Goal: Task Accomplishment & Management: Manage account settings

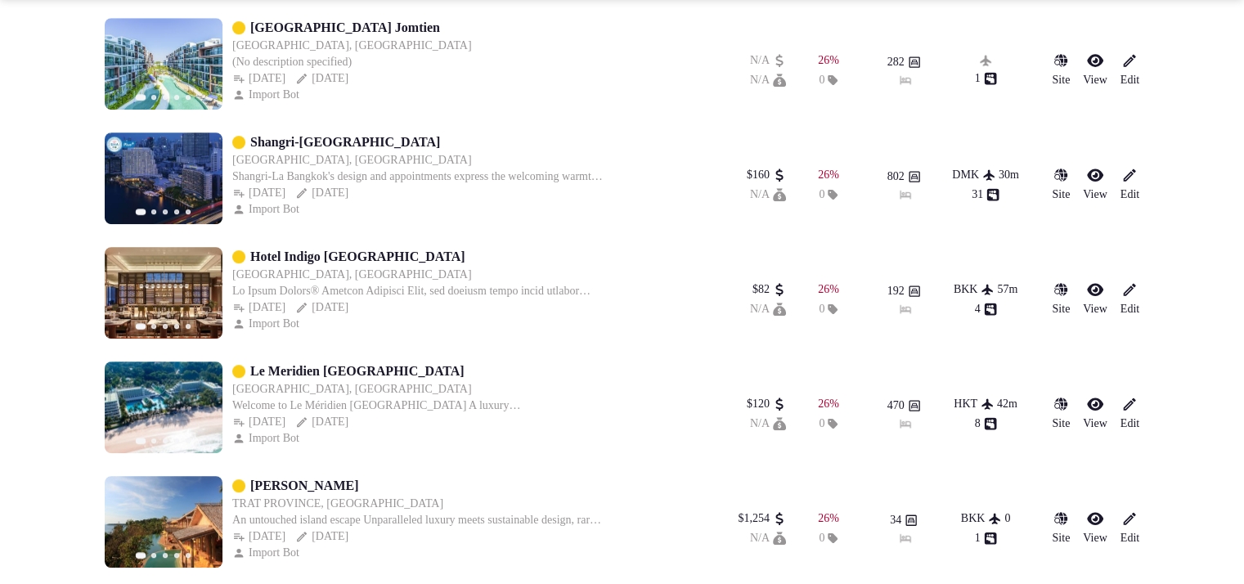
scroll to position [818, 0]
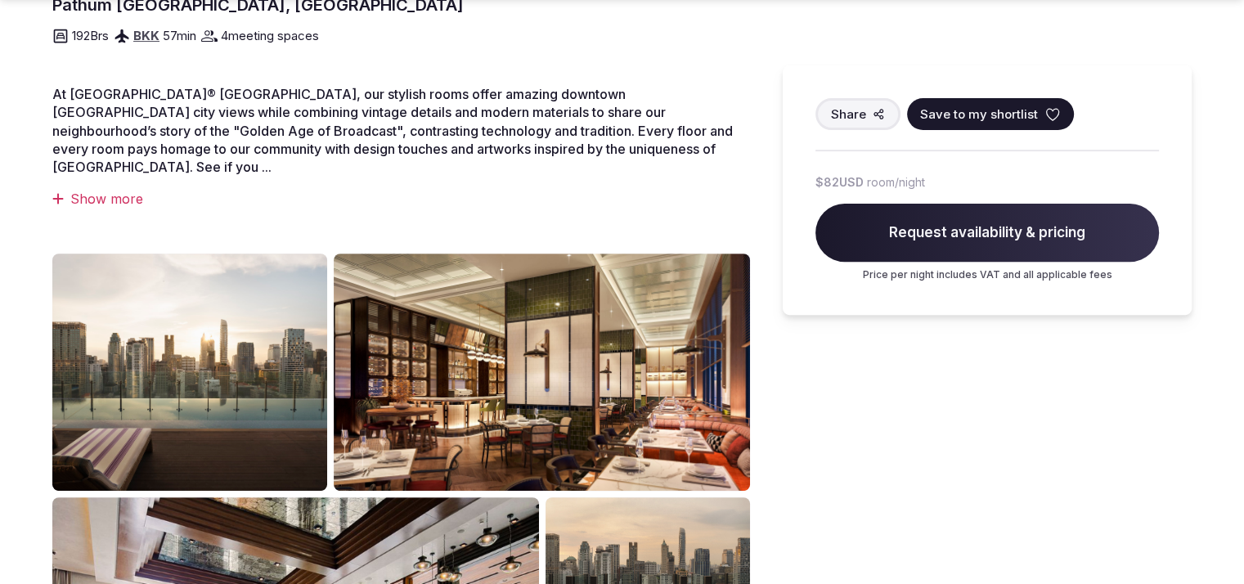
scroll to position [39, 0]
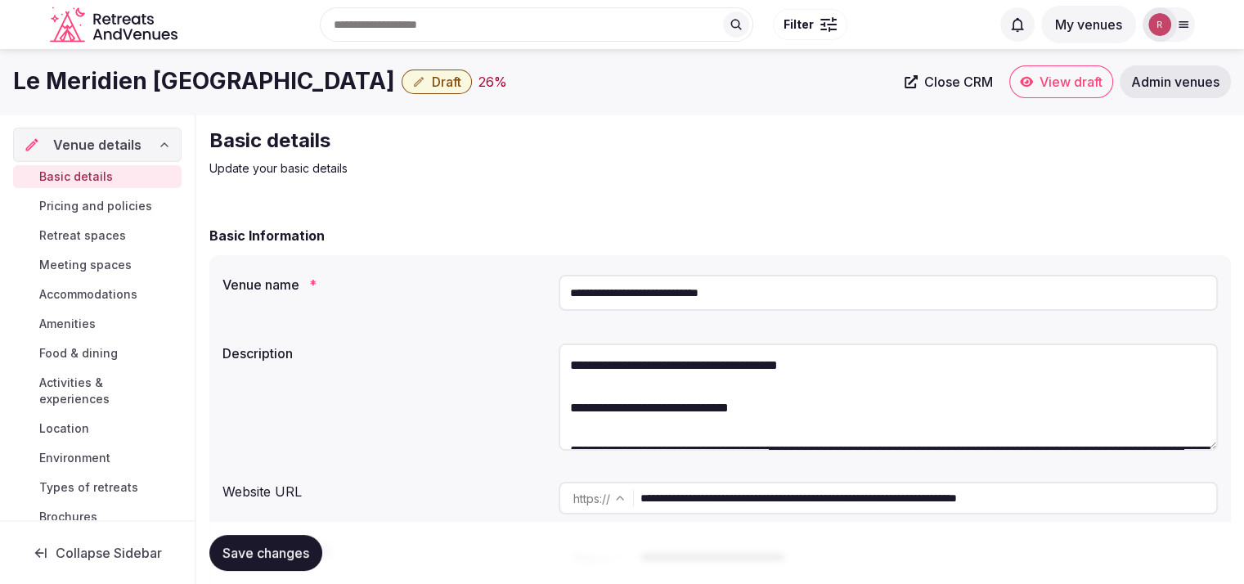
click at [970, 91] on link "Close CRM" at bounding box center [949, 81] width 108 height 33
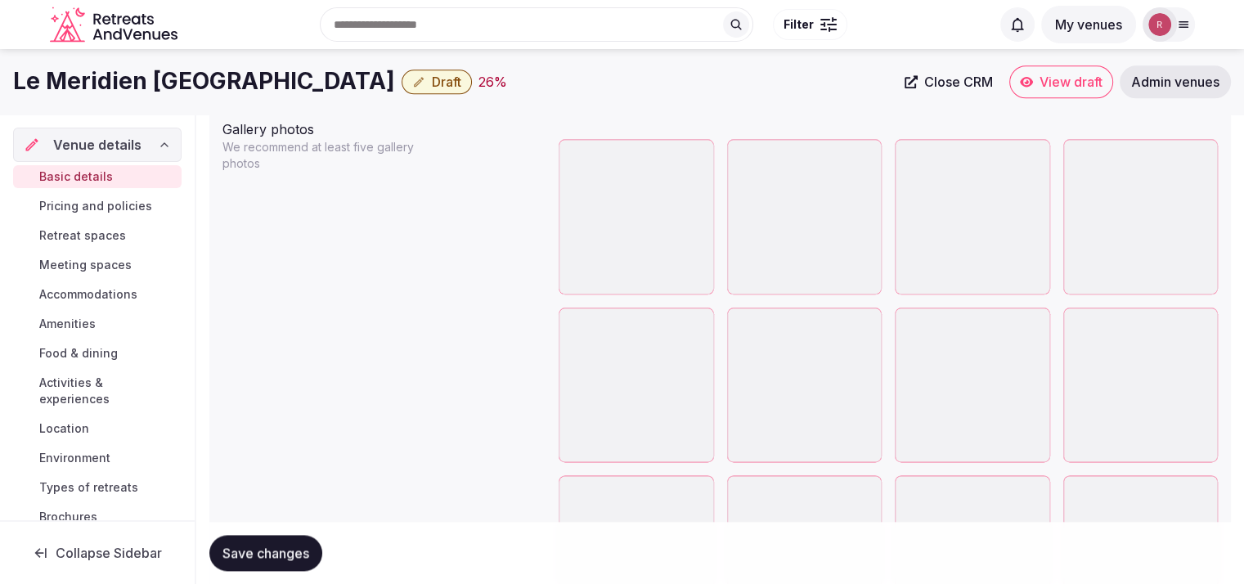
scroll to position [1875, 0]
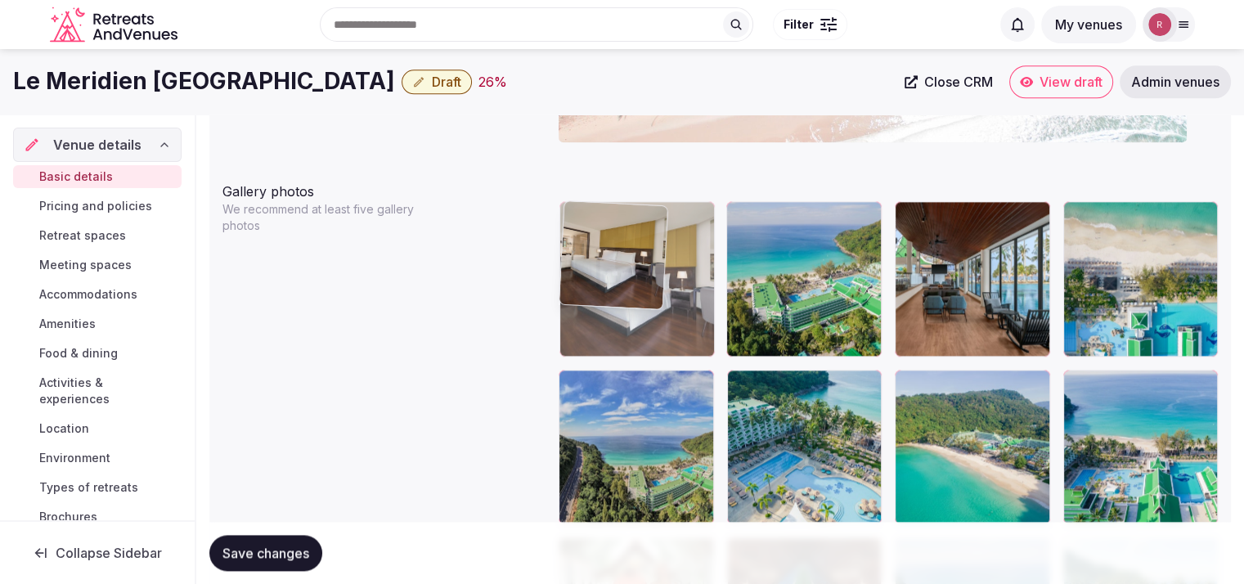
drag, startPoint x: 797, startPoint y: 301, endPoint x: 710, endPoint y: 300, distance: 87.5
click at [710, 300] on body "**********" at bounding box center [622, 309] width 1244 height 4369
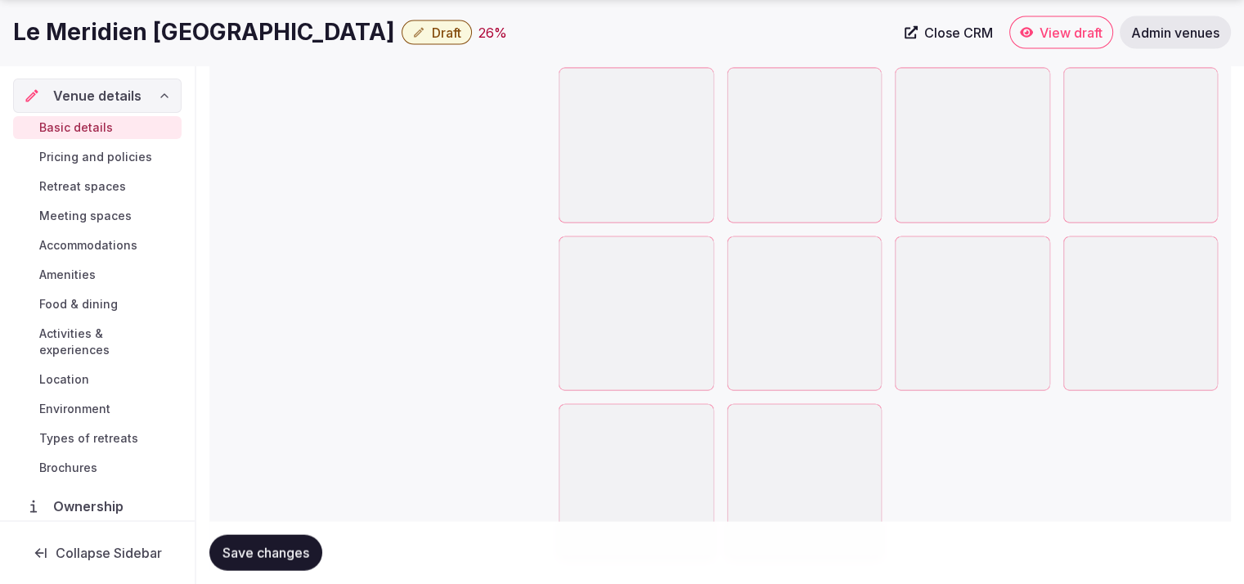
scroll to position [3785, 0]
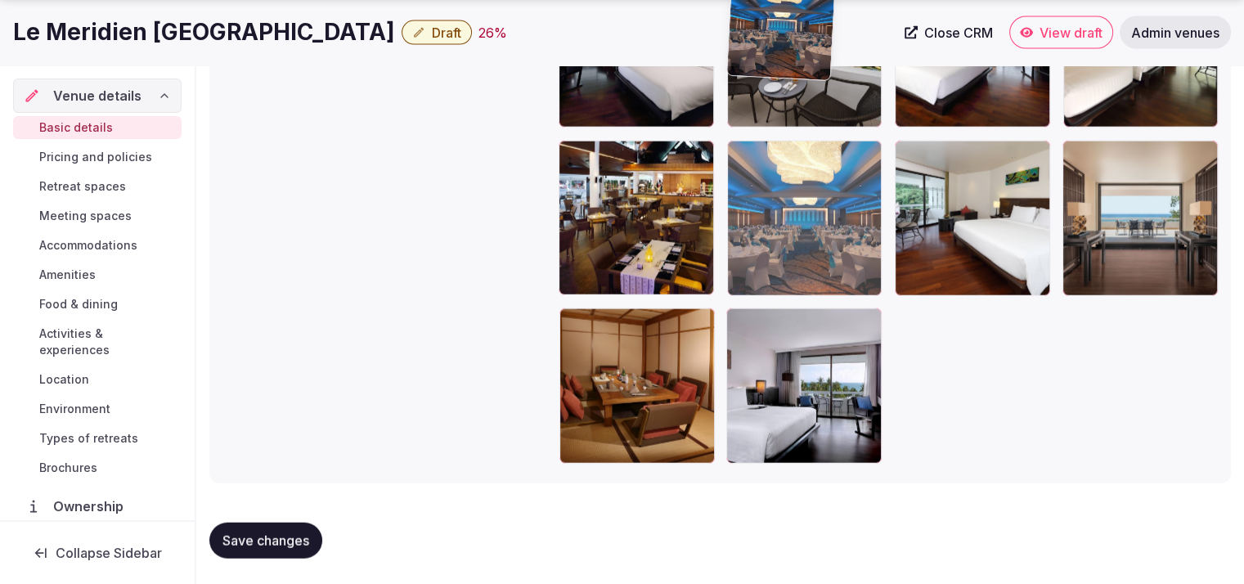
drag, startPoint x: 807, startPoint y: 434, endPoint x: 826, endPoint y: 207, distance: 228.2
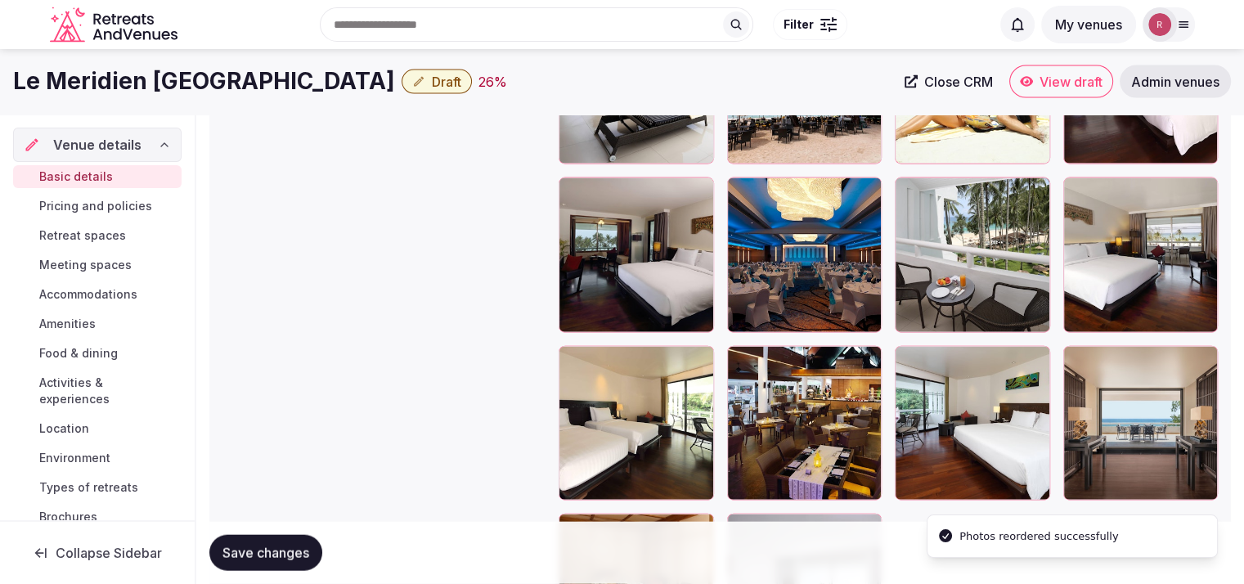
scroll to position [3574, 0]
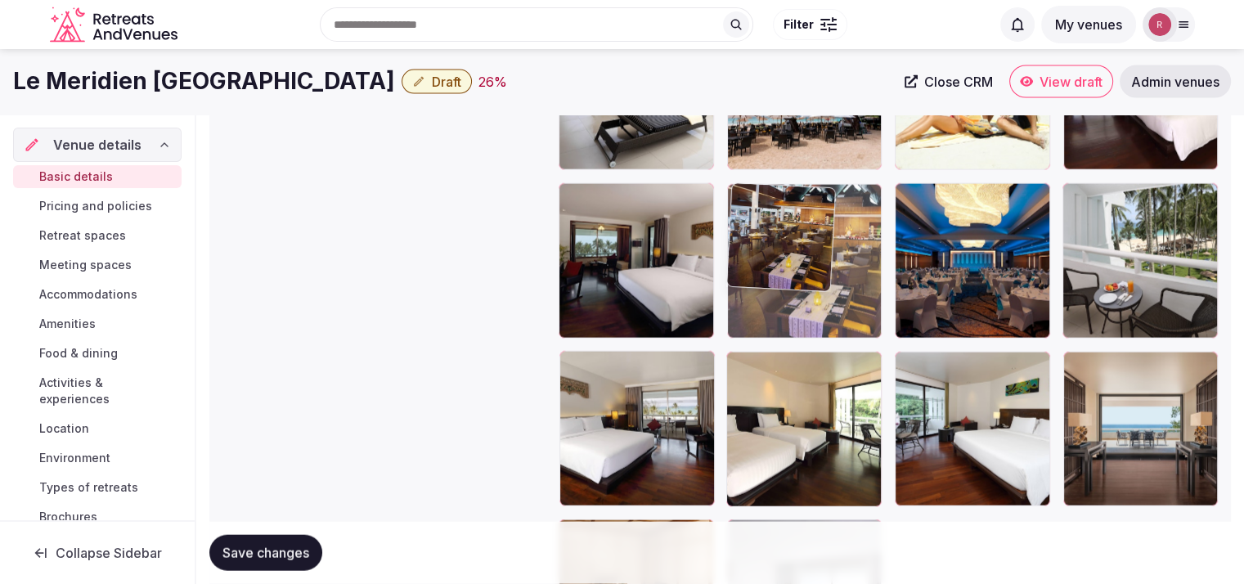
drag, startPoint x: 837, startPoint y: 458, endPoint x: 860, endPoint y: 239, distance: 220.5
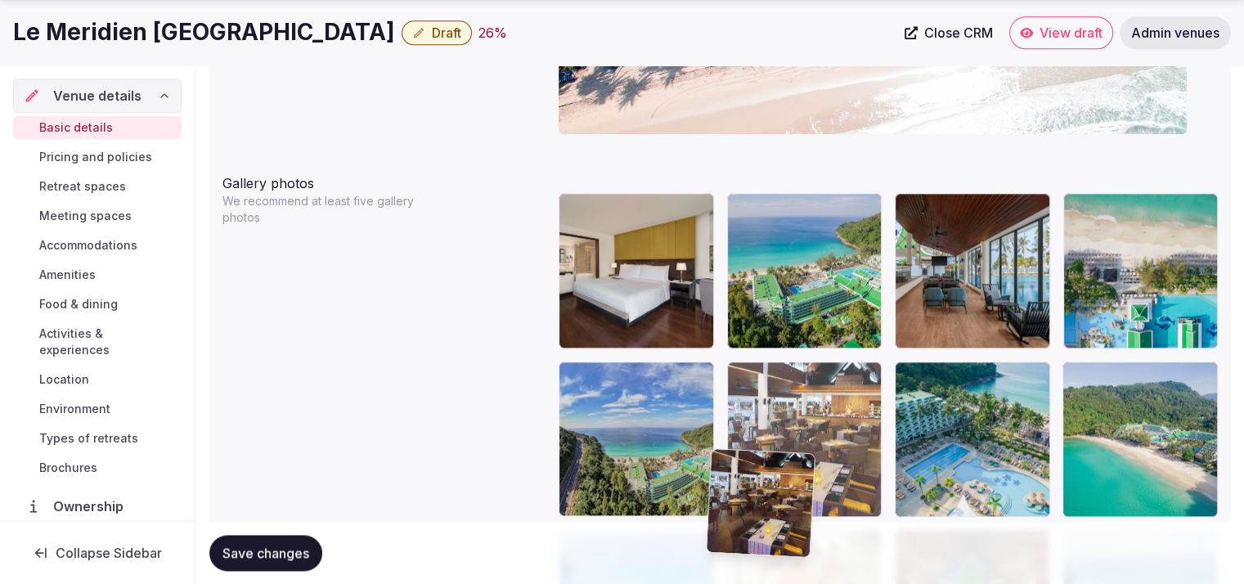
scroll to position [1911, 0]
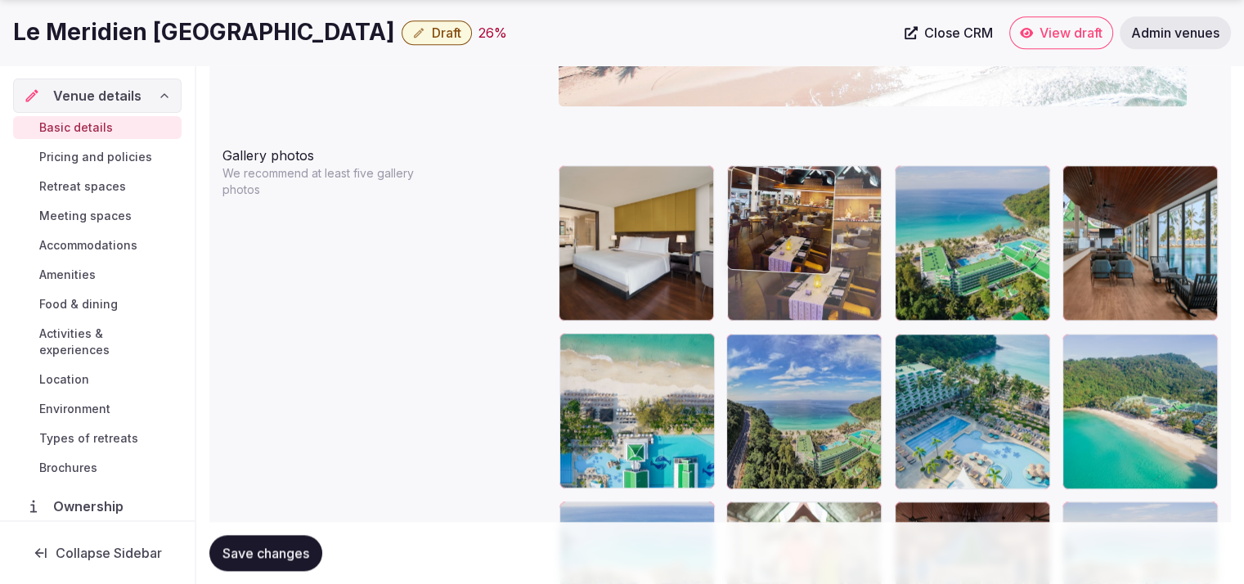
drag, startPoint x: 838, startPoint y: 179, endPoint x: 844, endPoint y: 325, distance: 145.7
click at [844, 325] on body "**********" at bounding box center [622, 273] width 1244 height 4369
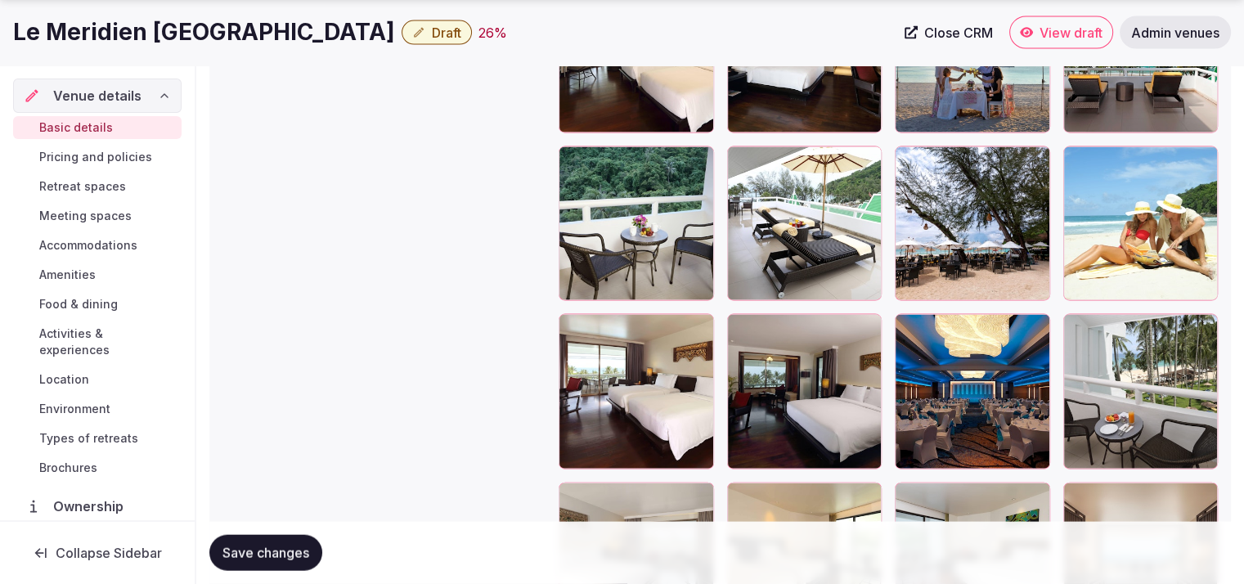
scroll to position [3785, 0]
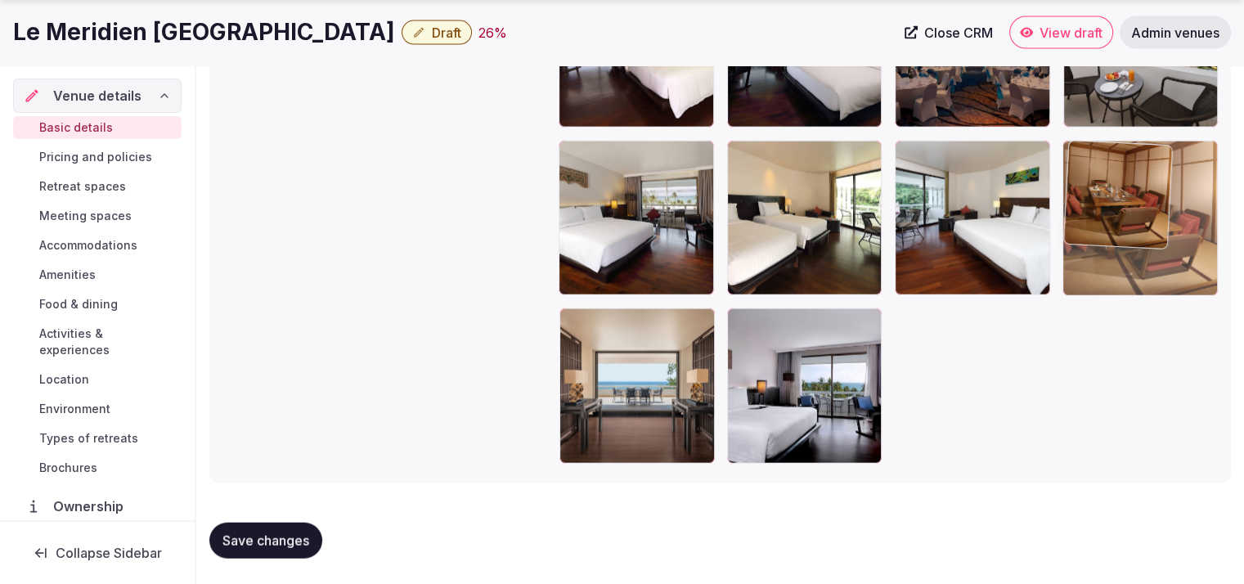
drag, startPoint x: 667, startPoint y: 392, endPoint x: 1184, endPoint y: 290, distance: 526.8
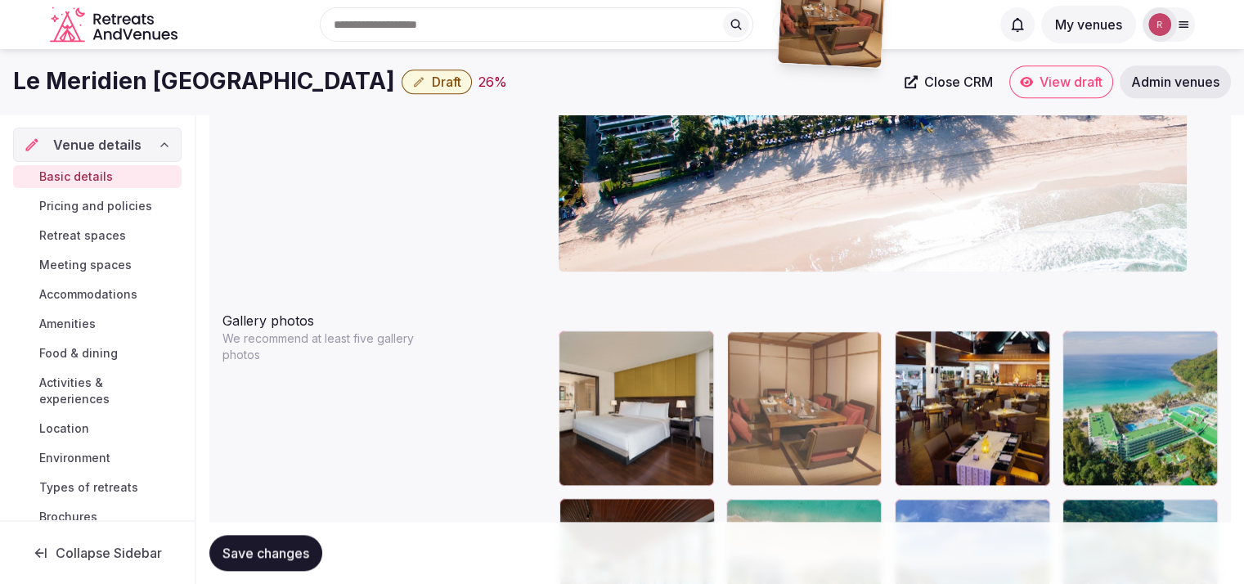
scroll to position [1718, 0]
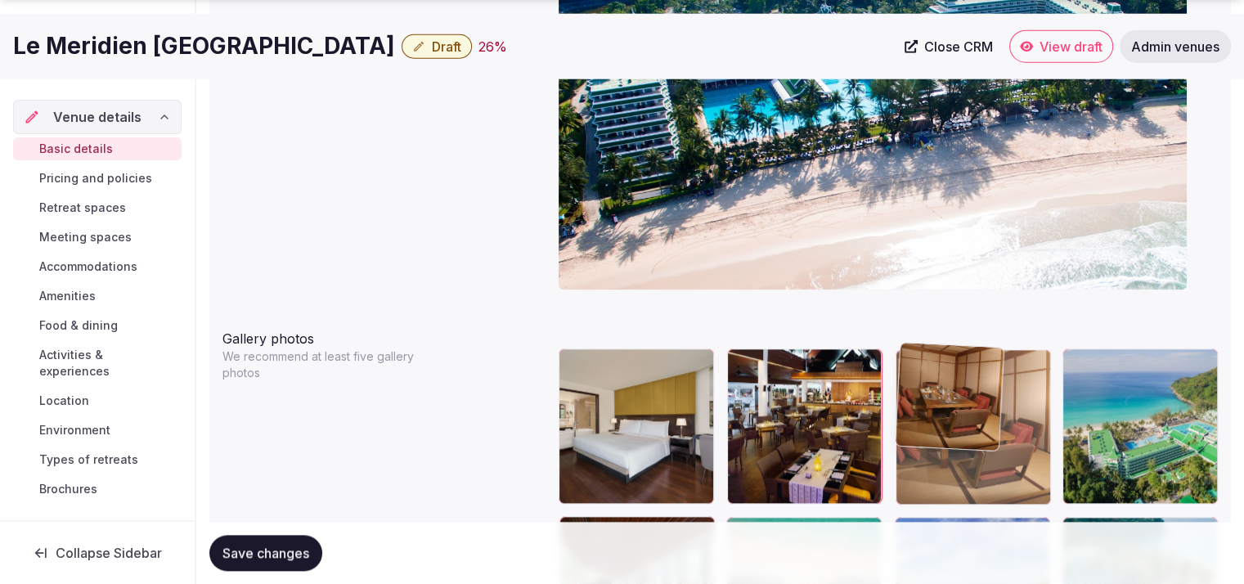
drag, startPoint x: 1155, startPoint y: 441, endPoint x: 962, endPoint y: 475, distance: 196.1
click at [962, 475] on body "**********" at bounding box center [622, 457] width 1244 height 4369
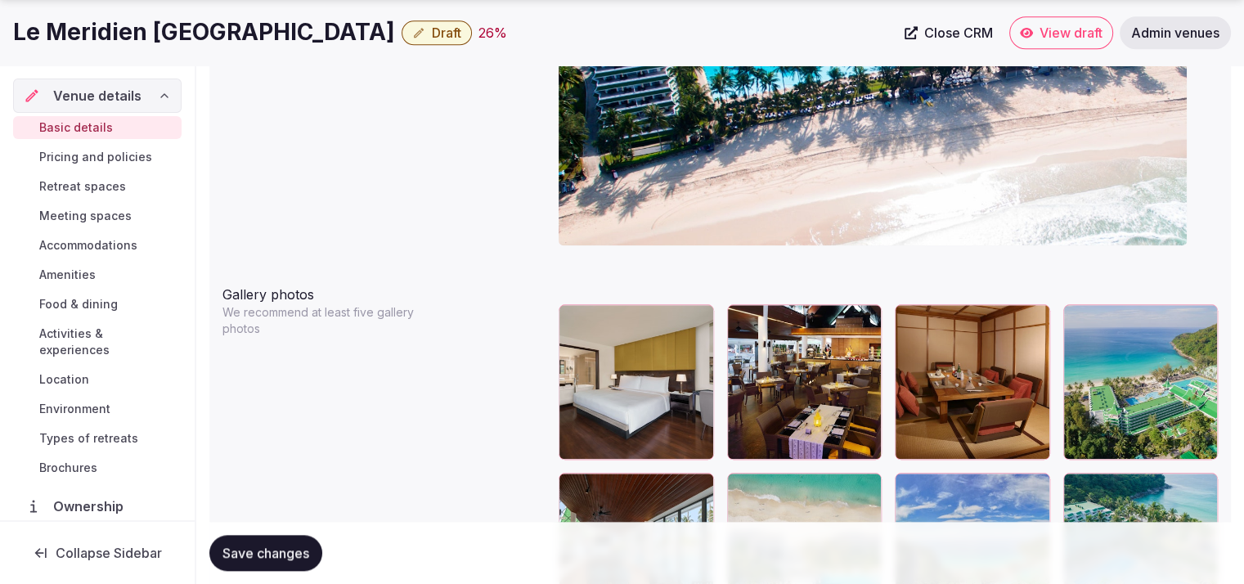
scroll to position [1601, 0]
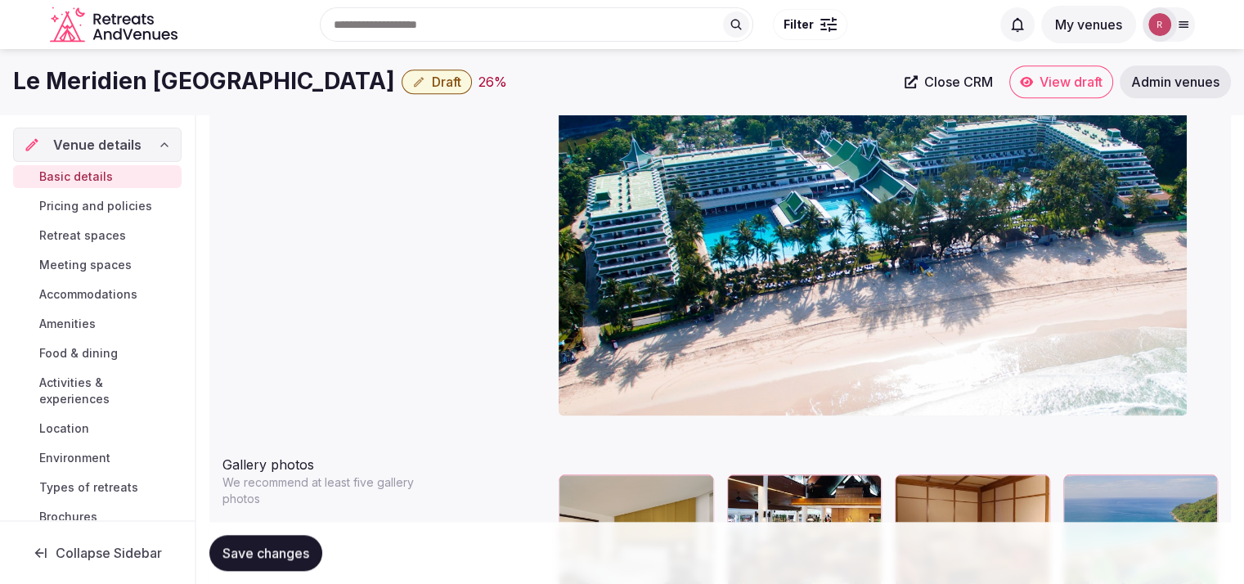
click at [281, 553] on span "Save changes" at bounding box center [265, 553] width 87 height 16
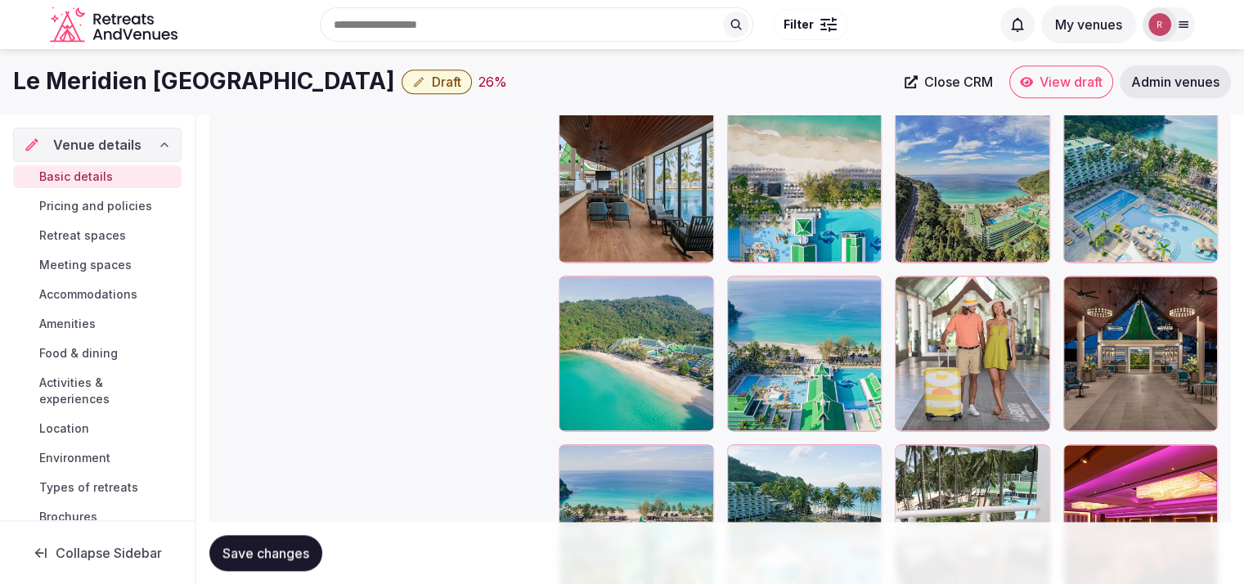
scroll to position [2079, 0]
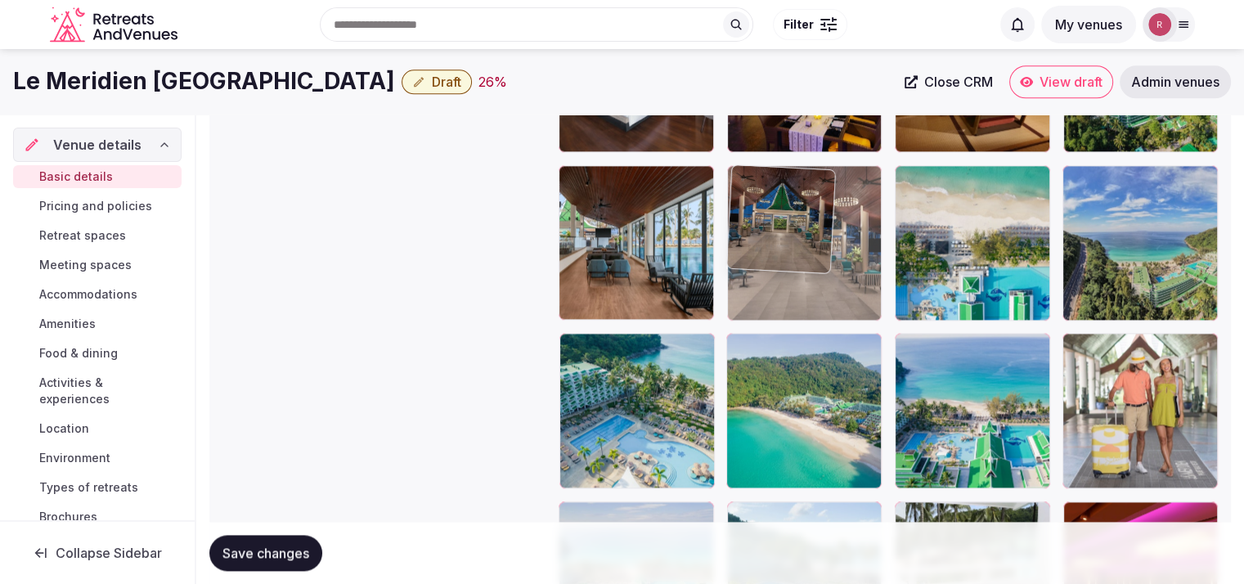
drag, startPoint x: 1161, startPoint y: 389, endPoint x: 887, endPoint y: 277, distance: 296.8
click at [887, 277] on body "**********" at bounding box center [622, 105] width 1244 height 4369
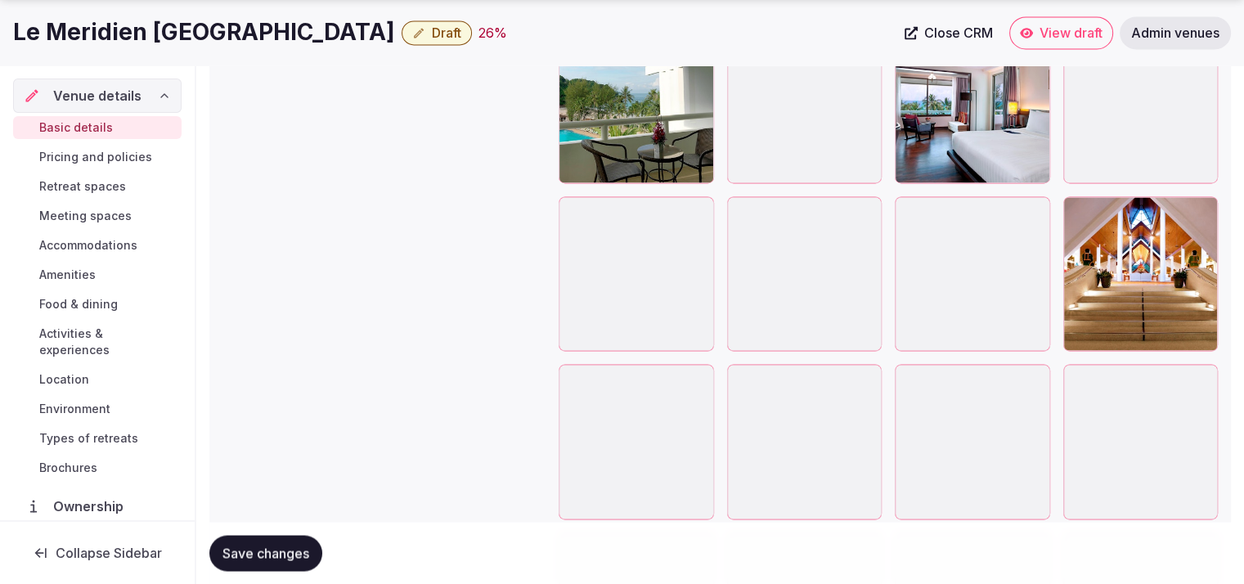
scroll to position [2793, 0]
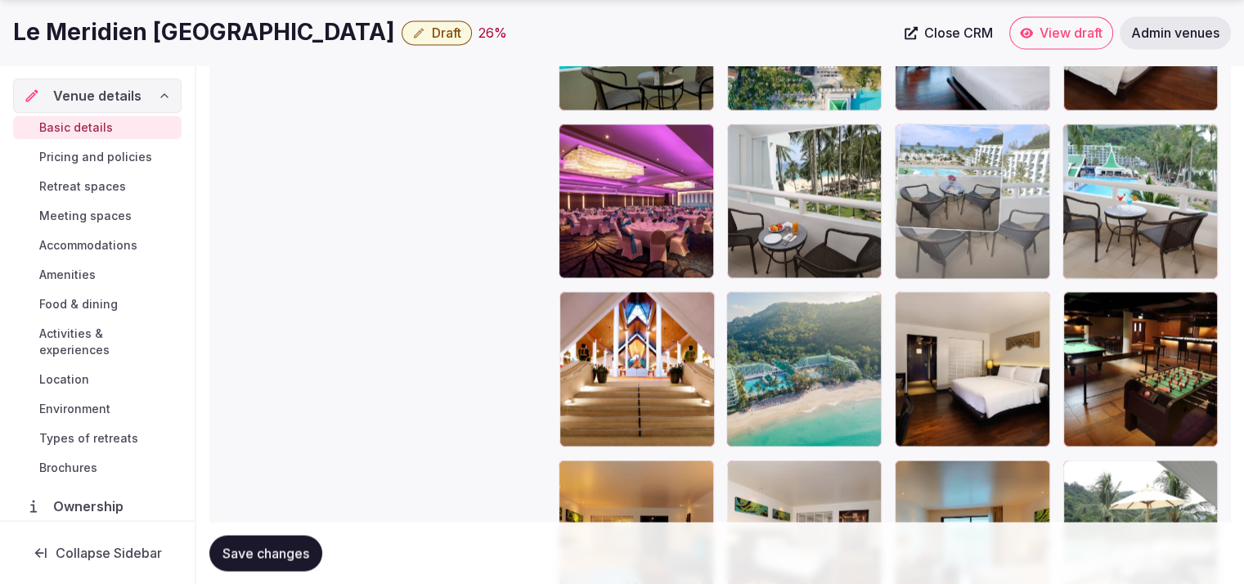
drag, startPoint x: 978, startPoint y: 357, endPoint x: 975, endPoint y: 133, distance: 223.3
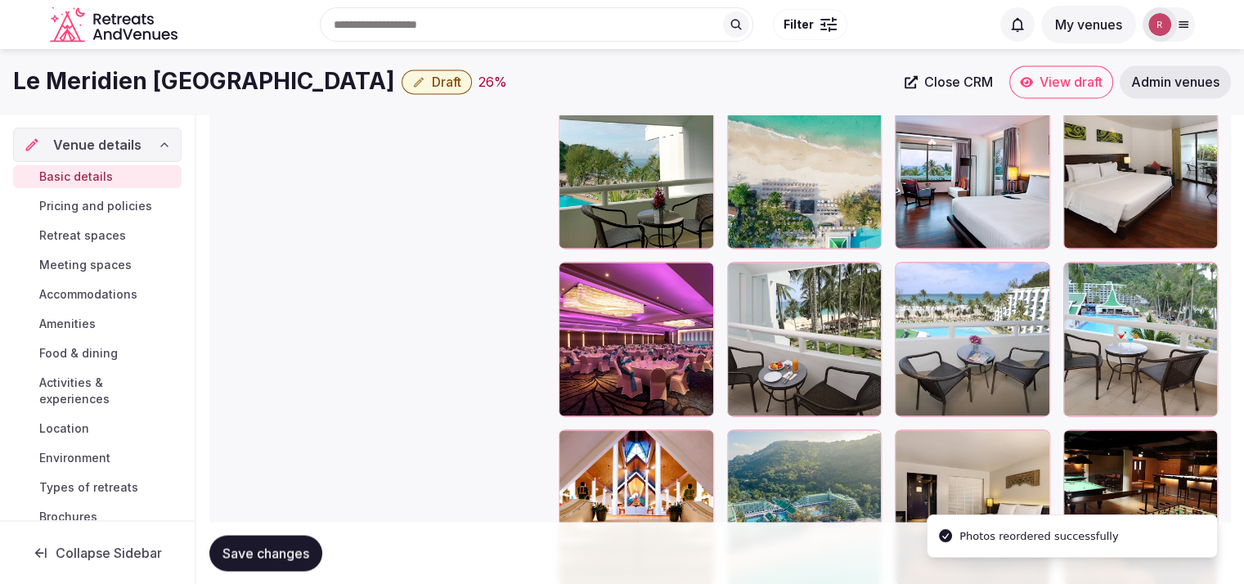
scroll to position [2598, 0]
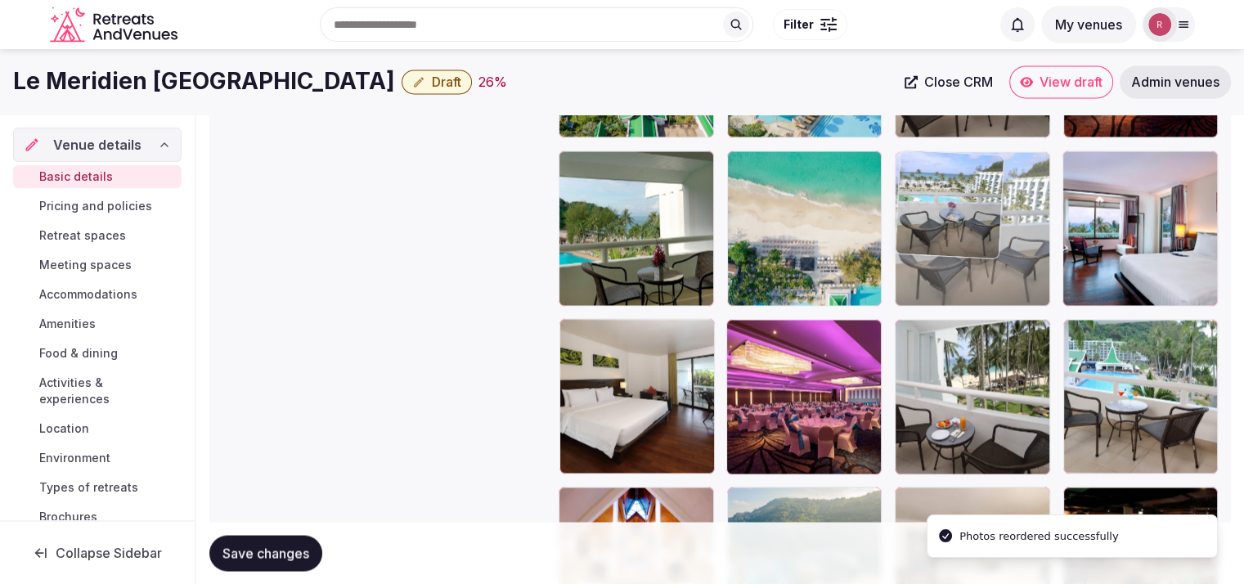
drag, startPoint x: 966, startPoint y: 198, endPoint x: 968, endPoint y: 160, distance: 37.7
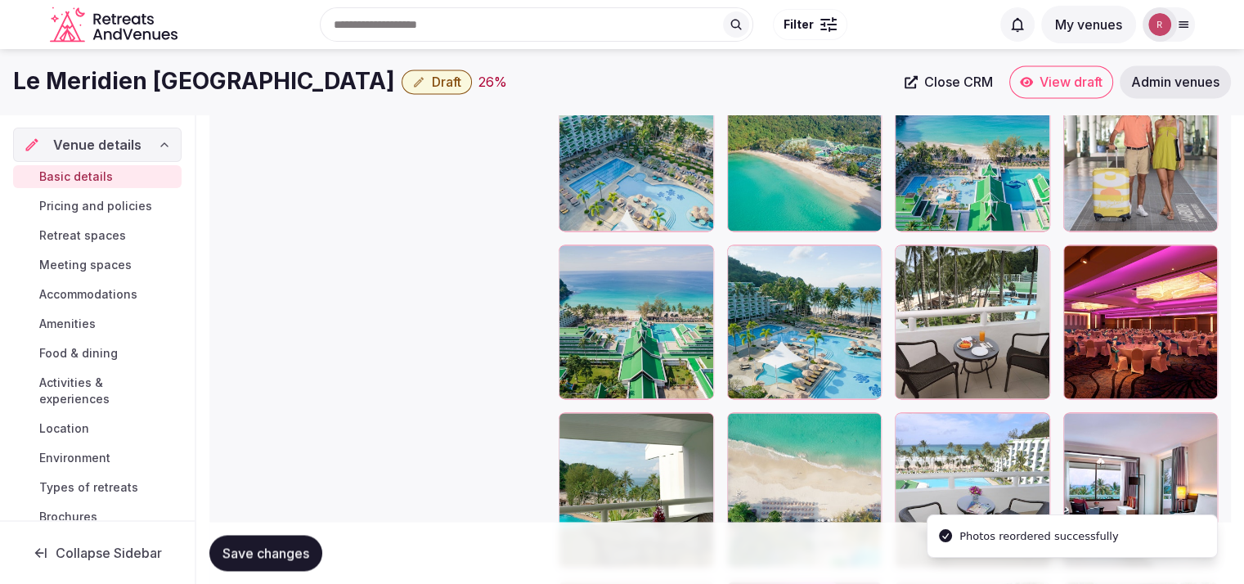
scroll to position [2388, 0]
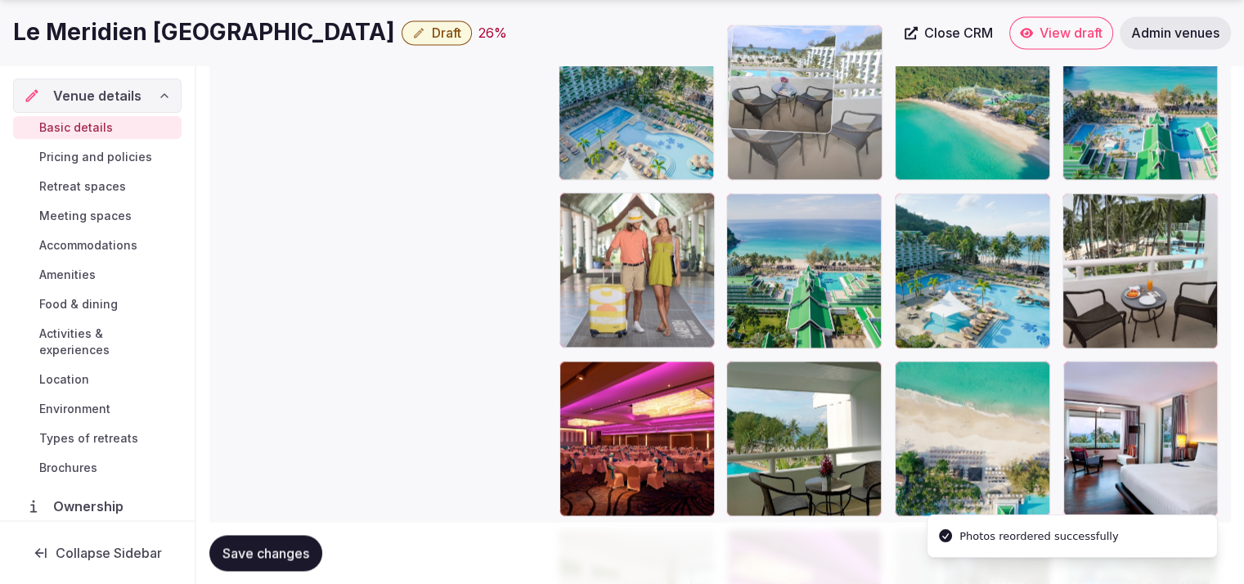
drag, startPoint x: 991, startPoint y: 444, endPoint x: 889, endPoint y: 167, distance: 295.5
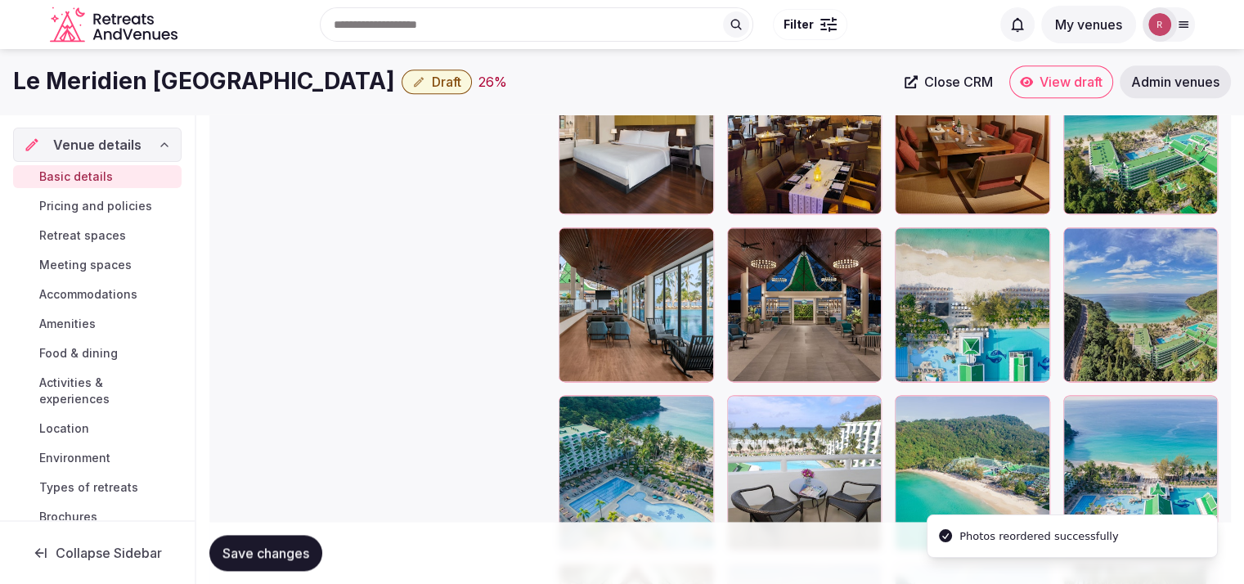
scroll to position [2006, 0]
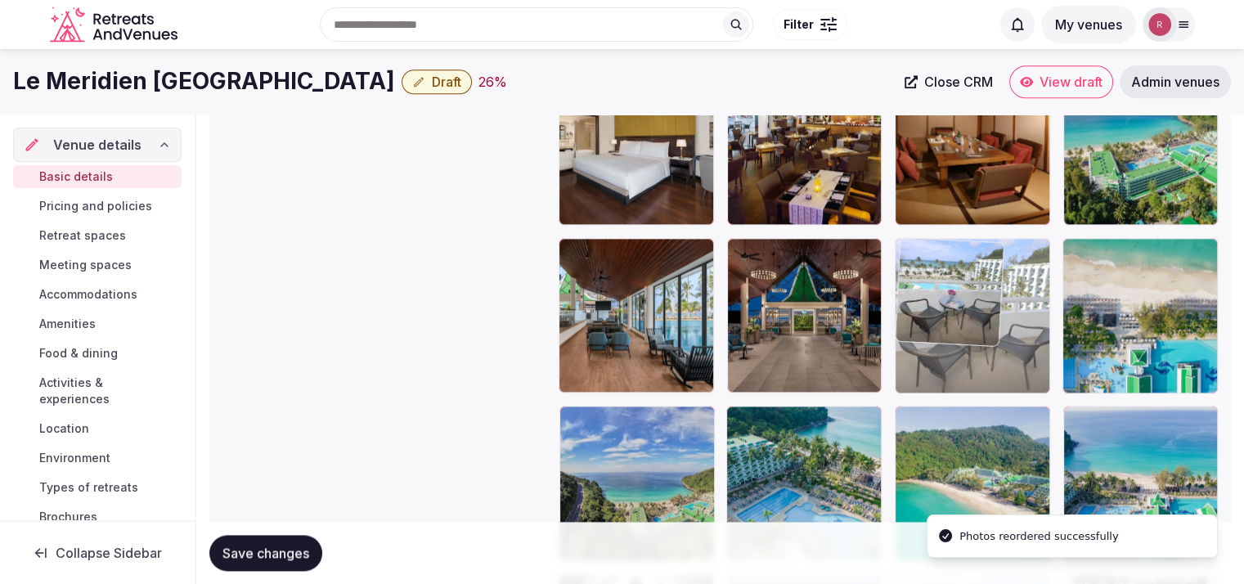
drag, startPoint x: 833, startPoint y: 447, endPoint x: 965, endPoint y: 346, distance: 165.7
click at [965, 346] on body "**********" at bounding box center [622, 178] width 1244 height 4369
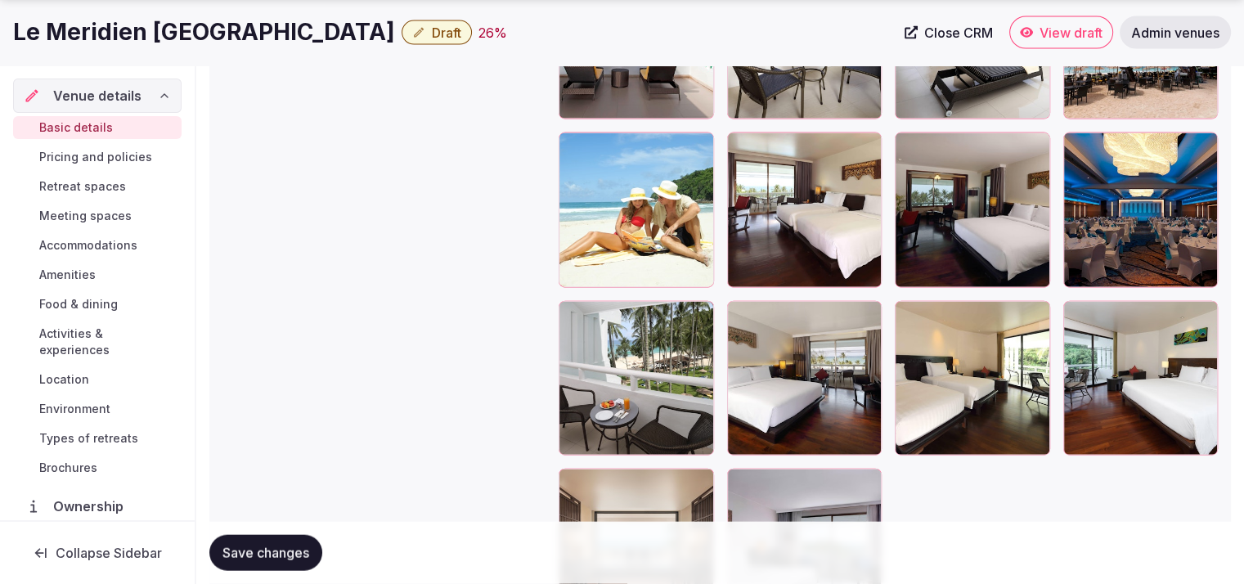
scroll to position [3785, 0]
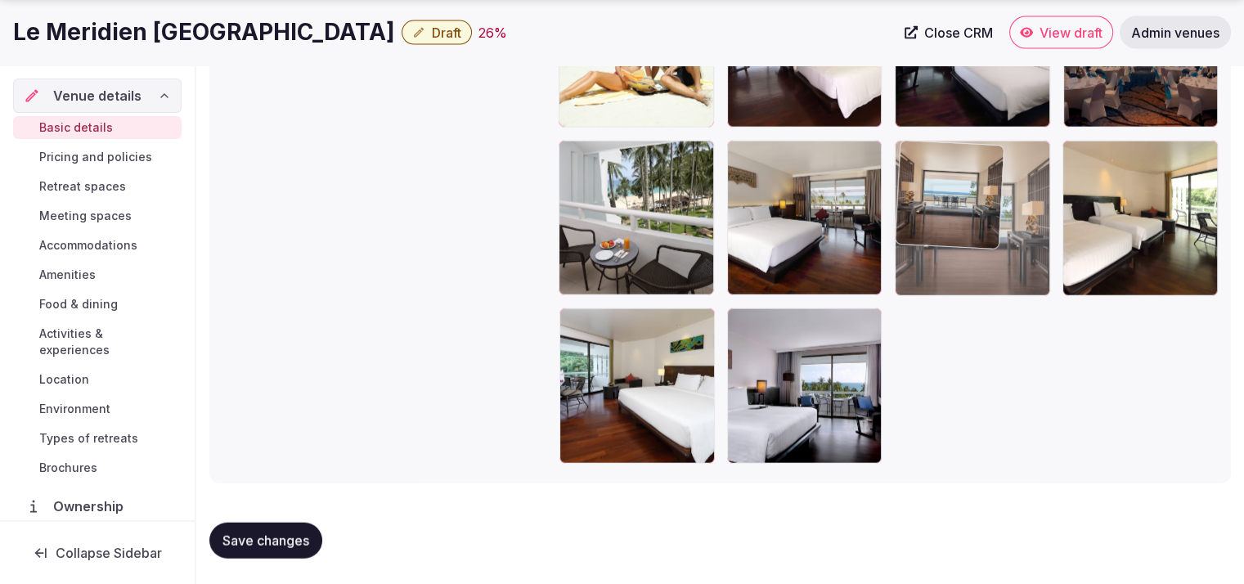
drag, startPoint x: 595, startPoint y: 416, endPoint x: 914, endPoint y: 192, distance: 389.8
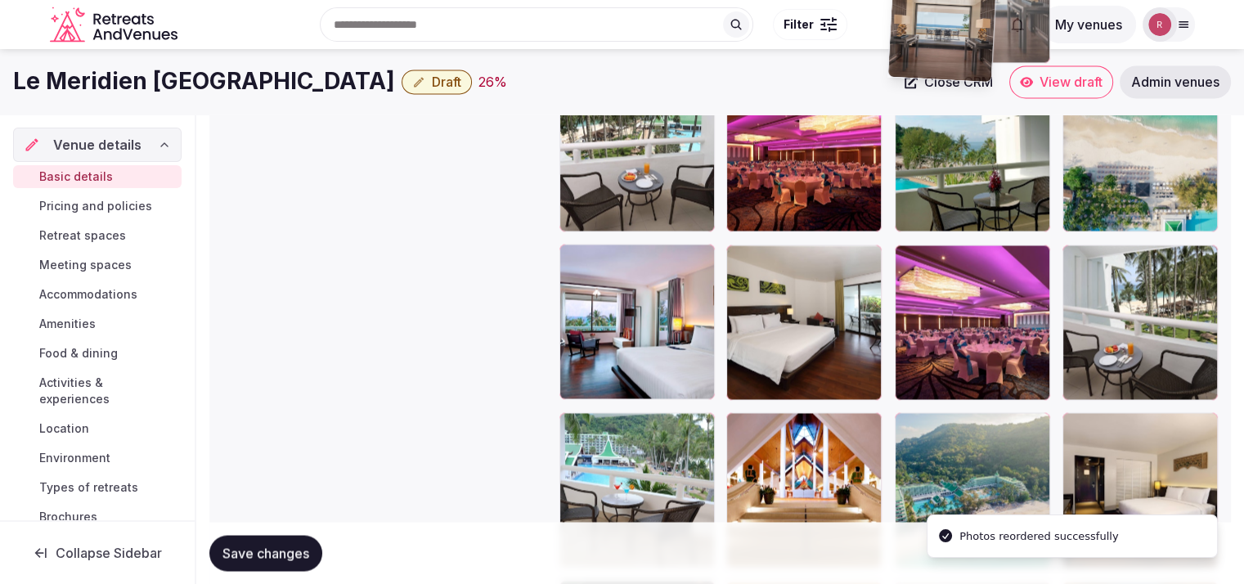
scroll to position [2665, 0]
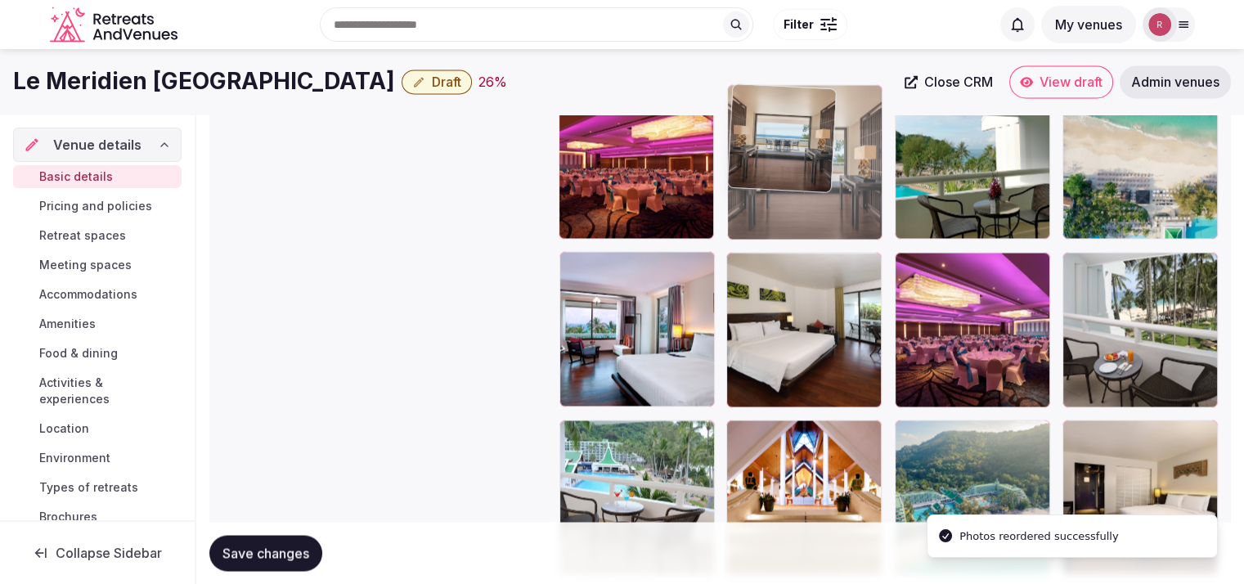
drag, startPoint x: 955, startPoint y: 225, endPoint x: 890, endPoint y: 245, distance: 68.3
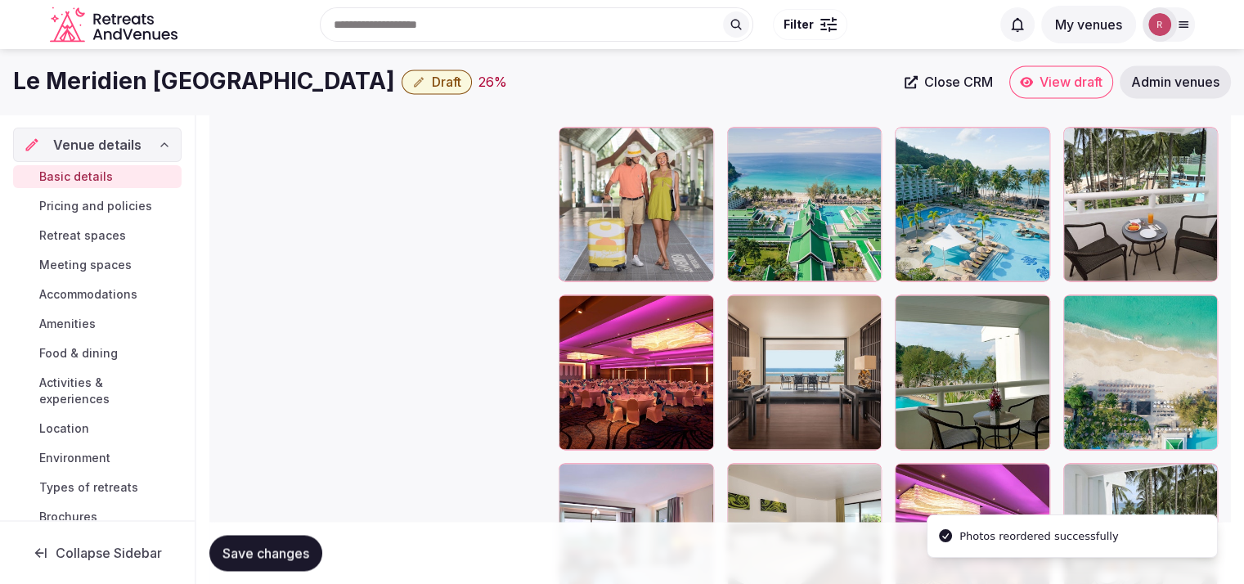
scroll to position [2418, 0]
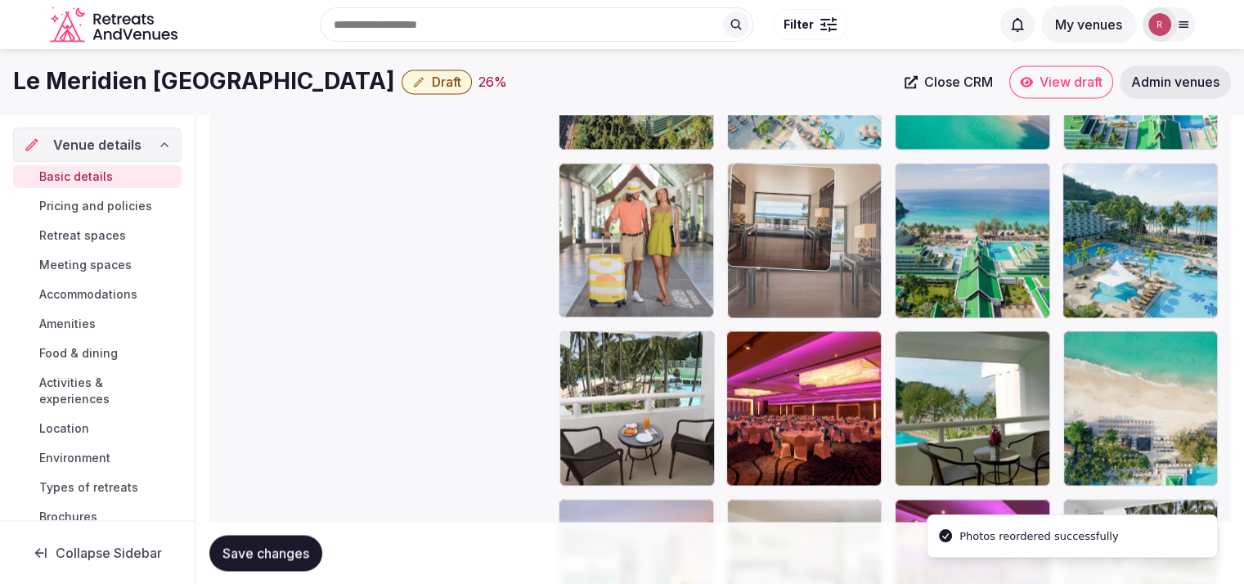
drag, startPoint x: 806, startPoint y: 416, endPoint x: 827, endPoint y: 267, distance: 150.4
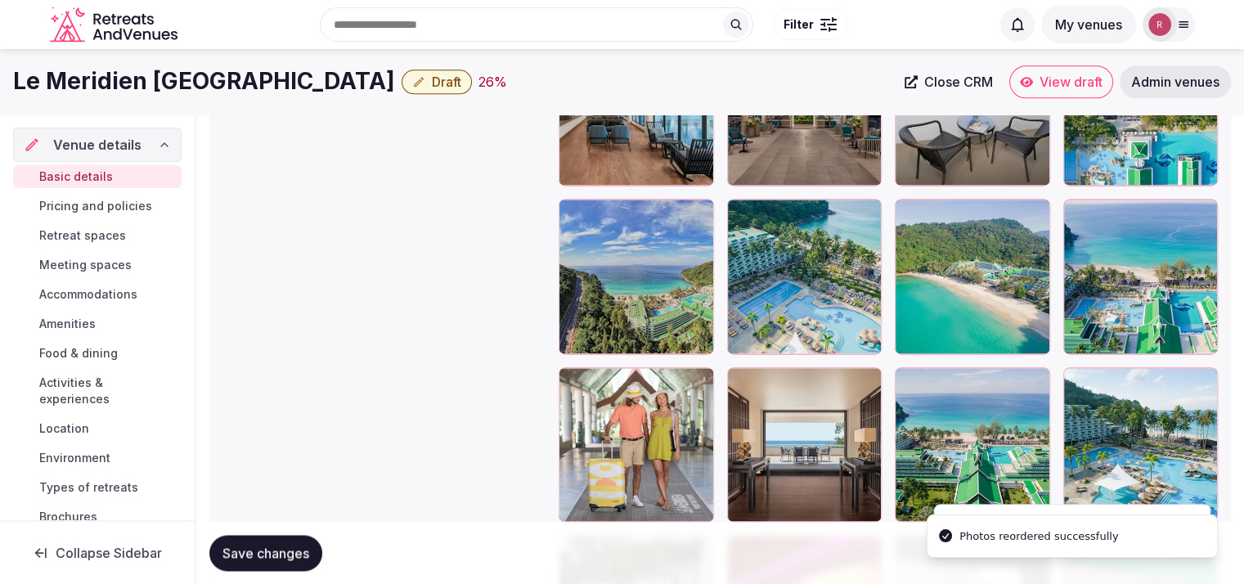
scroll to position [2198, 0]
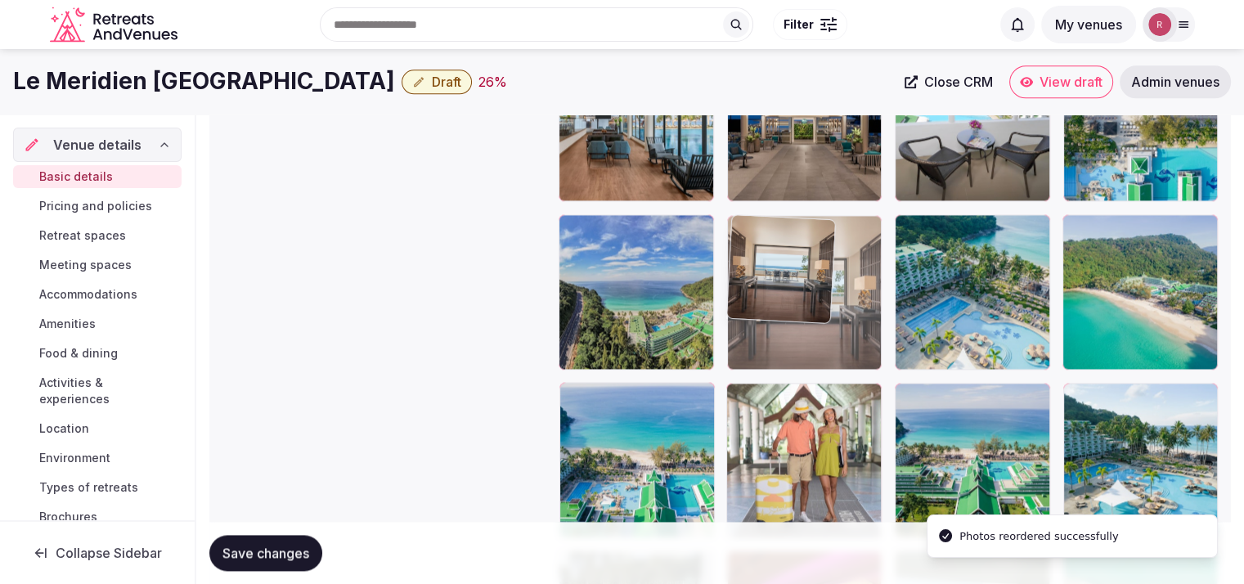
drag, startPoint x: 853, startPoint y: 436, endPoint x: 883, endPoint y: 274, distance: 164.8
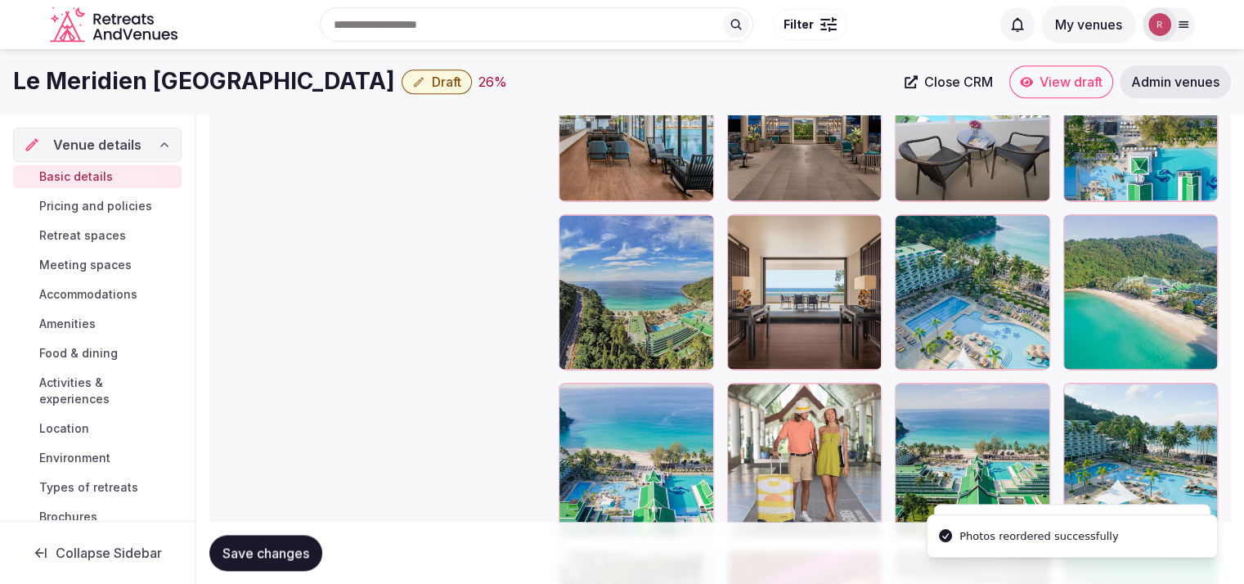
scroll to position [2096, 0]
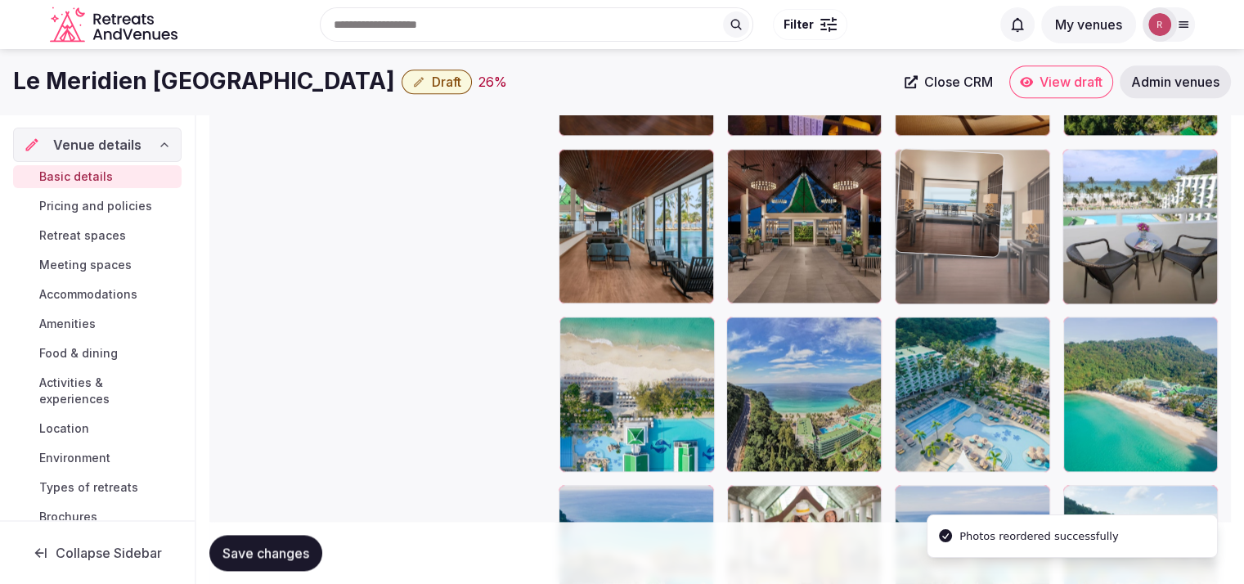
drag, startPoint x: 828, startPoint y: 447, endPoint x: 968, endPoint y: 327, distance: 184.4
click at [968, 327] on body "**********" at bounding box center [622, 88] width 1244 height 4369
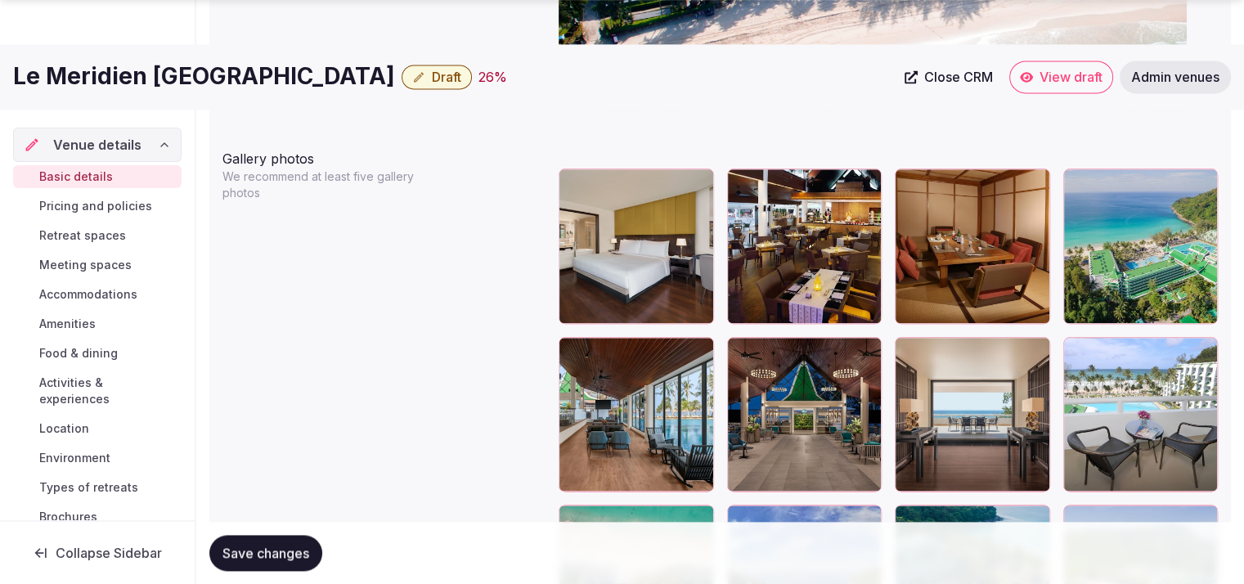
scroll to position [1943, 0]
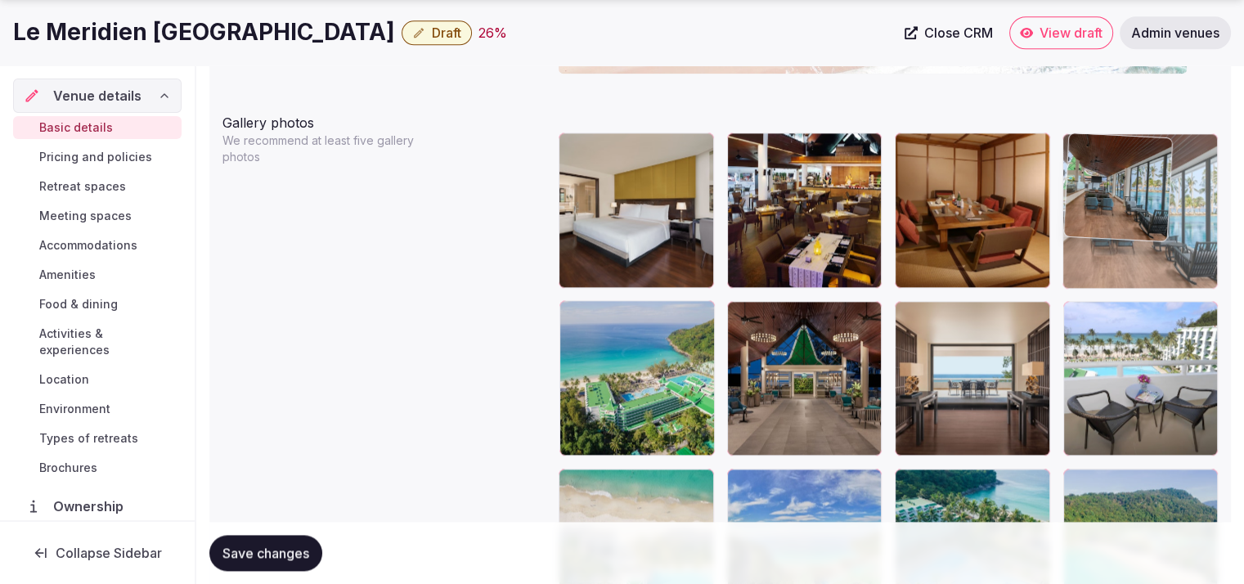
drag, startPoint x: 662, startPoint y: 372, endPoint x: 1164, endPoint y: 257, distance: 515.3
click at [1164, 257] on body "**********" at bounding box center [622, 241] width 1244 height 4369
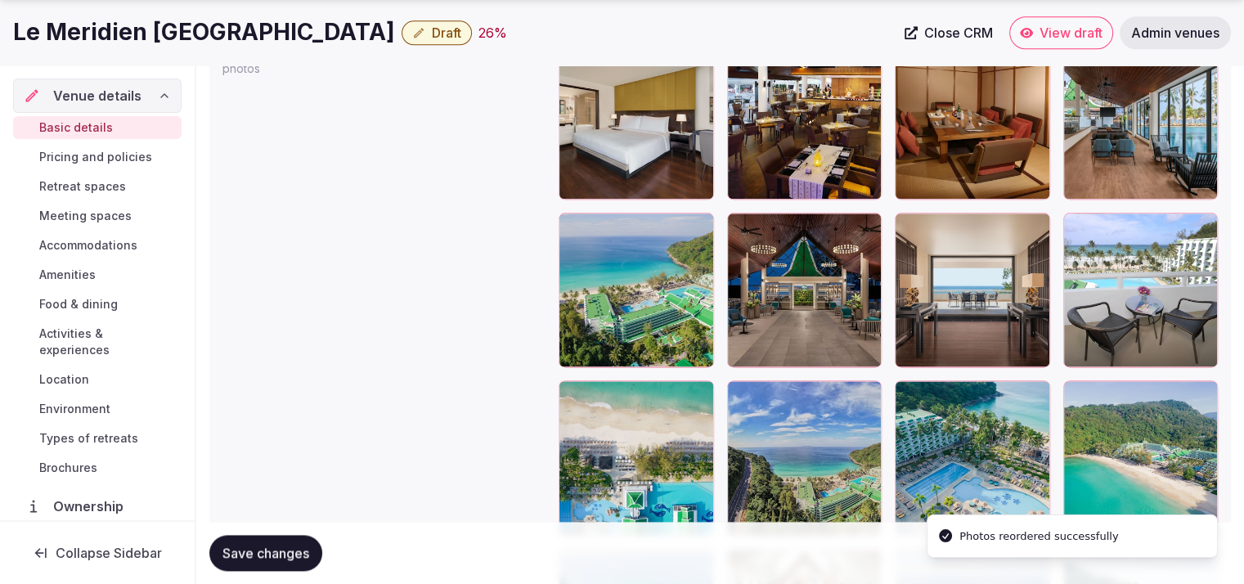
scroll to position [2048, 0]
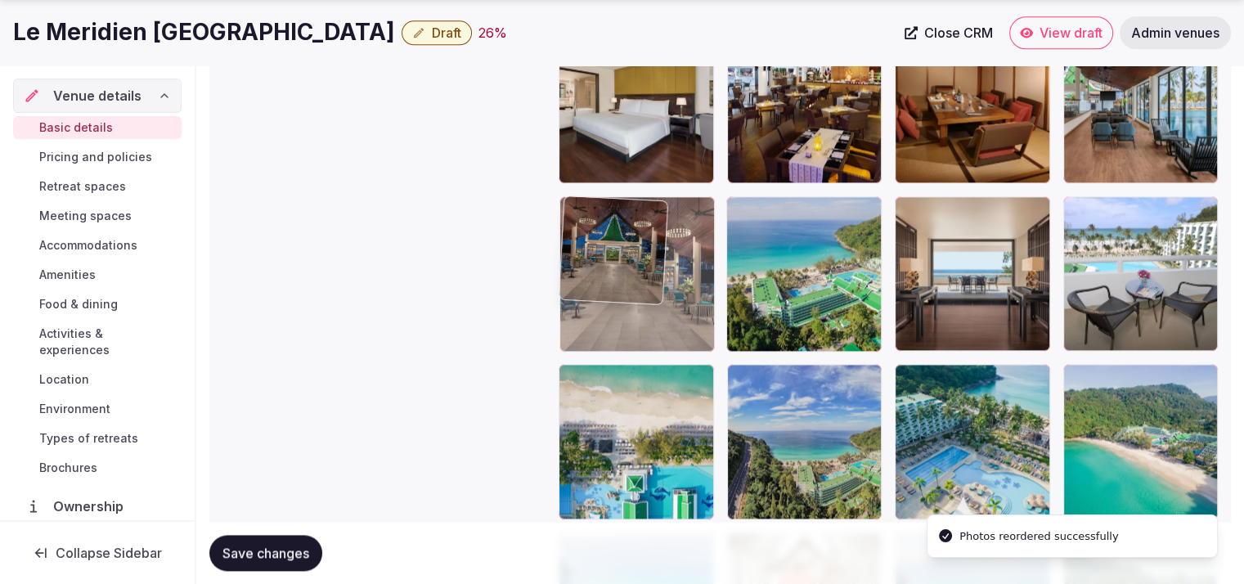
drag, startPoint x: 805, startPoint y: 329, endPoint x: 735, endPoint y: 332, distance: 69.6
click at [735, 332] on body "**********" at bounding box center [622, 136] width 1244 height 4369
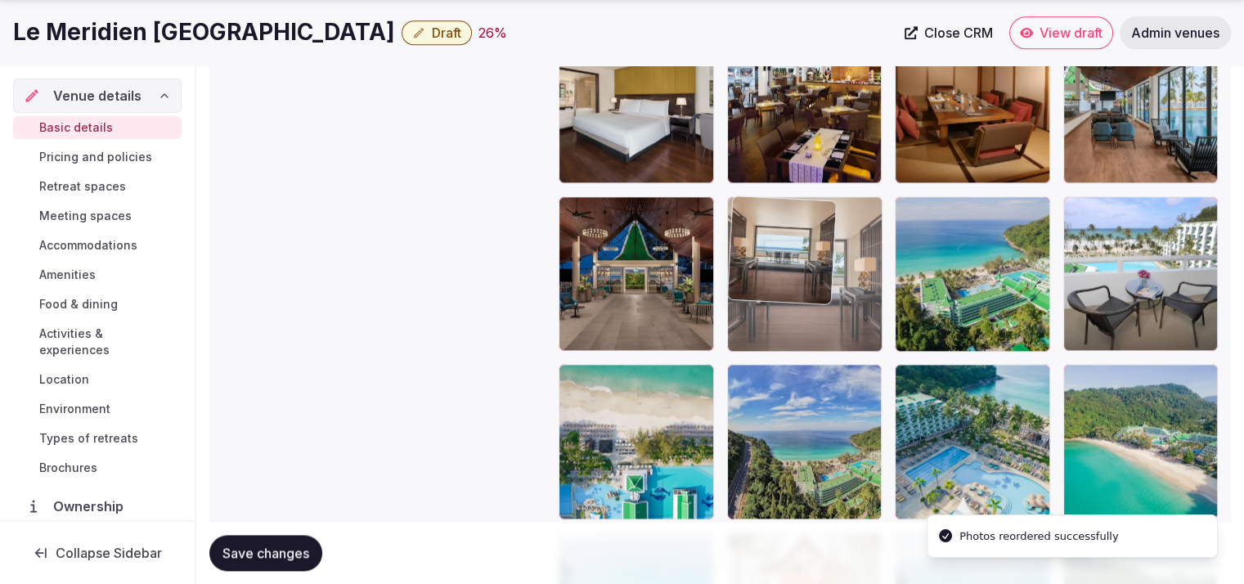
drag, startPoint x: 971, startPoint y: 297, endPoint x: 870, endPoint y: 319, distance: 103.0
click at [870, 319] on body "**********" at bounding box center [622, 136] width 1244 height 4369
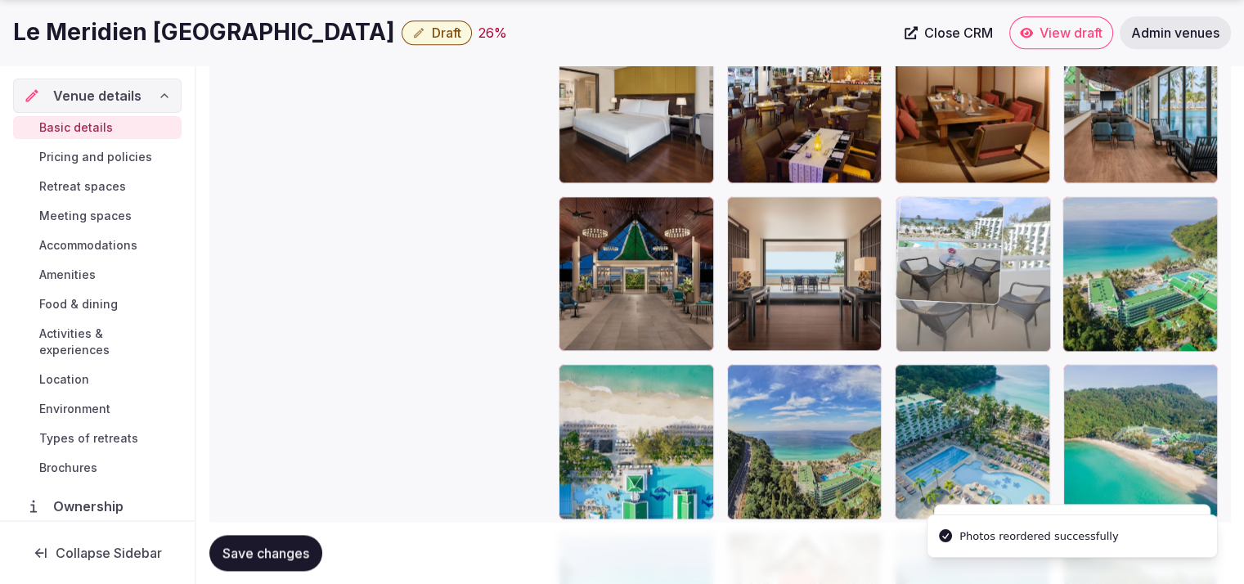
drag, startPoint x: 1100, startPoint y: 287, endPoint x: 1037, endPoint y: 306, distance: 65.7
click at [1037, 306] on body "**********" at bounding box center [622, 136] width 1244 height 4369
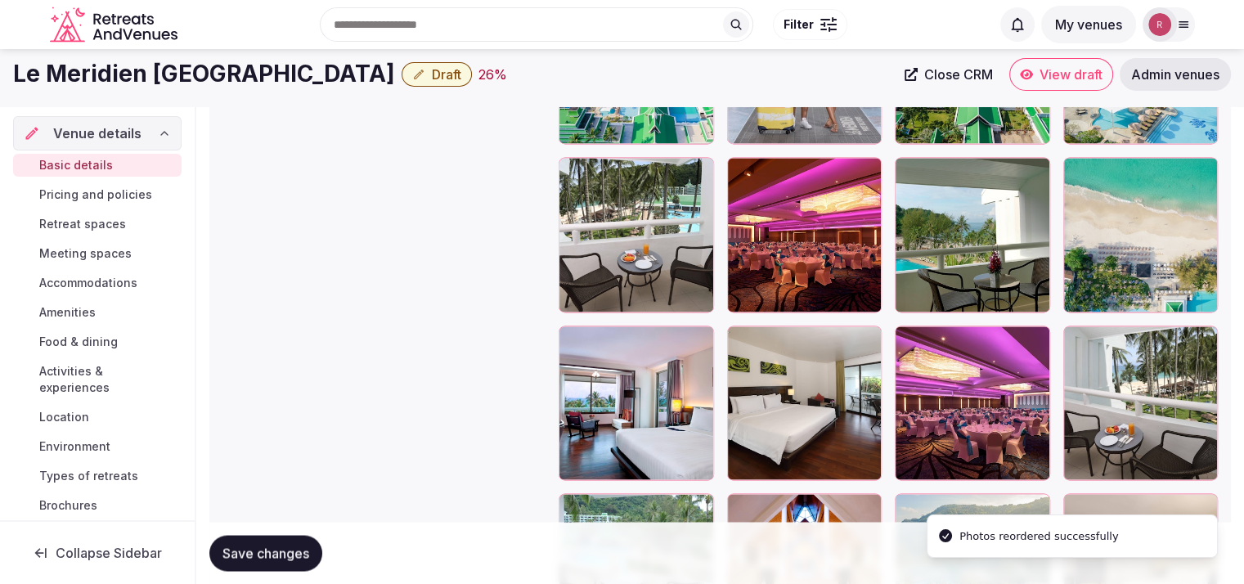
scroll to position [2565, 0]
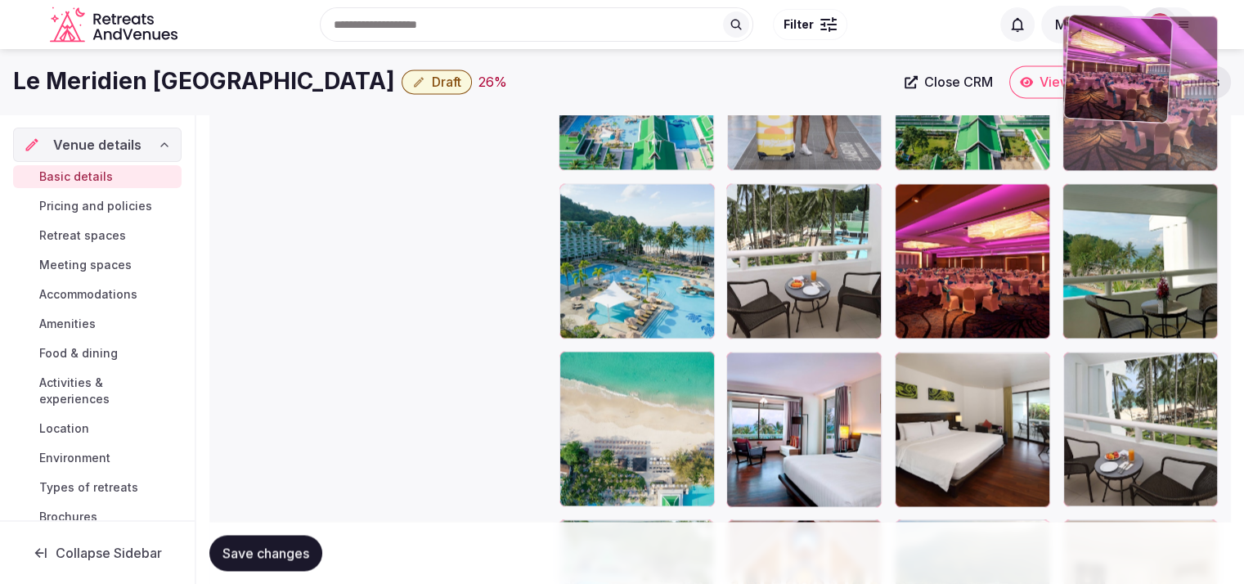
drag, startPoint x: 983, startPoint y: 414, endPoint x: 1155, endPoint y: 186, distance: 285.6
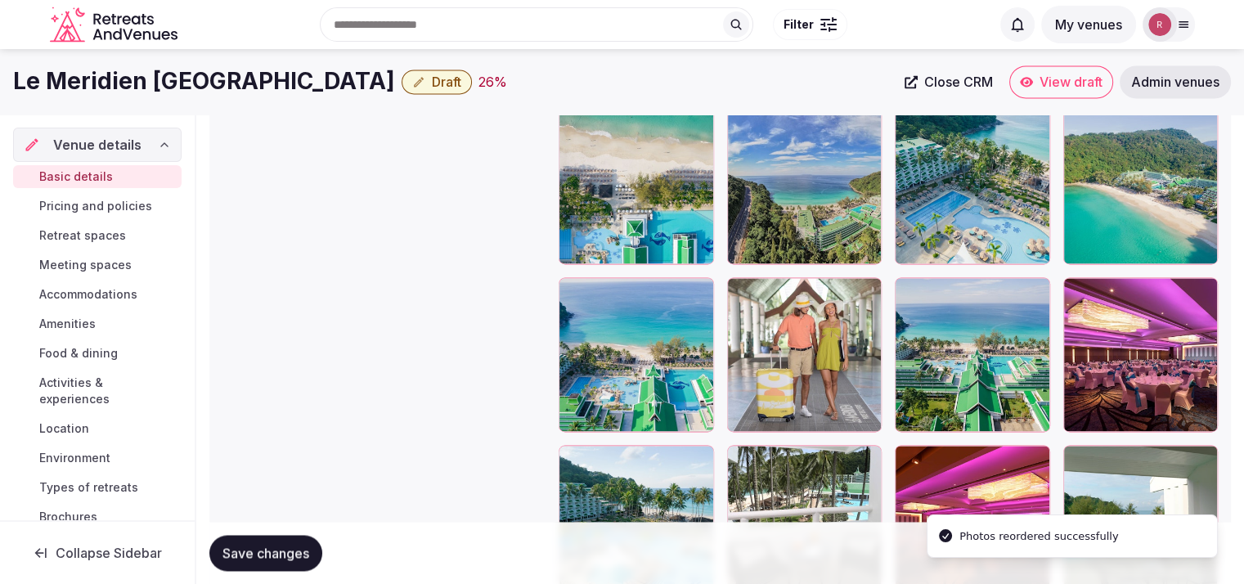
scroll to position [2247, 0]
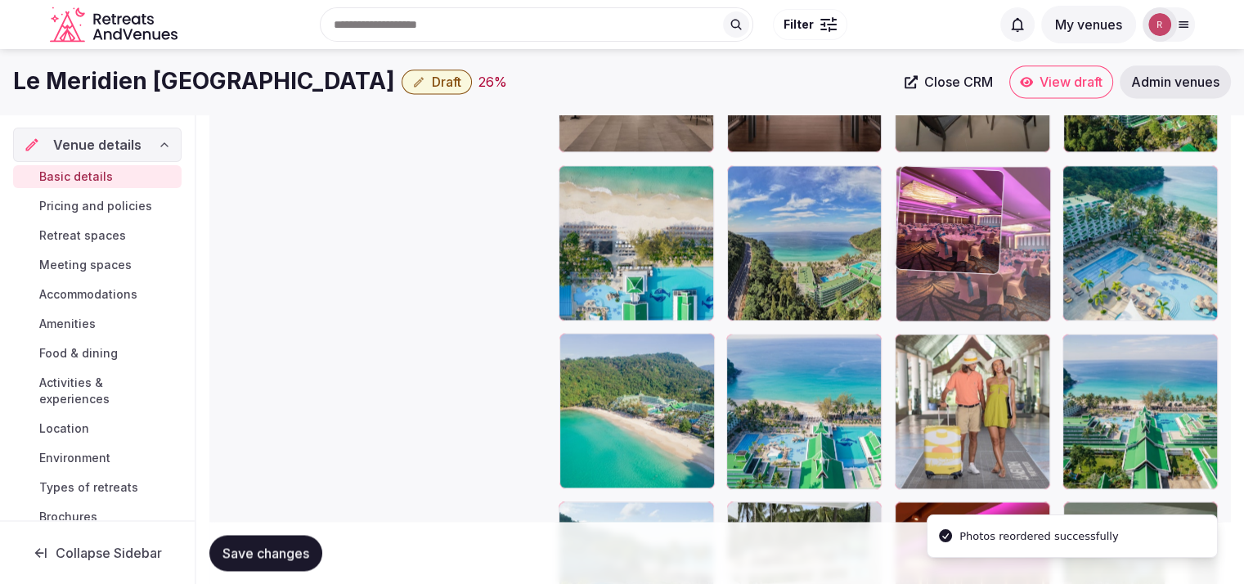
drag, startPoint x: 1179, startPoint y: 369, endPoint x: 1036, endPoint y: 254, distance: 182.7
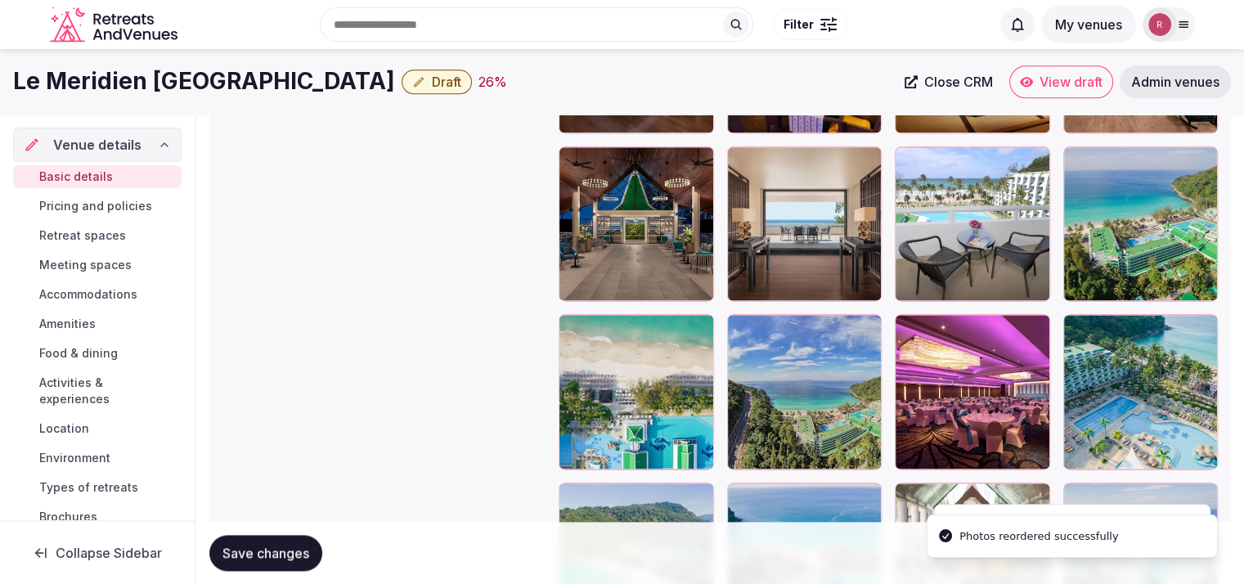
scroll to position [2082, 0]
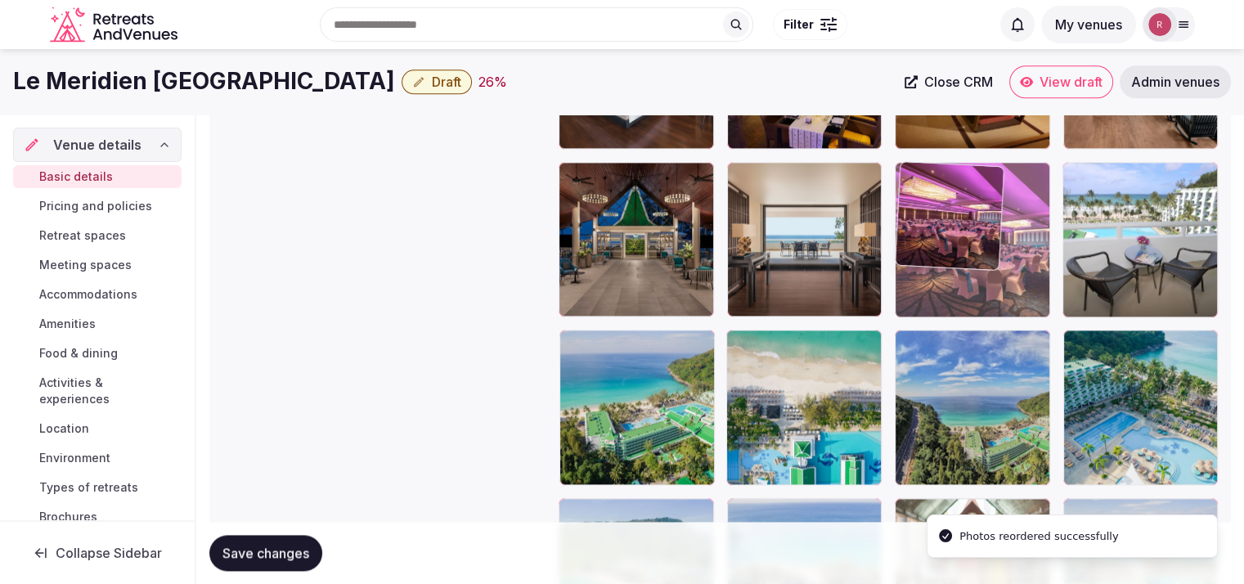
drag, startPoint x: 991, startPoint y: 311, endPoint x: 994, endPoint y: 285, distance: 26.3
click at [994, 285] on body "**********" at bounding box center [622, 102] width 1244 height 4369
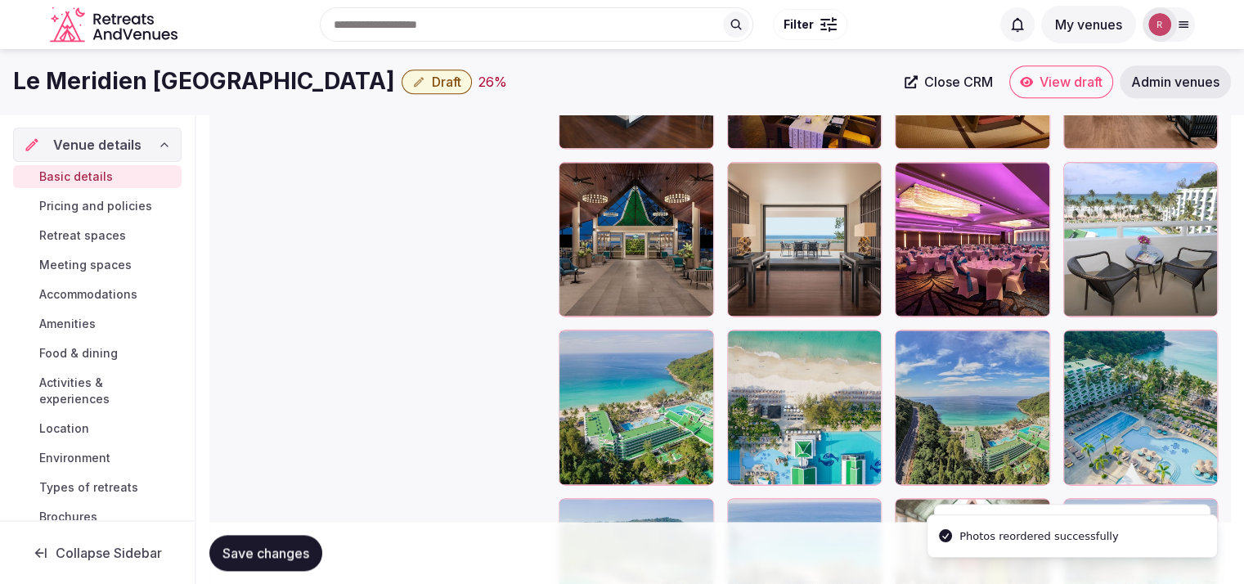
click at [292, 548] on span "Save changes" at bounding box center [265, 553] width 87 height 16
drag, startPoint x: 1036, startPoint y: 102, endPoint x: 1041, endPoint y: 85, distance: 17.9
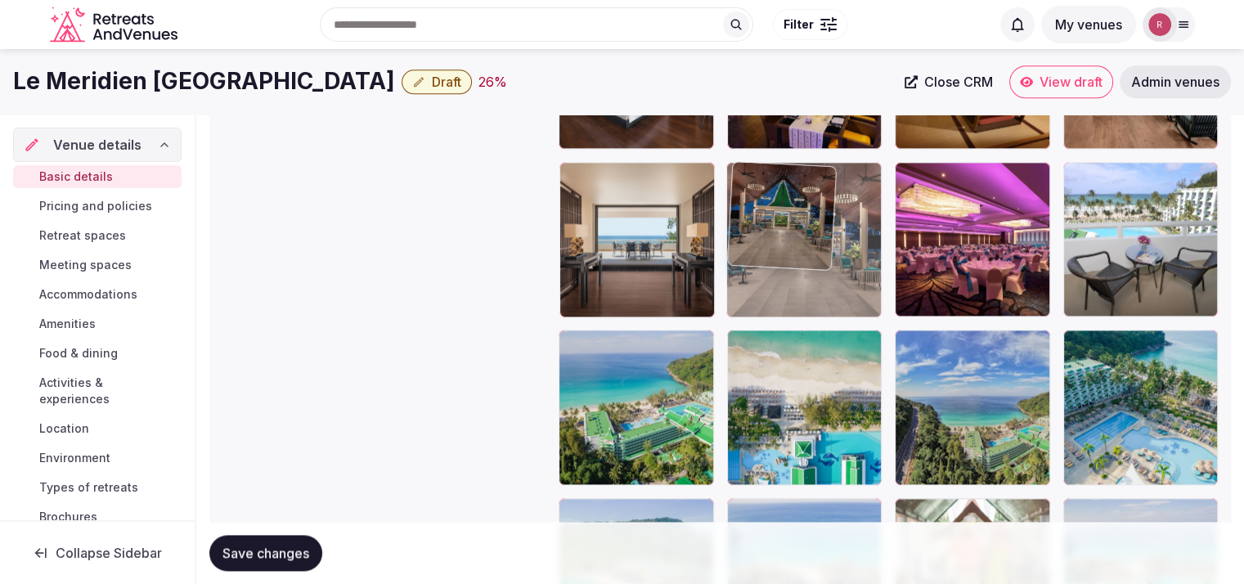
drag, startPoint x: 674, startPoint y: 254, endPoint x: 792, endPoint y: 265, distance: 118.3
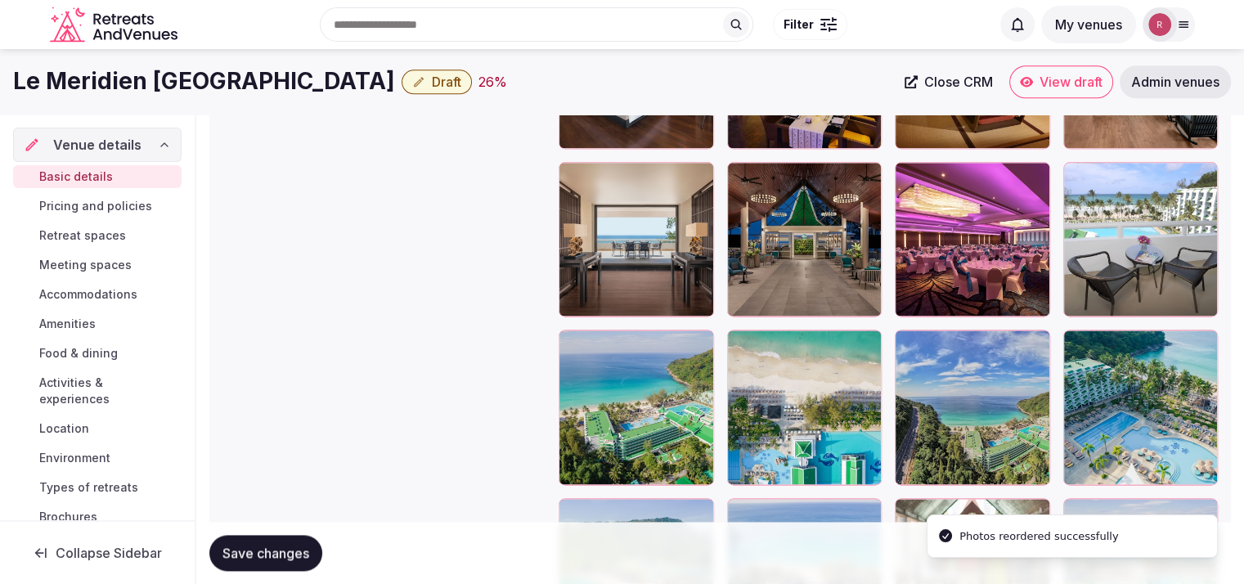
click at [272, 549] on span "Save changes" at bounding box center [265, 553] width 87 height 16
drag, startPoint x: 272, startPoint y: 549, endPoint x: 1047, endPoint y: 82, distance: 904.5
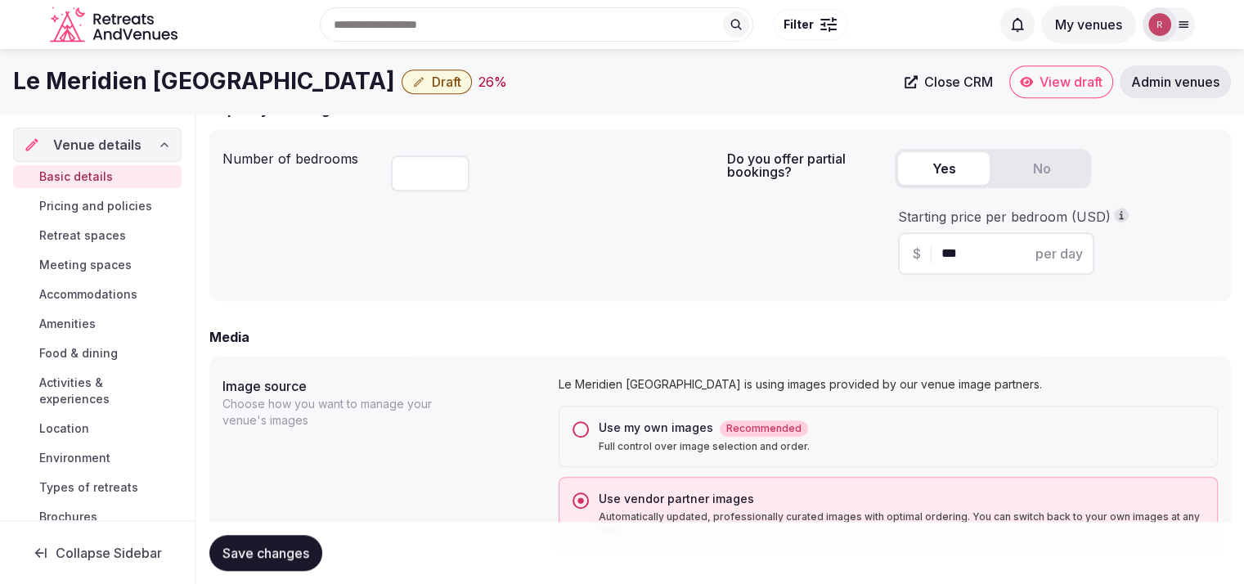
scroll to position [186, 0]
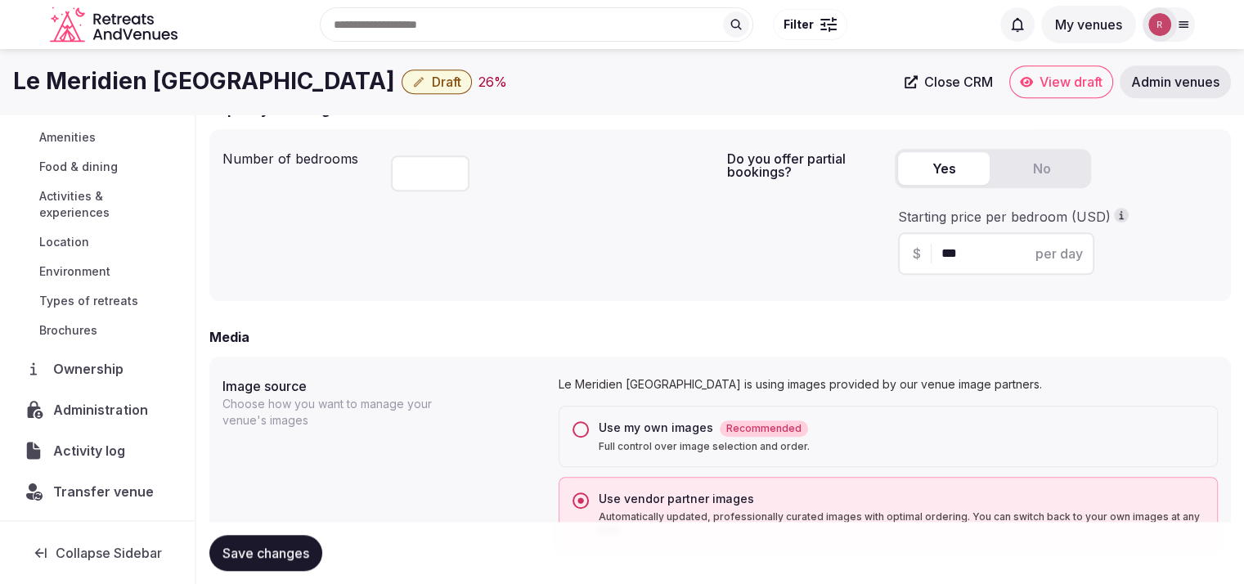
click at [115, 401] on span "Administration" at bounding box center [103, 410] width 101 height 20
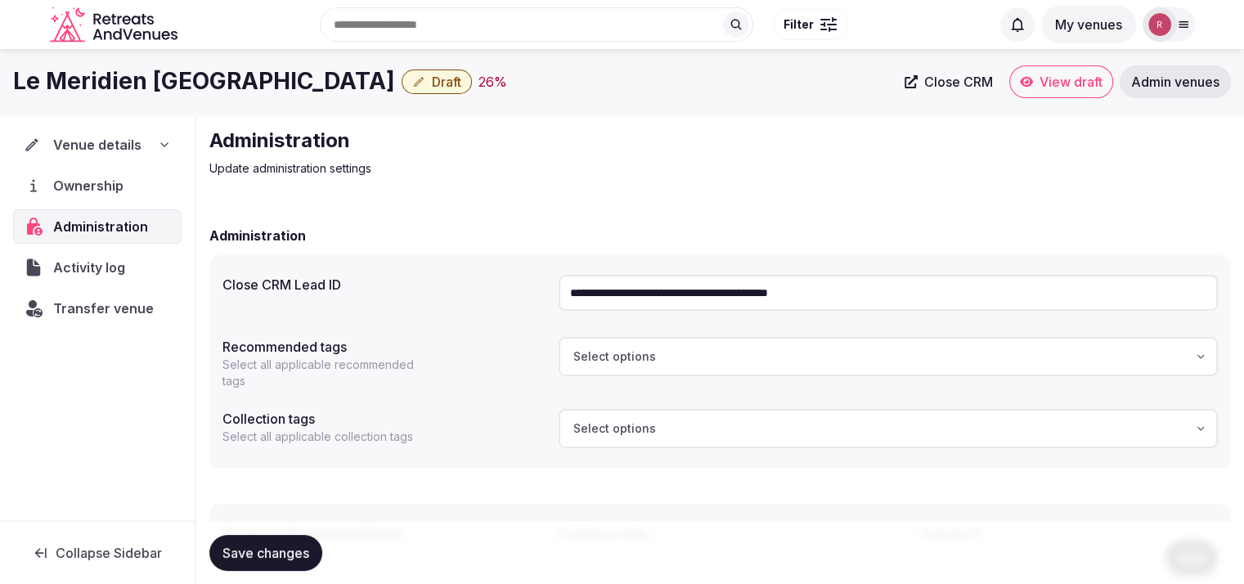
click at [672, 307] on input "**********" at bounding box center [888, 293] width 659 height 36
click at [173, 375] on div "Venue details Ownership Administration Activity log Transfer venue" at bounding box center [97, 318] width 195 height 406
click at [439, 82] on span "Draft" at bounding box center [446, 82] width 29 height 16
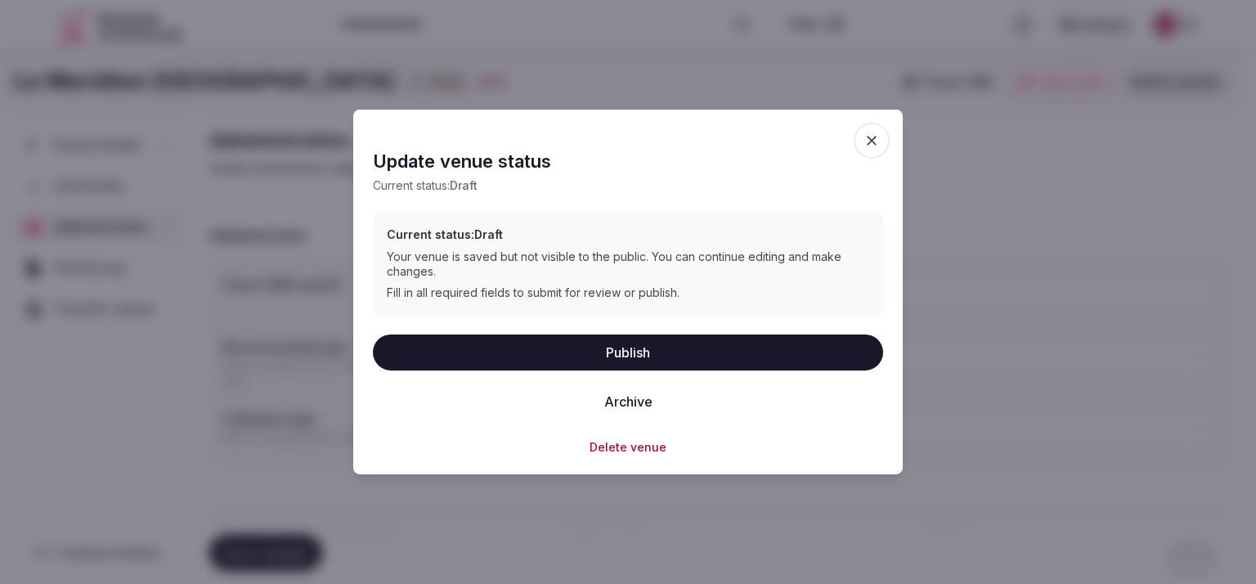
click at [612, 339] on button "Publish" at bounding box center [628, 352] width 510 height 36
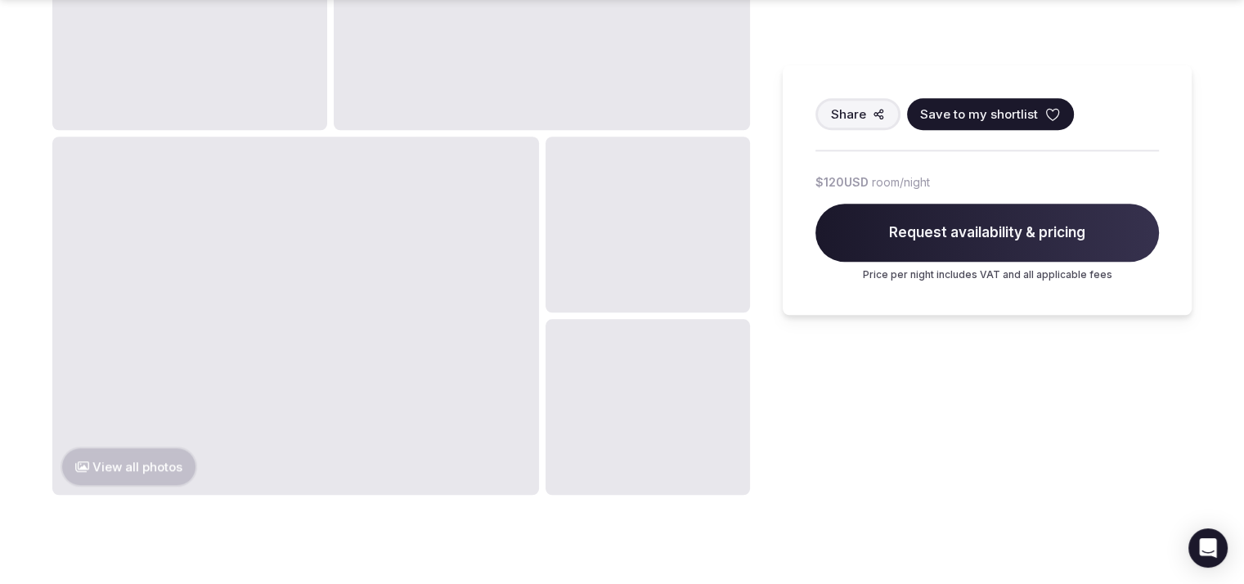
scroll to position [1469, 0]
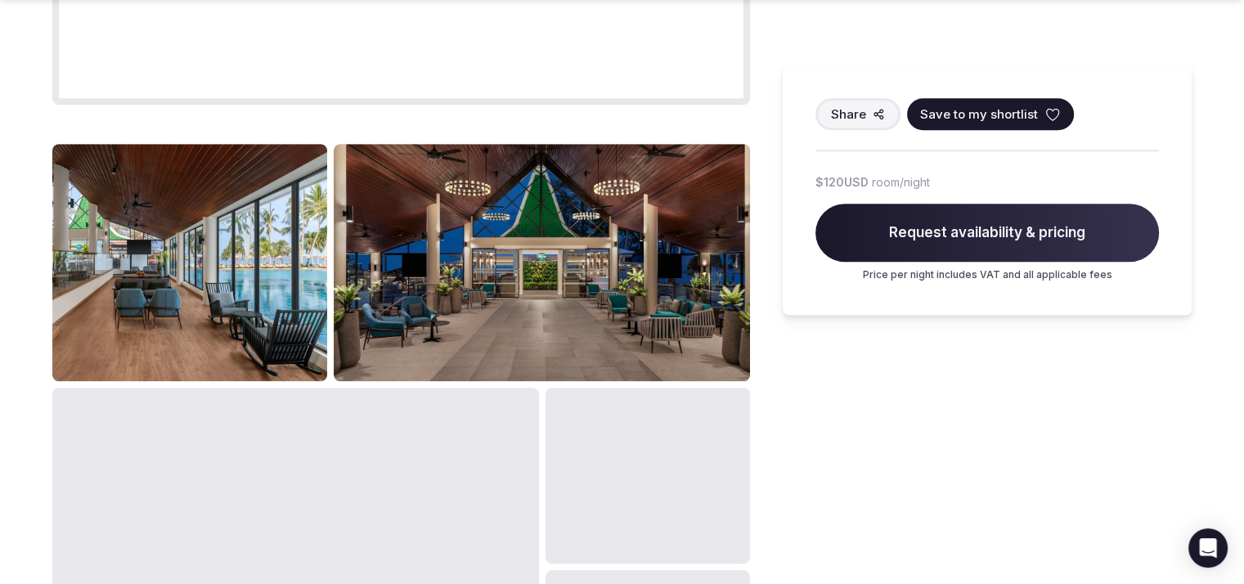
scroll to position [1309, 0]
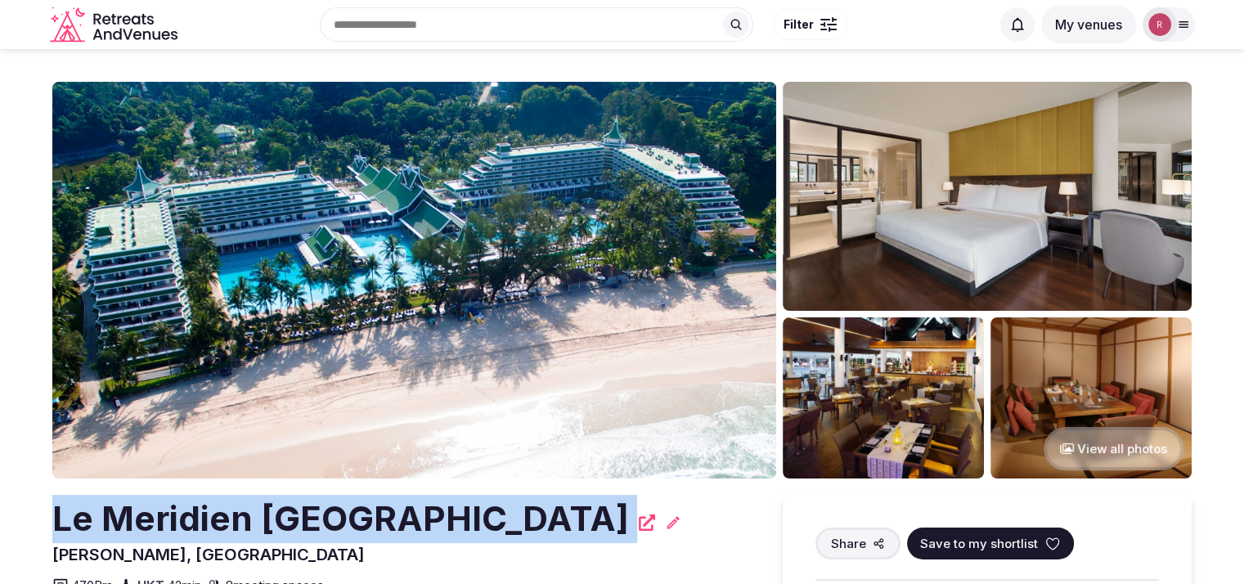
drag, startPoint x: 613, startPoint y: 514, endPoint x: 60, endPoint y: 515, distance: 553.7
click at [60, 515] on div "Le Meridien Phuket Beach Resort" at bounding box center [401, 519] width 698 height 48
copy div "Le Meridien Phuket Beach Resort"
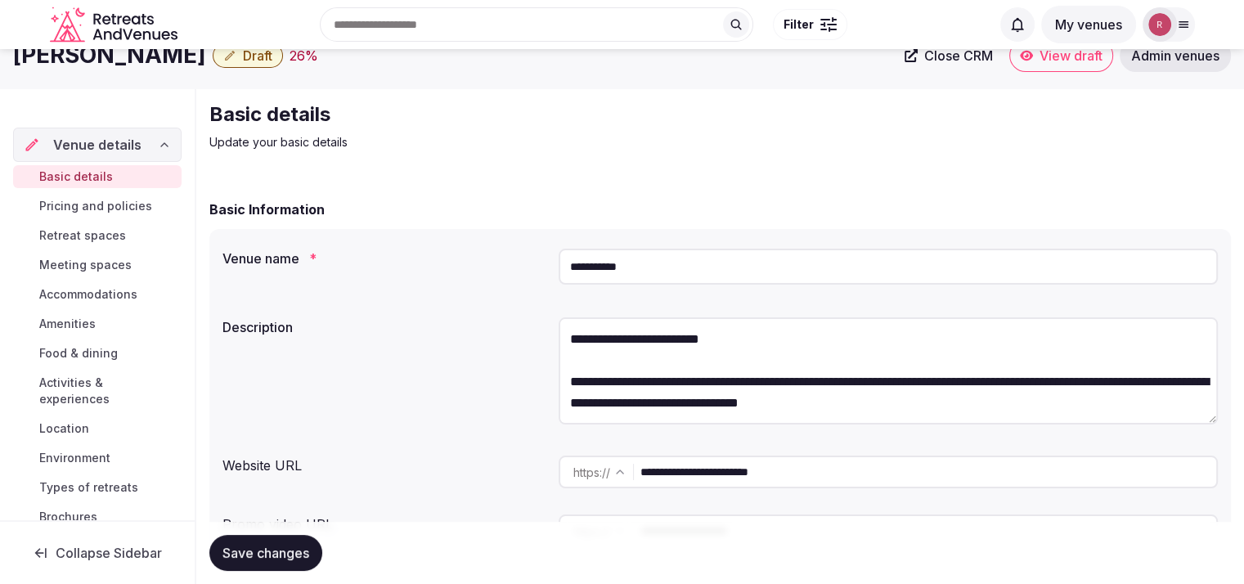
scroll to position [229, 0]
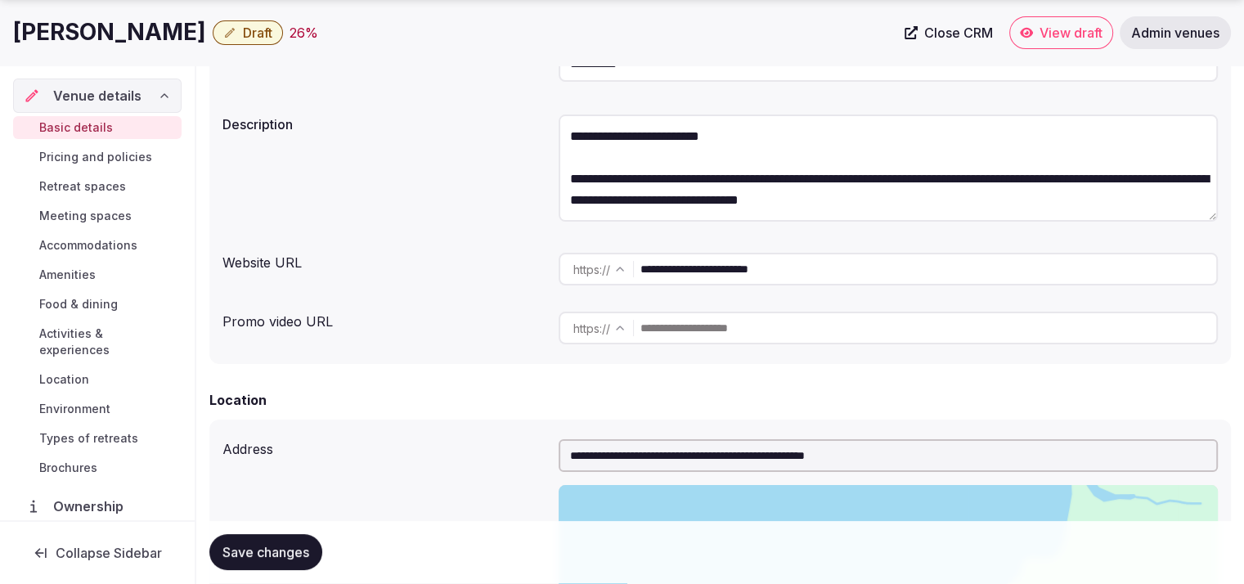
click at [697, 269] on input "**********" at bounding box center [928, 269] width 576 height 33
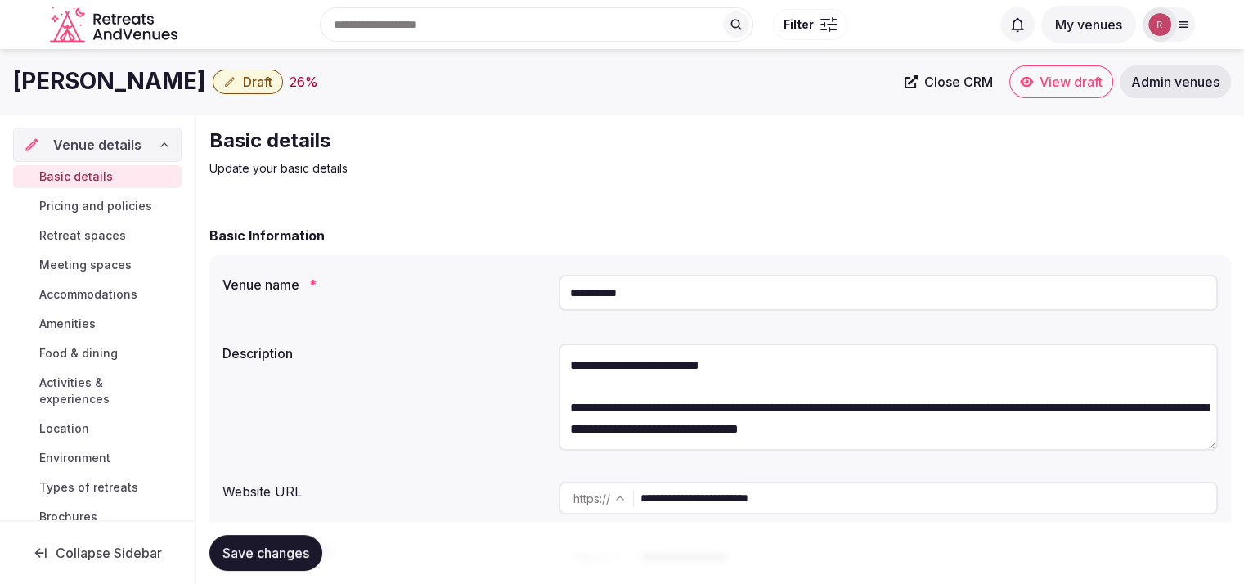
click at [932, 84] on span "Close CRM" at bounding box center [958, 82] width 69 height 16
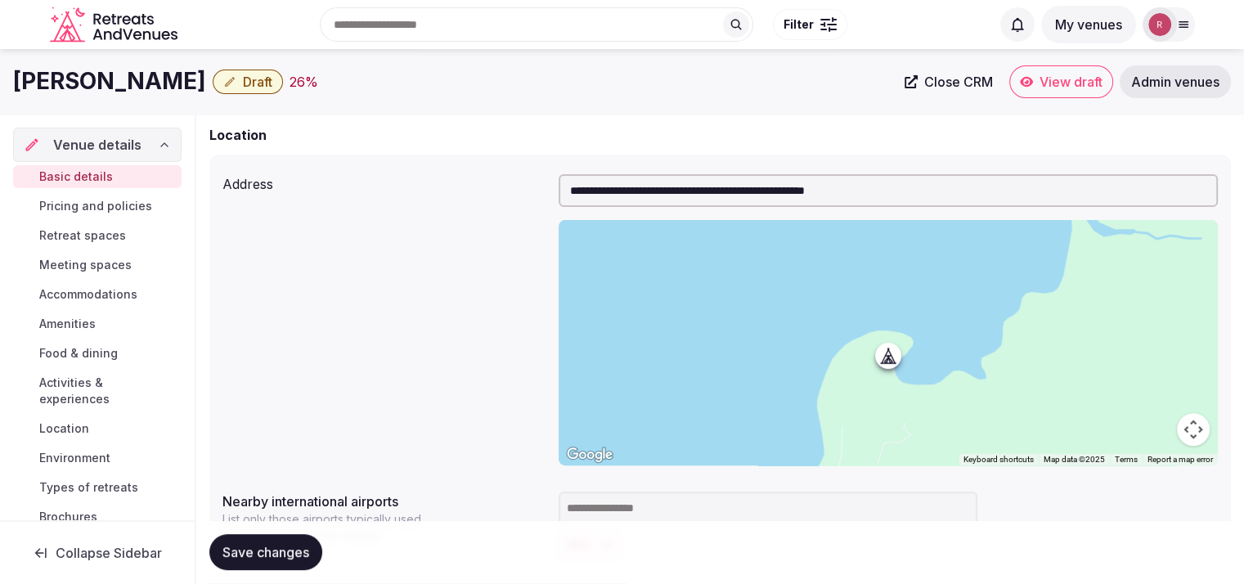
scroll to position [355, 0]
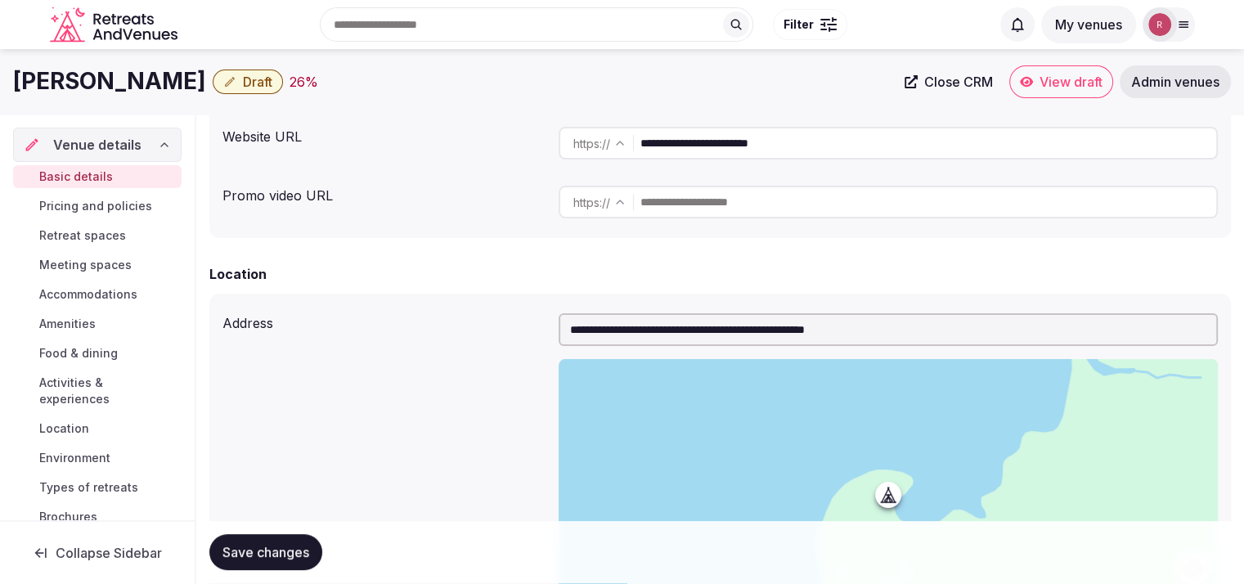
click at [840, 150] on input "**********" at bounding box center [928, 143] width 576 height 33
paste input "text"
type input "**********"
drag, startPoint x: 138, startPoint y: 79, endPoint x: 0, endPoint y: 83, distance: 138.3
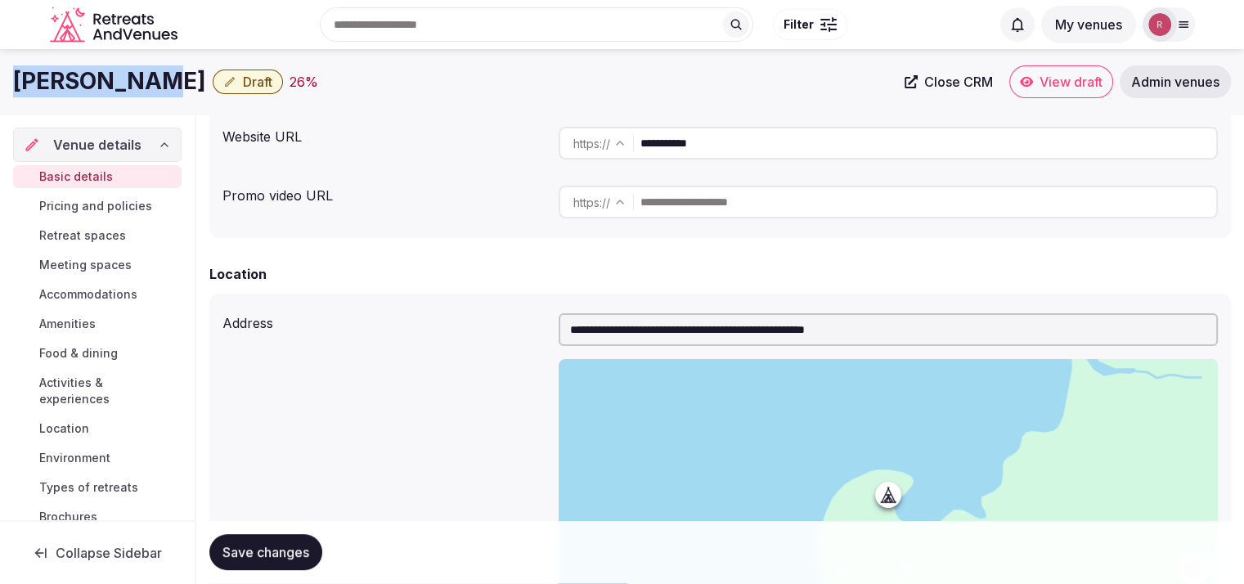
click at [0, 83] on div "Soneva Kiri Draft 26 % Close CRM View draft Admin venues" at bounding box center [622, 81] width 1244 height 33
copy h1 "[PERSON_NAME]"
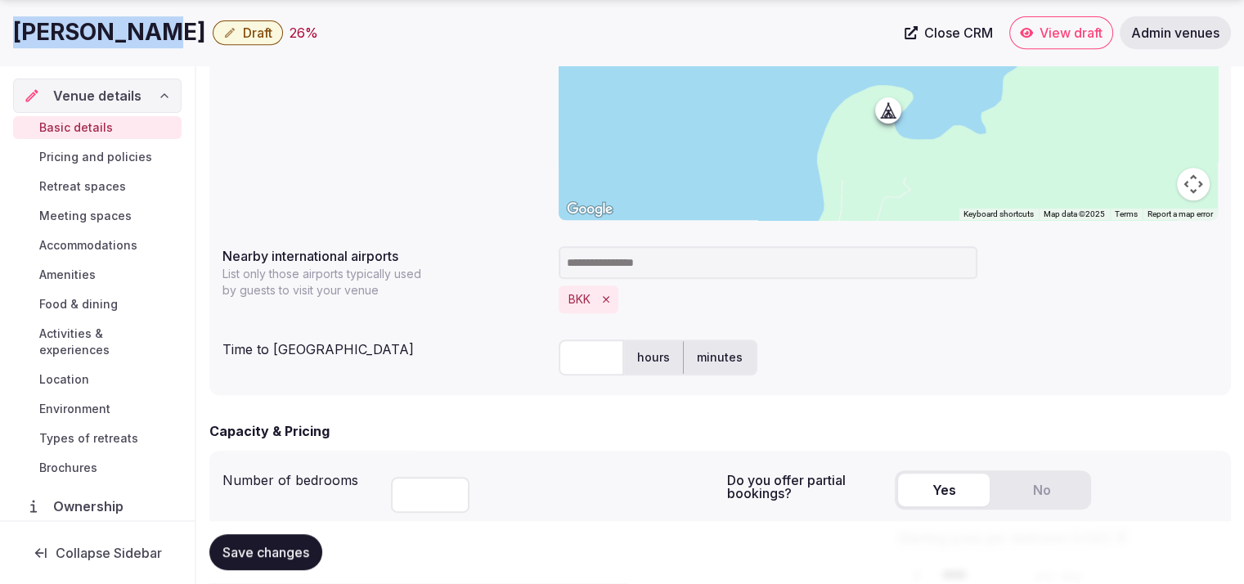
scroll to position [793, 0]
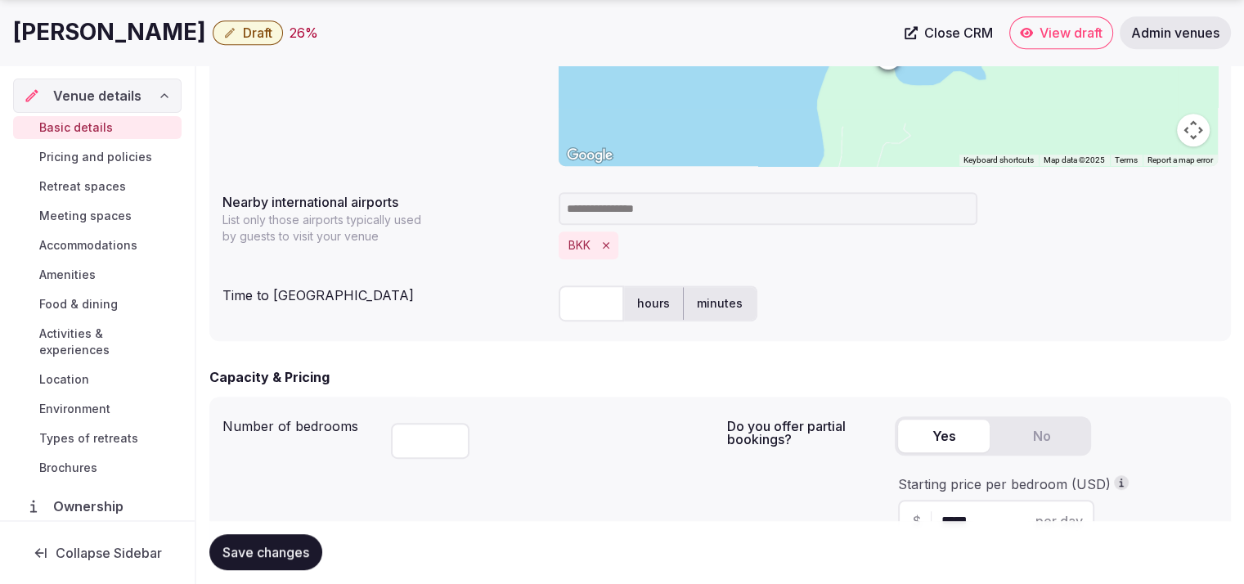
click at [632, 300] on label "hours" at bounding box center [653, 303] width 59 height 43
click at [589, 308] on input "text" at bounding box center [591, 303] width 65 height 36
type input "***"
click at [982, 233] on div "BKK" at bounding box center [888, 245] width 659 height 28
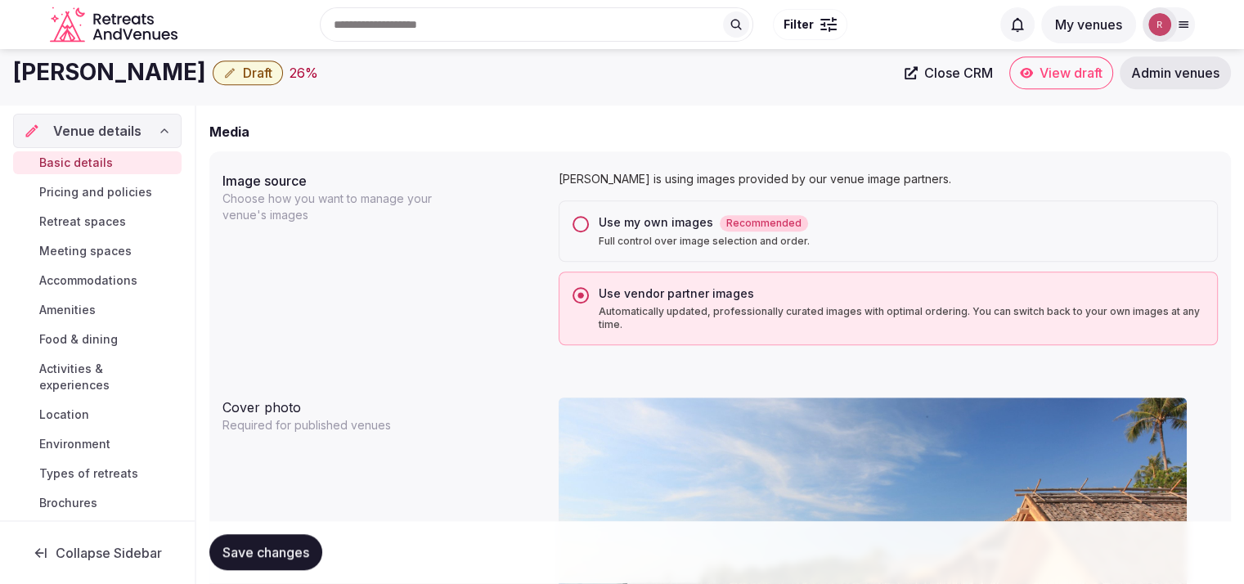
scroll to position [1222, 0]
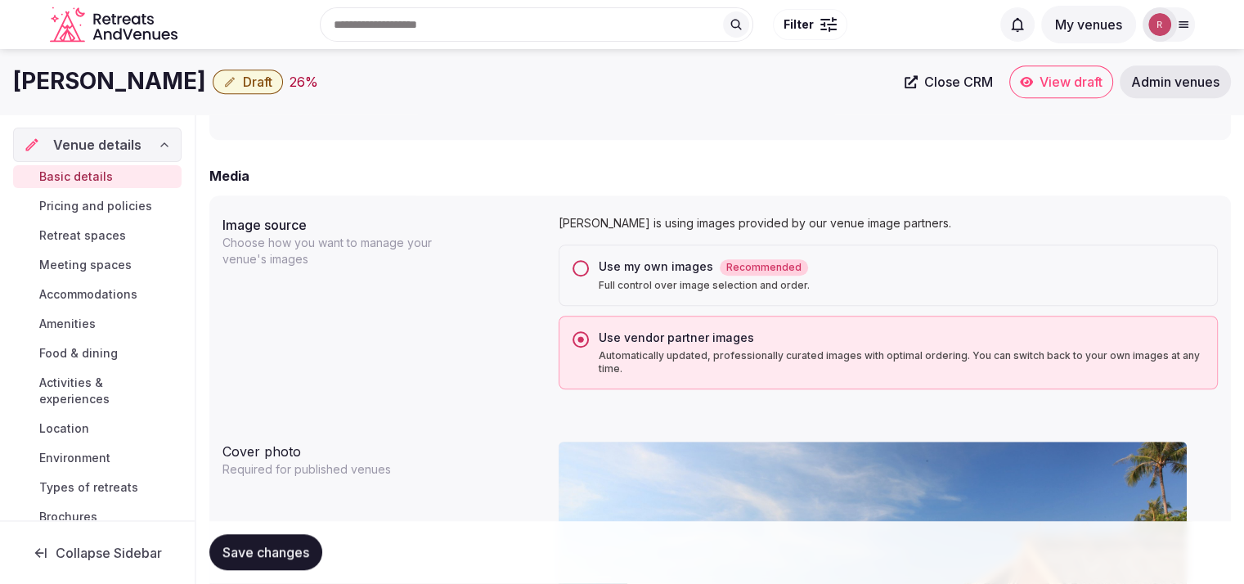
click at [290, 545] on span "Save changes" at bounding box center [265, 553] width 87 height 16
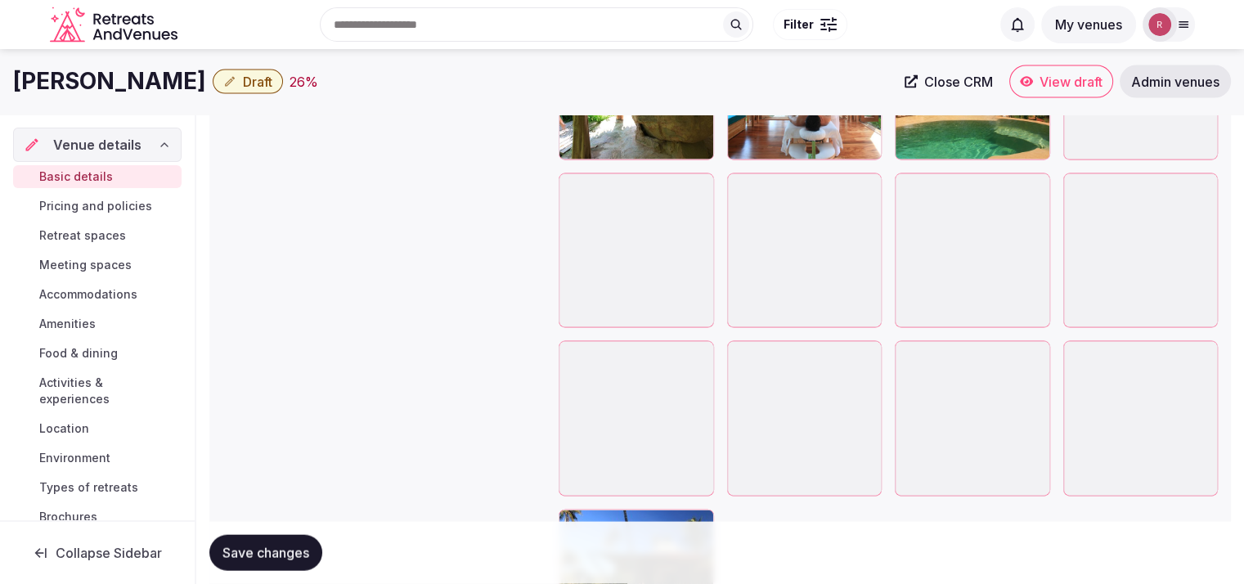
scroll to position [3406, 0]
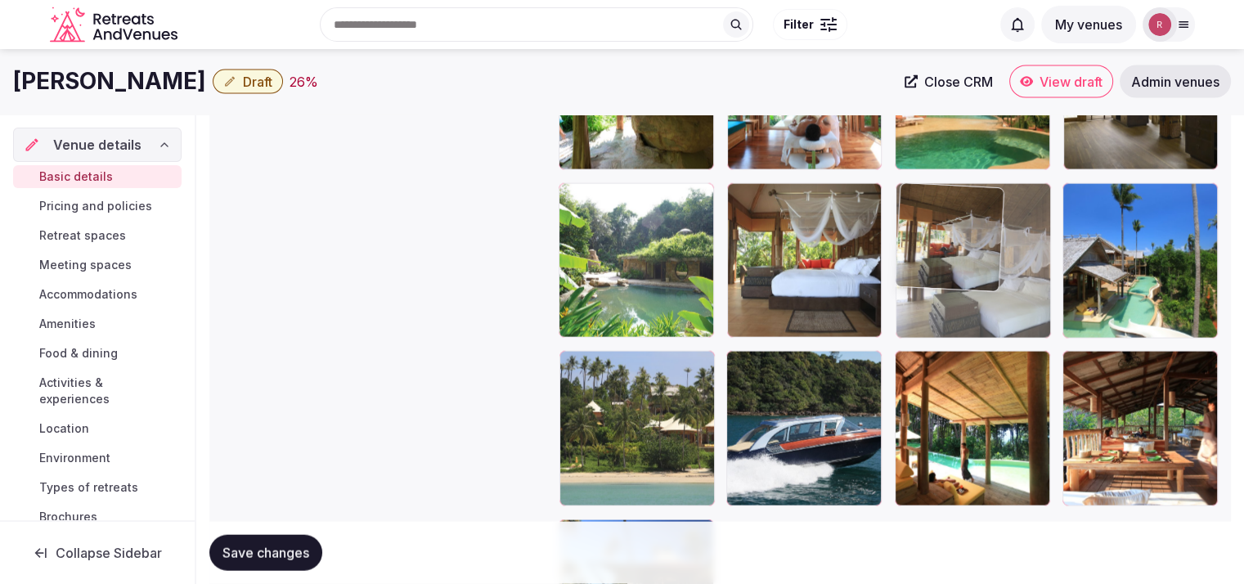
drag, startPoint x: 1145, startPoint y: 481, endPoint x: 946, endPoint y: 377, distance: 224.3
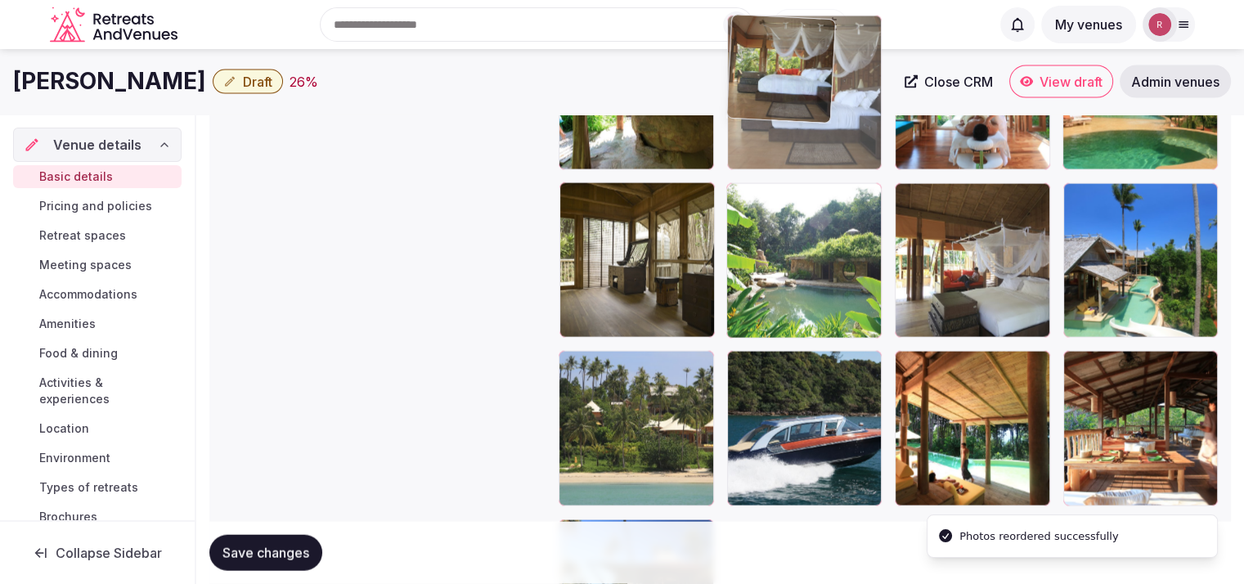
drag, startPoint x: 764, startPoint y: 269, endPoint x: 788, endPoint y: 158, distance: 113.9
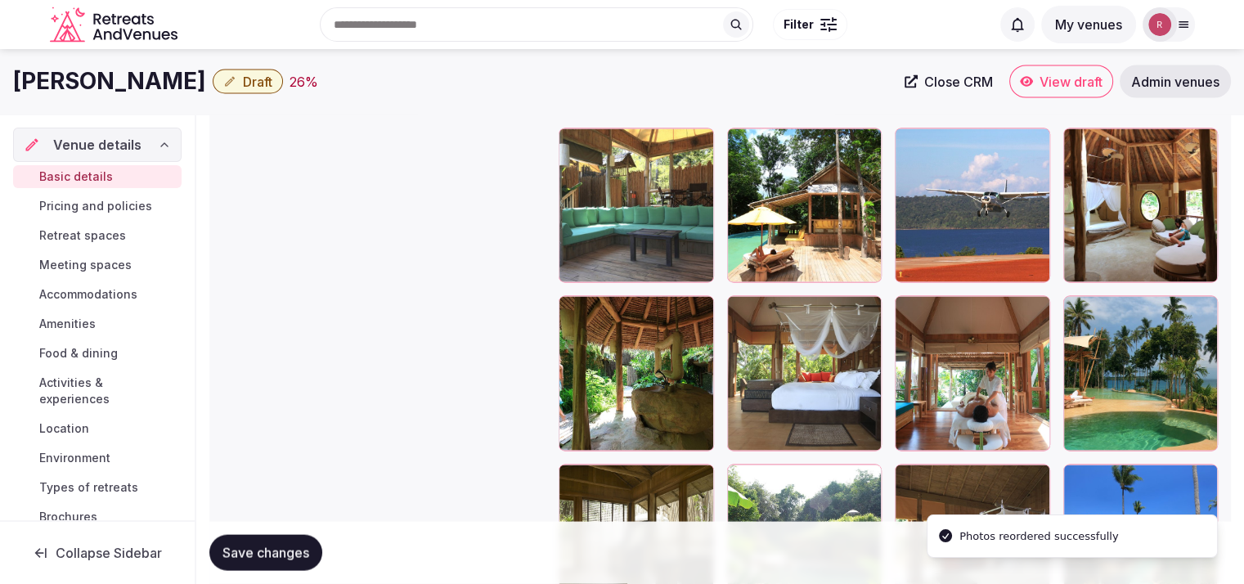
scroll to position [3020, 0]
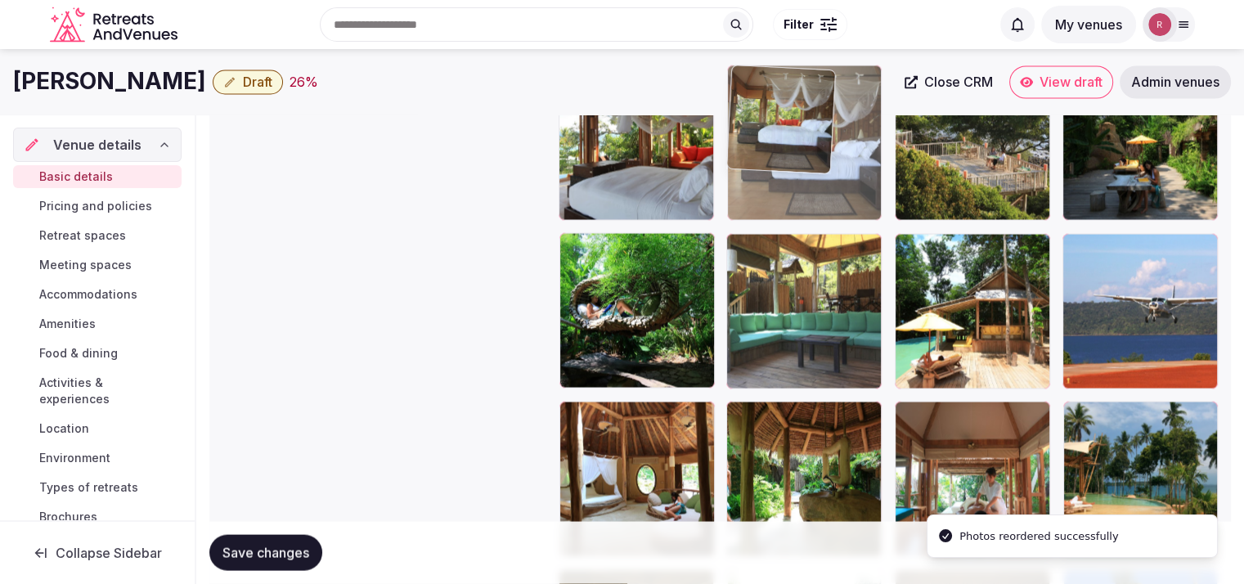
drag, startPoint x: 840, startPoint y: 389, endPoint x: 847, endPoint y: 207, distance: 181.7
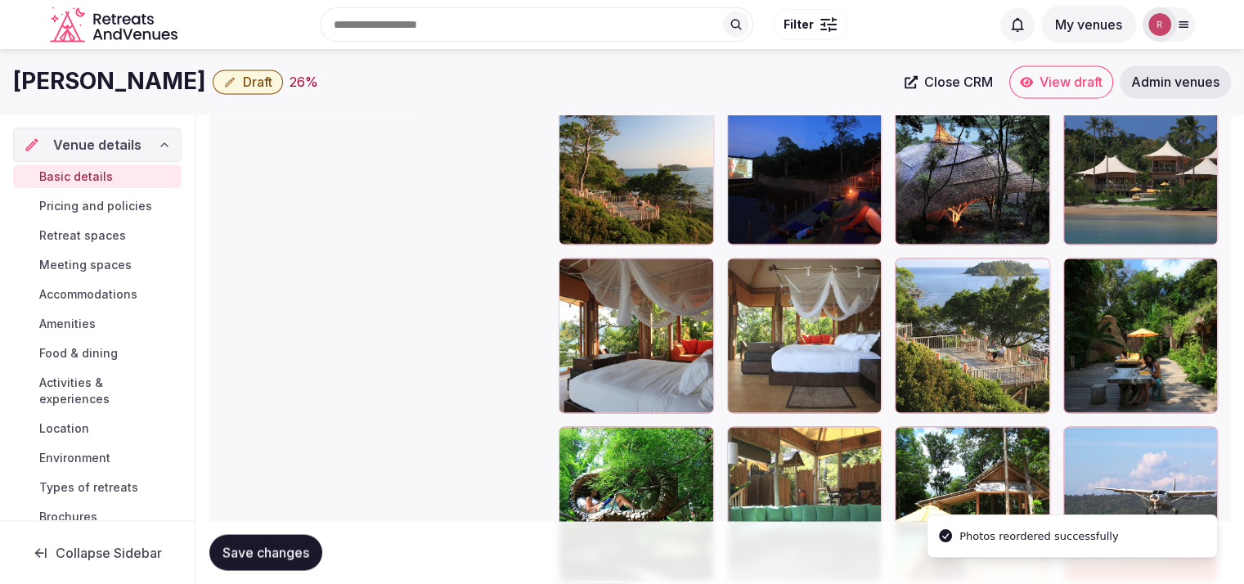
scroll to position [2802, 0]
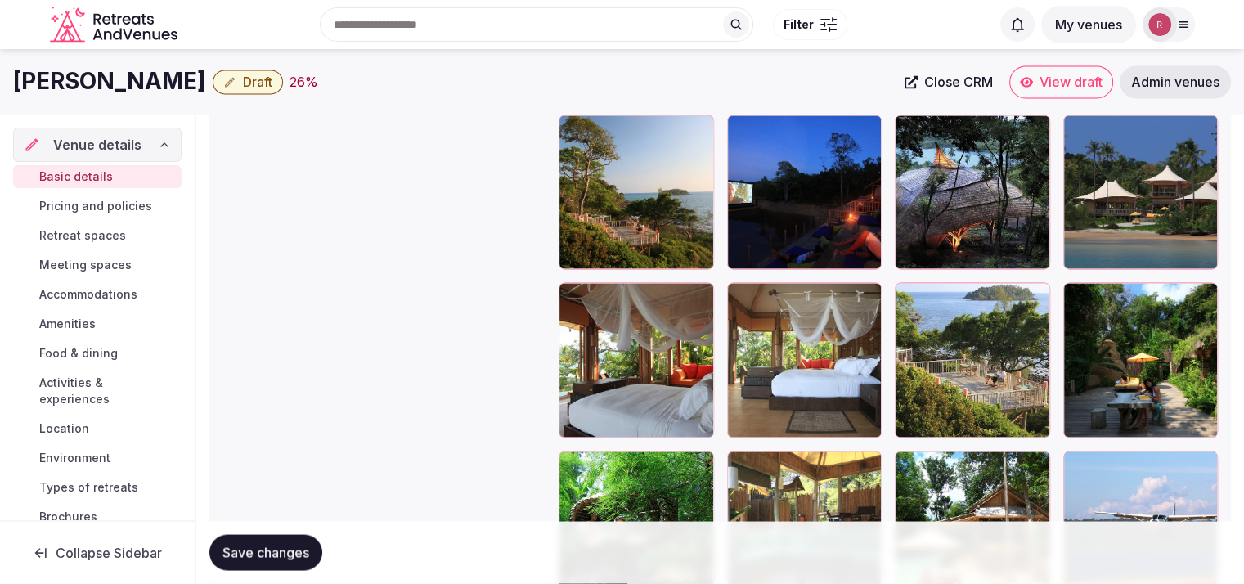
drag, startPoint x: 887, startPoint y: 395, endPoint x: 836, endPoint y: 313, distance: 96.7
click at [836, 313] on div at bounding box center [888, 276] width 659 height 2004
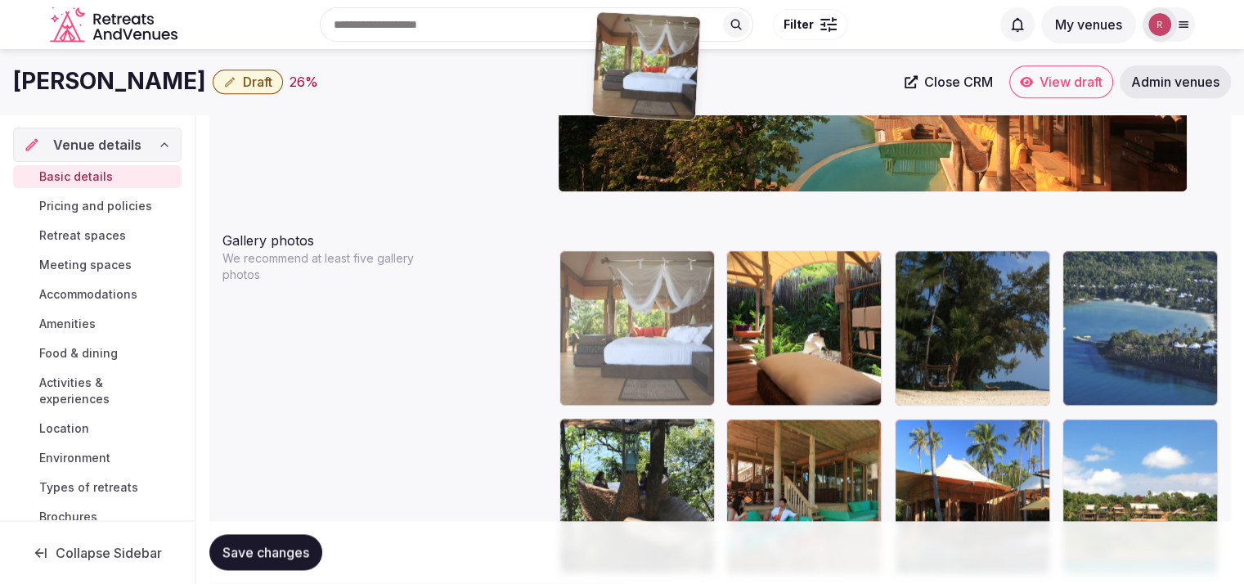
scroll to position [1814, 0]
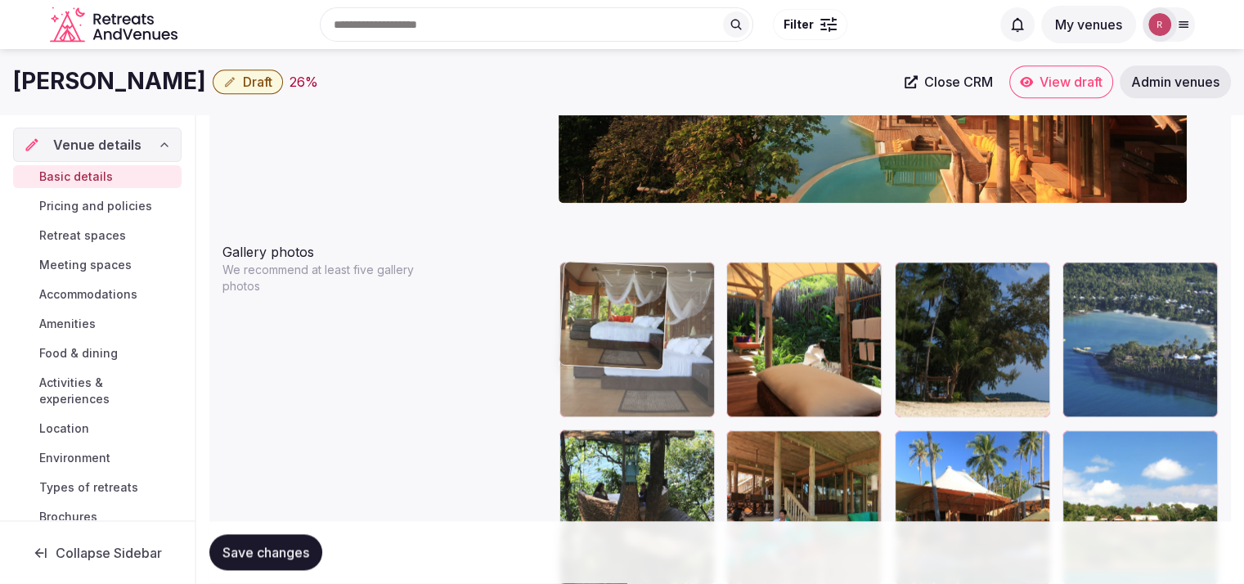
drag, startPoint x: 826, startPoint y: 344, endPoint x: 683, endPoint y: 321, distance: 144.8
click at [682, 321] on body "**********" at bounding box center [622, 286] width 1244 height 4201
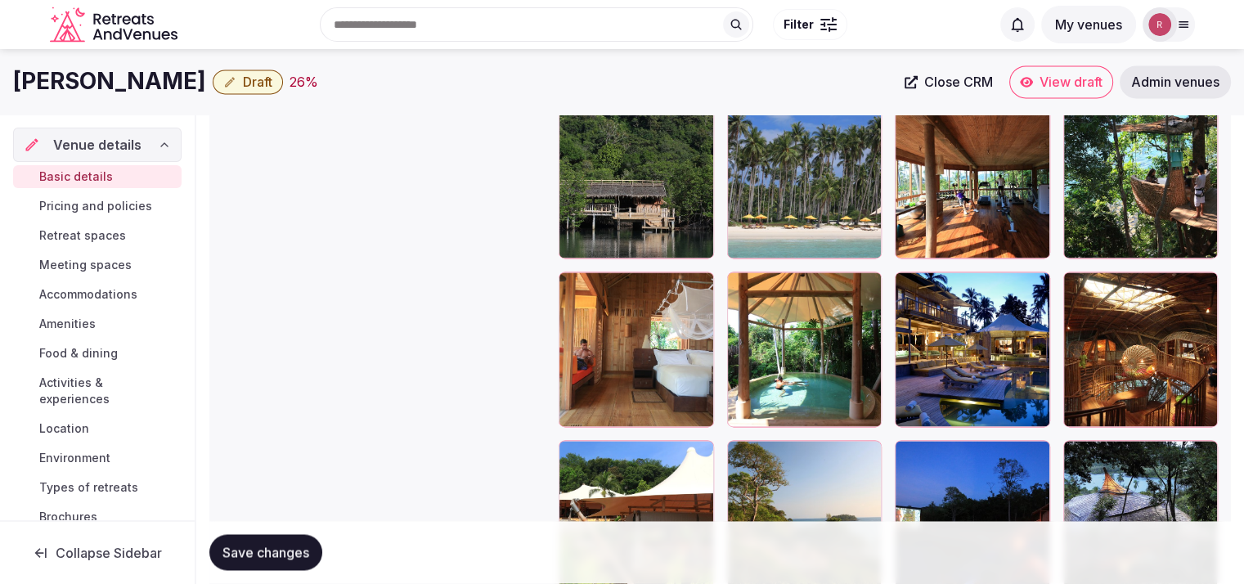
scroll to position [2456, 0]
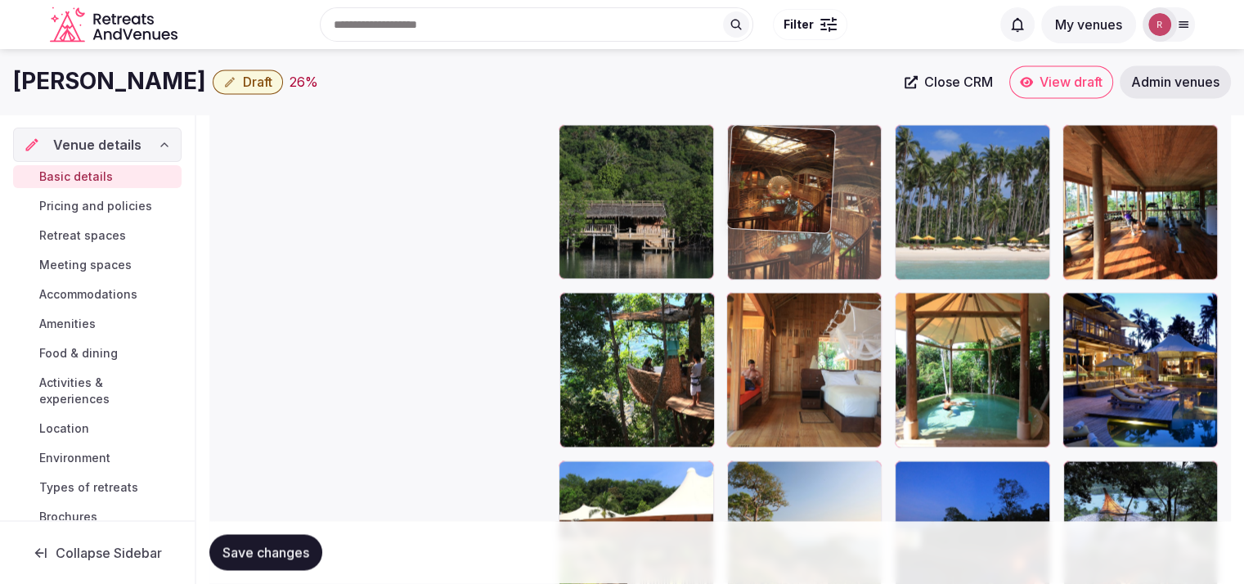
drag, startPoint x: 1161, startPoint y: 375, endPoint x: 900, endPoint y: 251, distance: 289.8
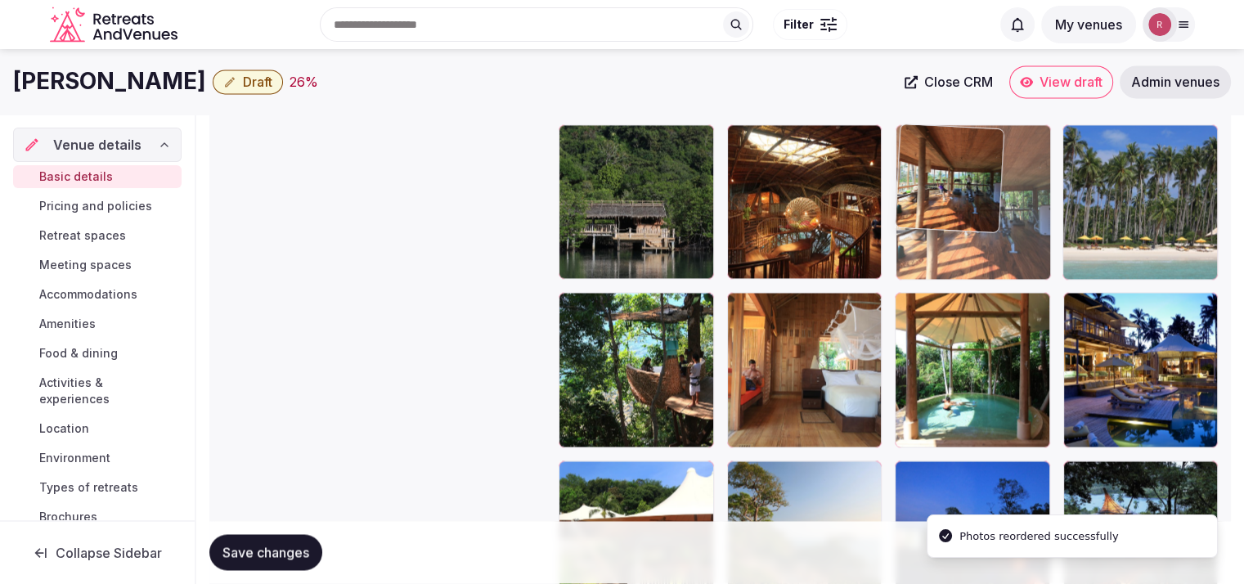
drag, startPoint x: 1139, startPoint y: 248, endPoint x: 1050, endPoint y: 263, distance: 90.5
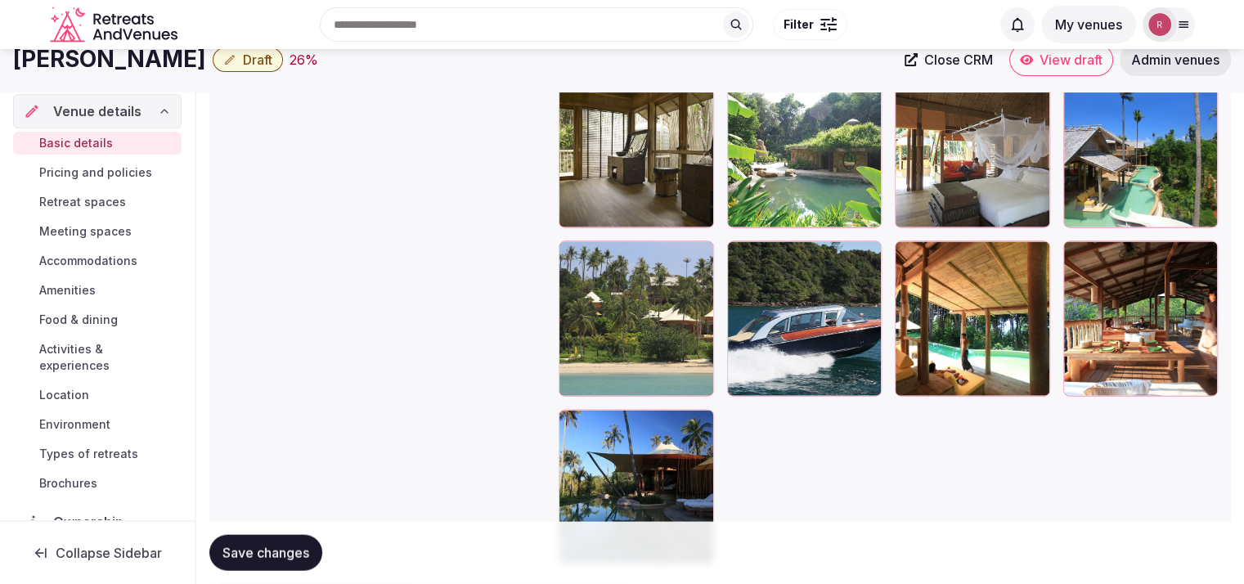
scroll to position [3436, 0]
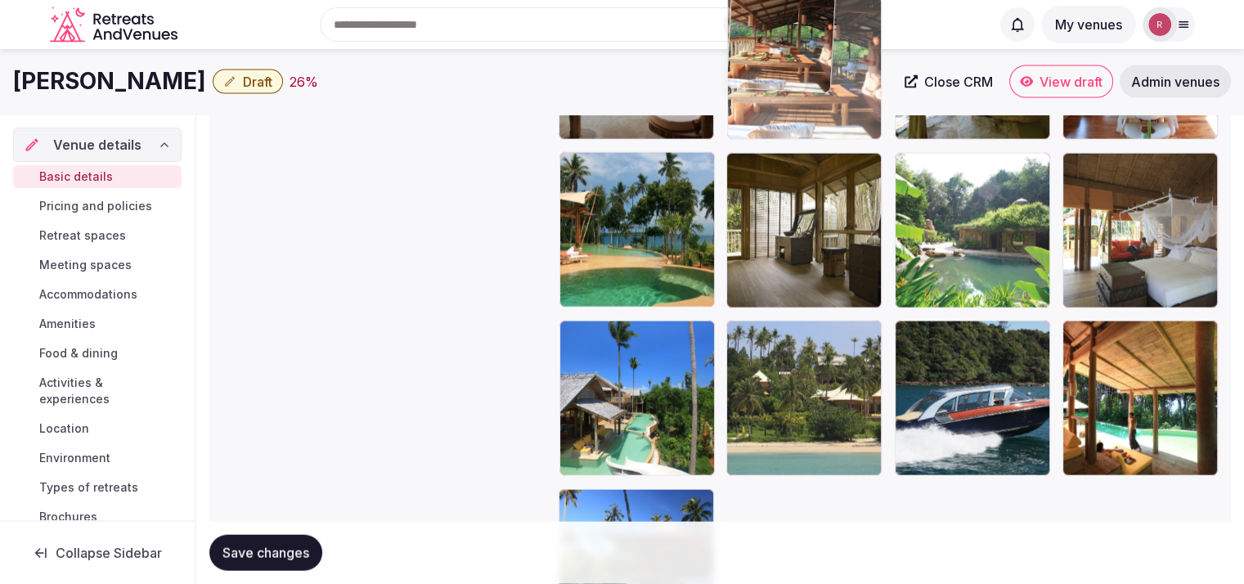
drag, startPoint x: 1135, startPoint y: 388, endPoint x: 785, endPoint y: 166, distance: 414.3
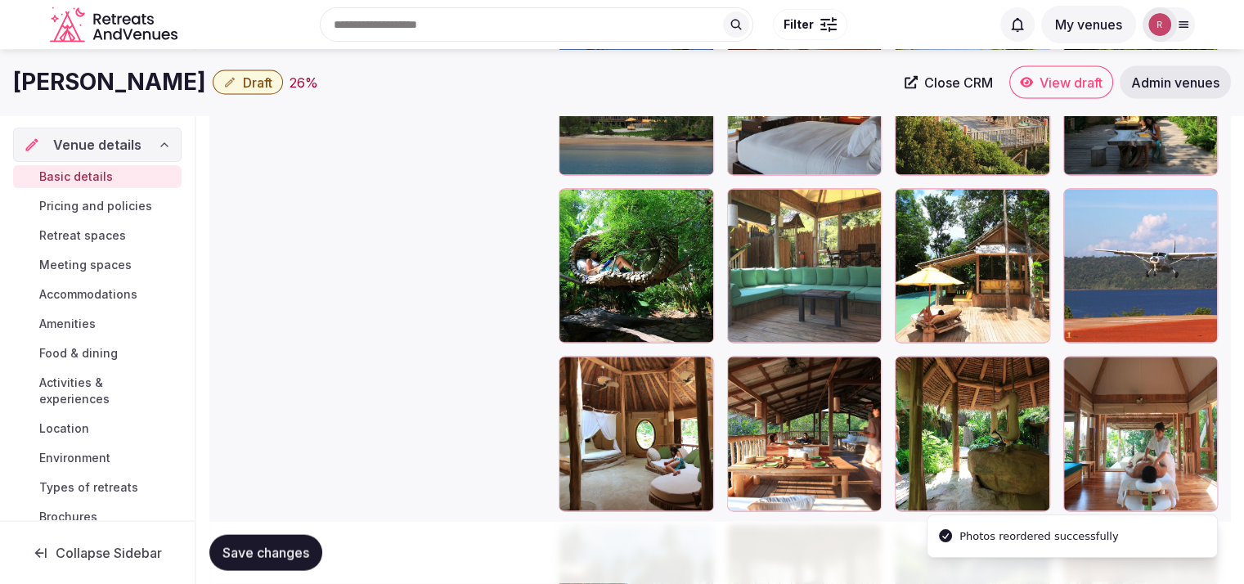
scroll to position [3039, 0]
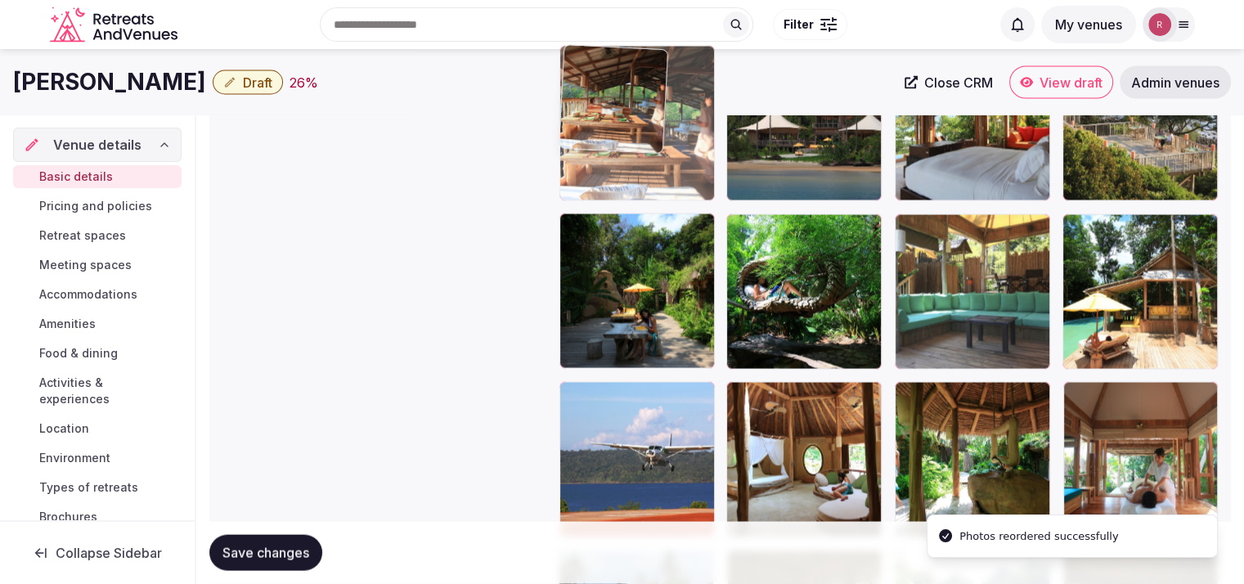
drag, startPoint x: 844, startPoint y: 467, endPoint x: 697, endPoint y: 186, distance: 317.6
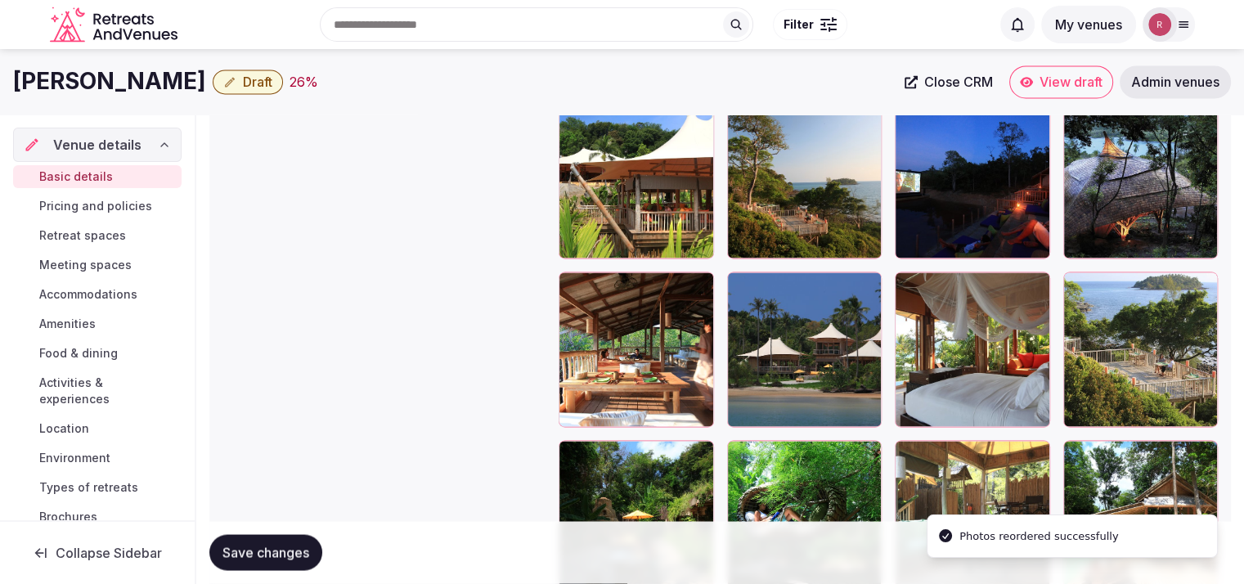
scroll to position [2709, 0]
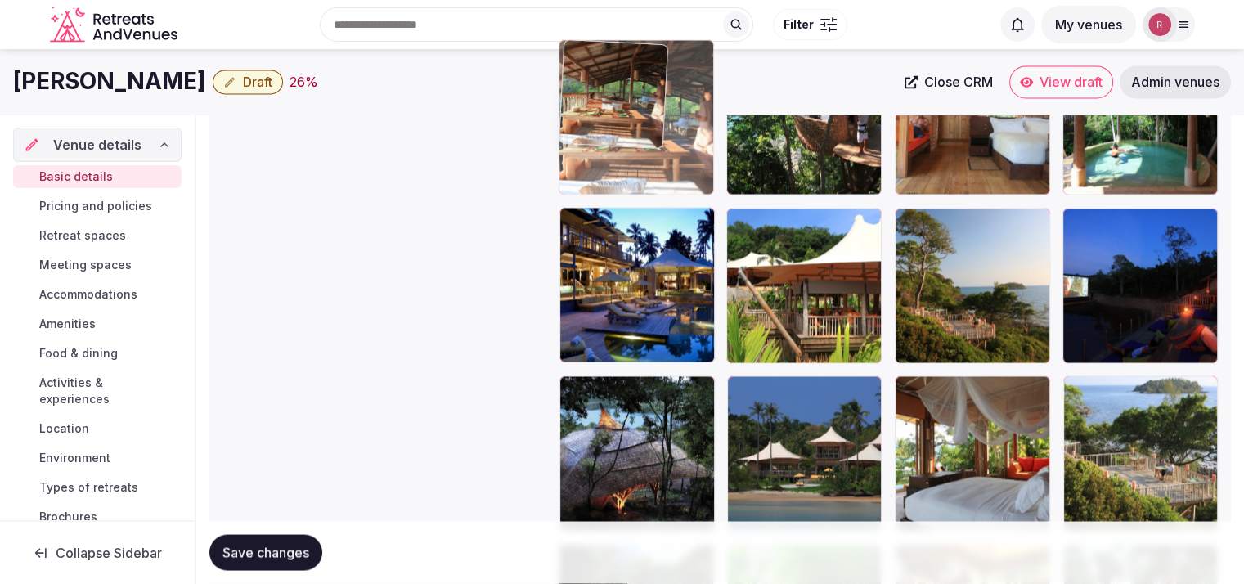
drag, startPoint x: 638, startPoint y: 282, endPoint x: 658, endPoint y: 186, distance: 97.9
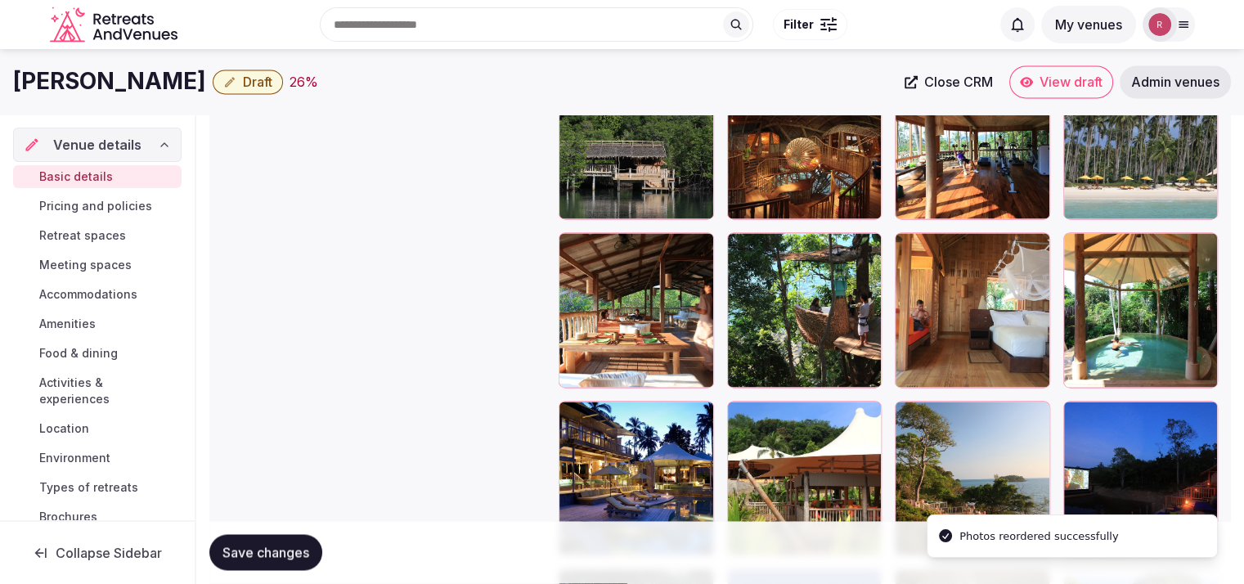
scroll to position [2411, 0]
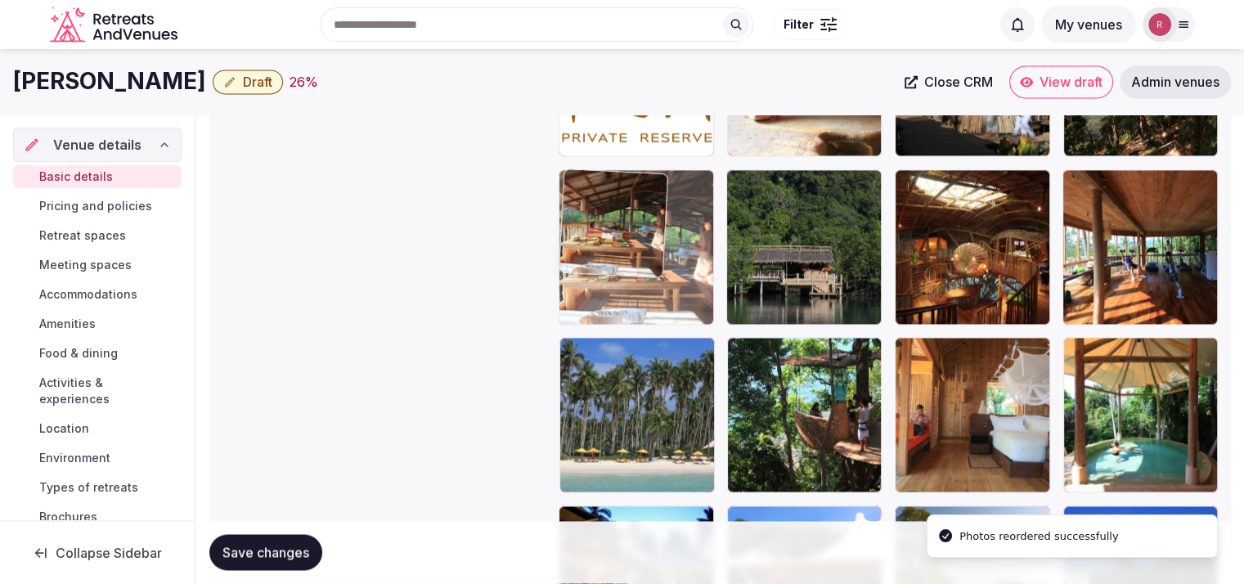
drag, startPoint x: 649, startPoint y: 428, endPoint x: 665, endPoint y: 284, distance: 144.9
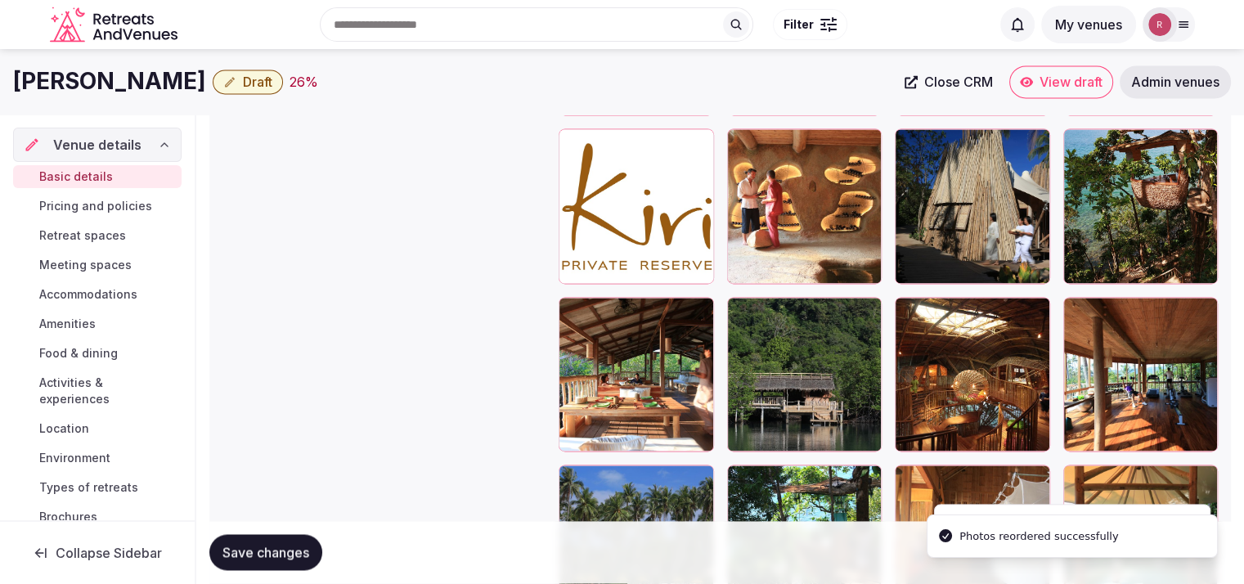
scroll to position [2130, 0]
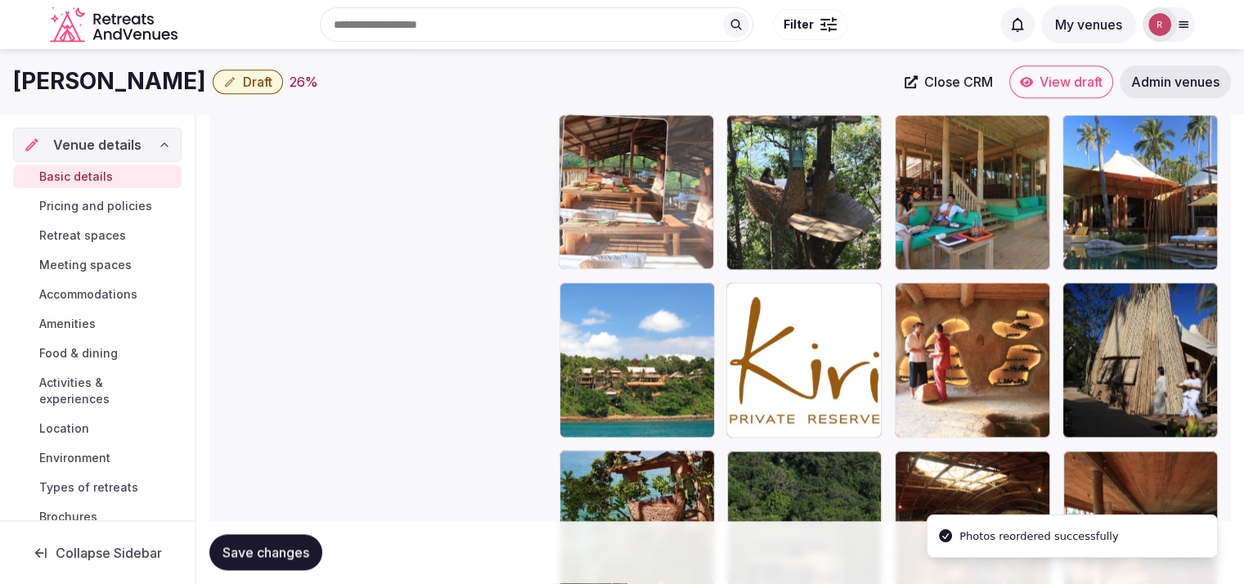
drag, startPoint x: 617, startPoint y: 504, endPoint x: 672, endPoint y: 211, distance: 297.9
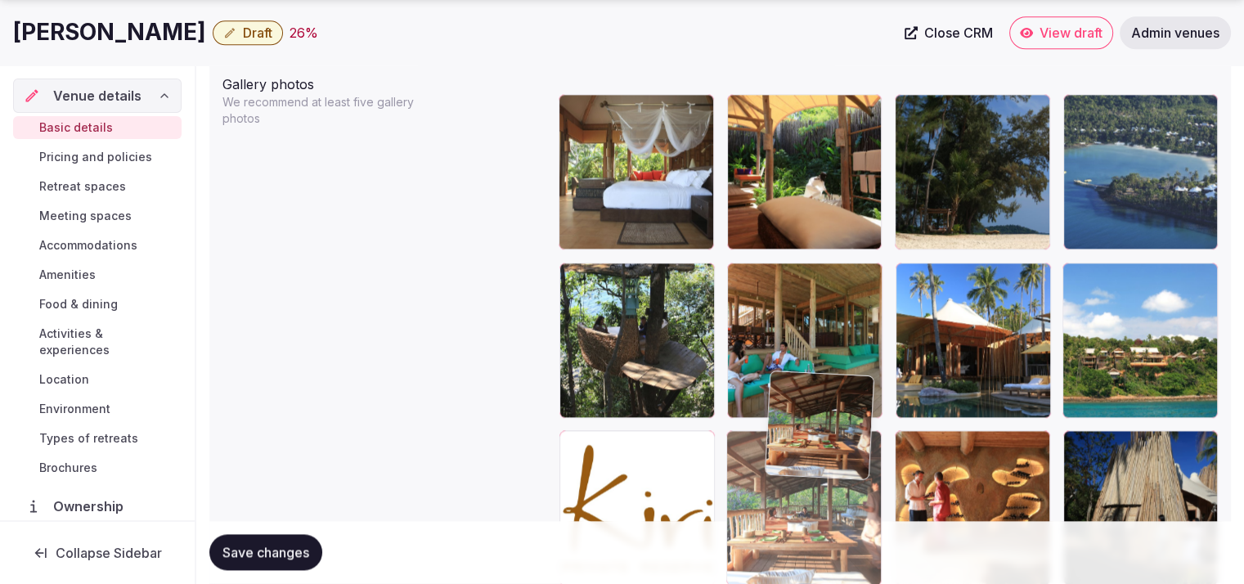
scroll to position [1983, 0]
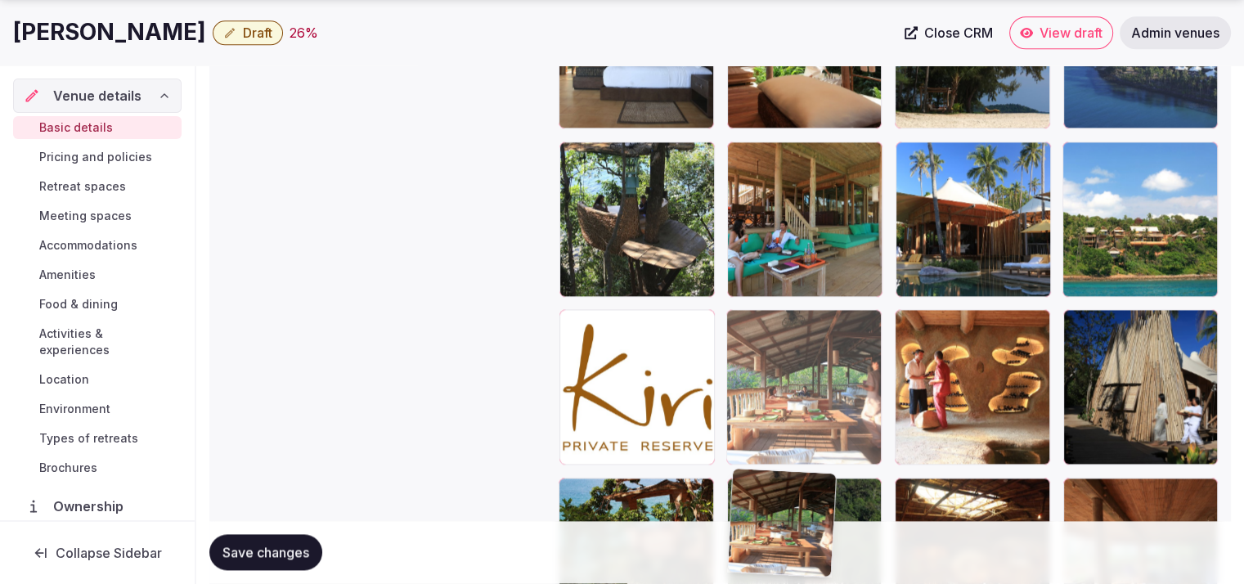
drag, startPoint x: 676, startPoint y: 467, endPoint x: 878, endPoint y: 512, distance: 207.0
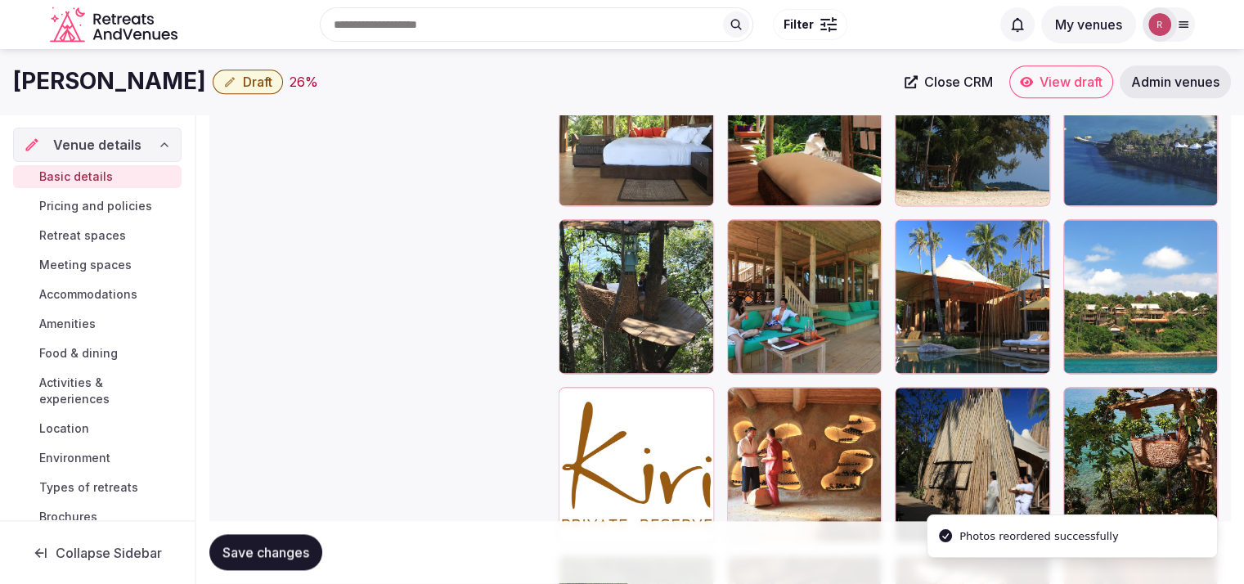
scroll to position [1940, 0]
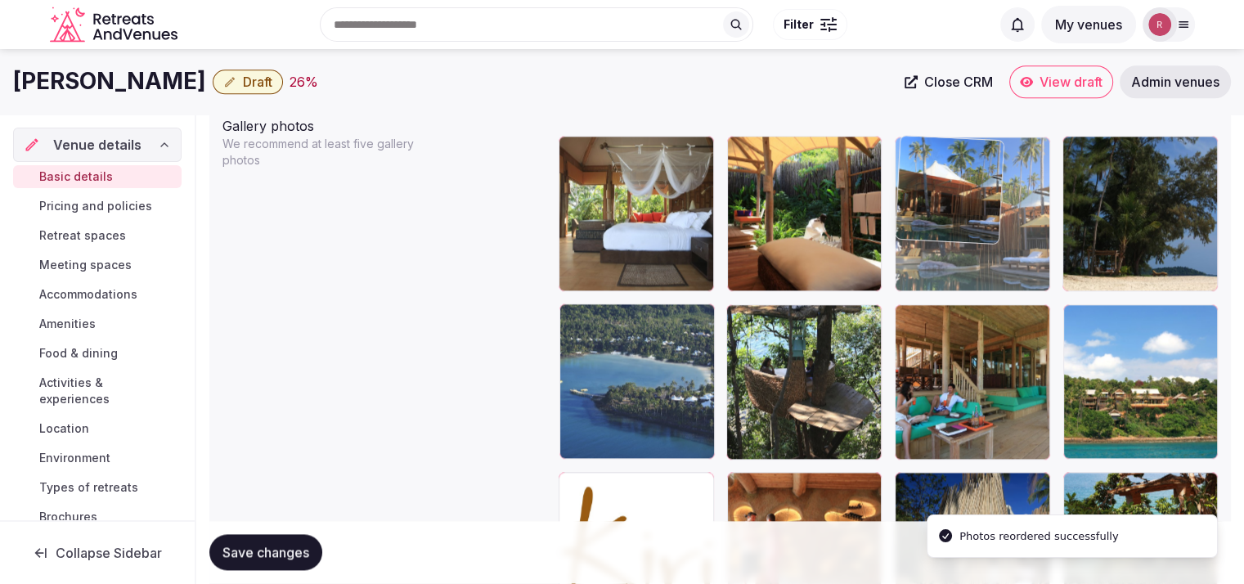
drag, startPoint x: 1013, startPoint y: 393, endPoint x: 1013, endPoint y: 273, distance: 120.2
click at [1013, 273] on body "**********" at bounding box center [622, 160] width 1244 height 4201
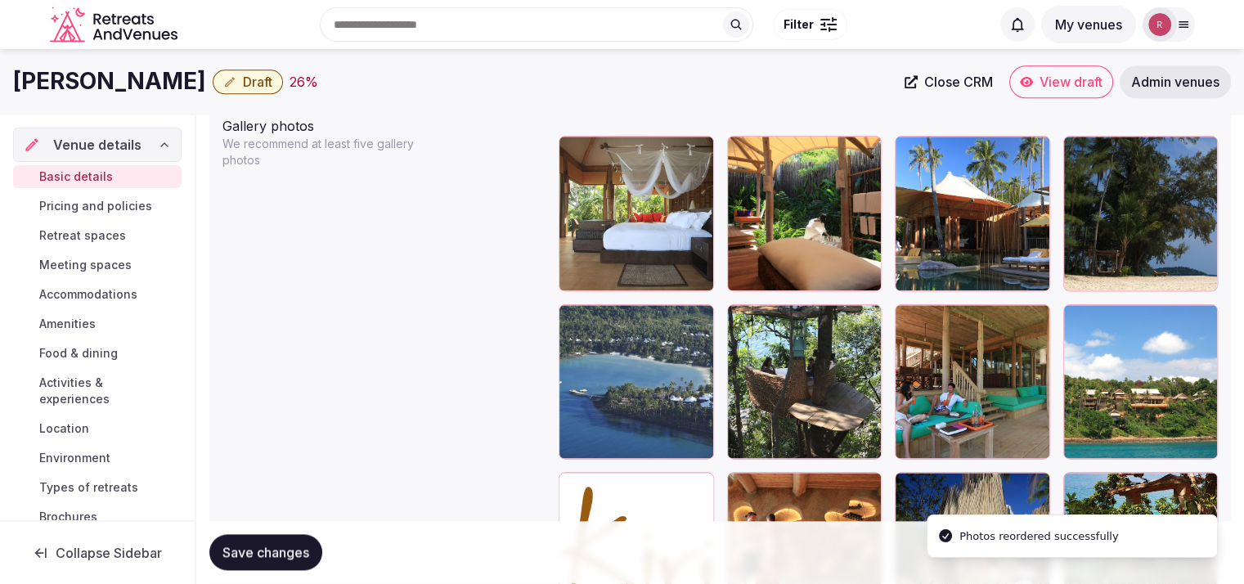
scroll to position [1747, 0]
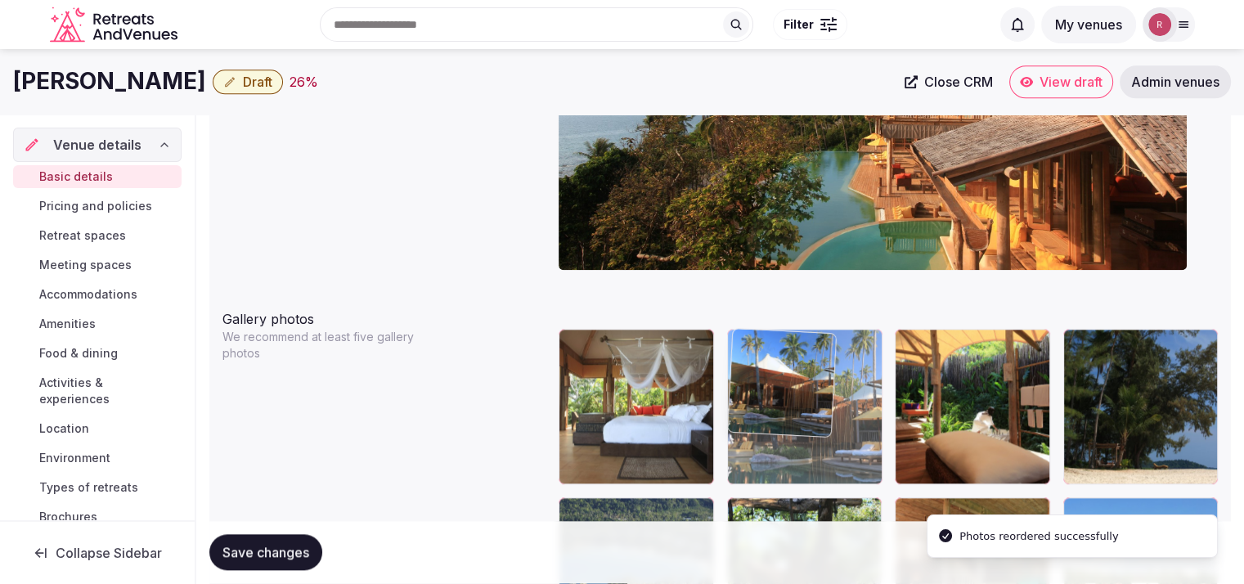
drag, startPoint x: 970, startPoint y: 438, endPoint x: 887, endPoint y: 445, distance: 83.7
click at [869, 447] on body "**********" at bounding box center [622, 353] width 1244 height 4201
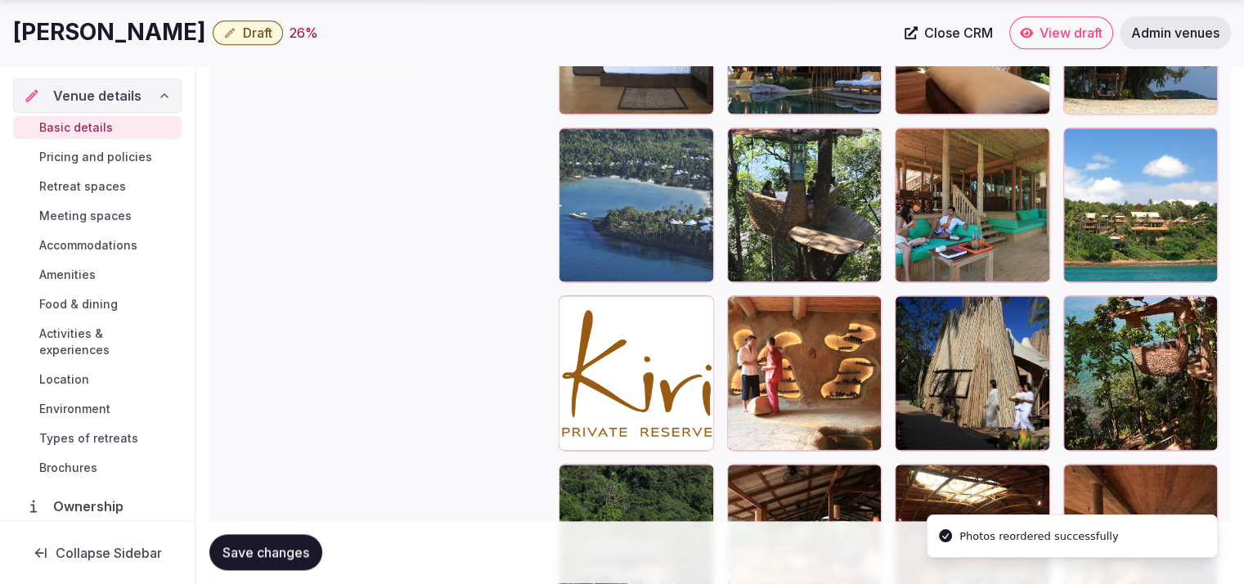
scroll to position [2256, 0]
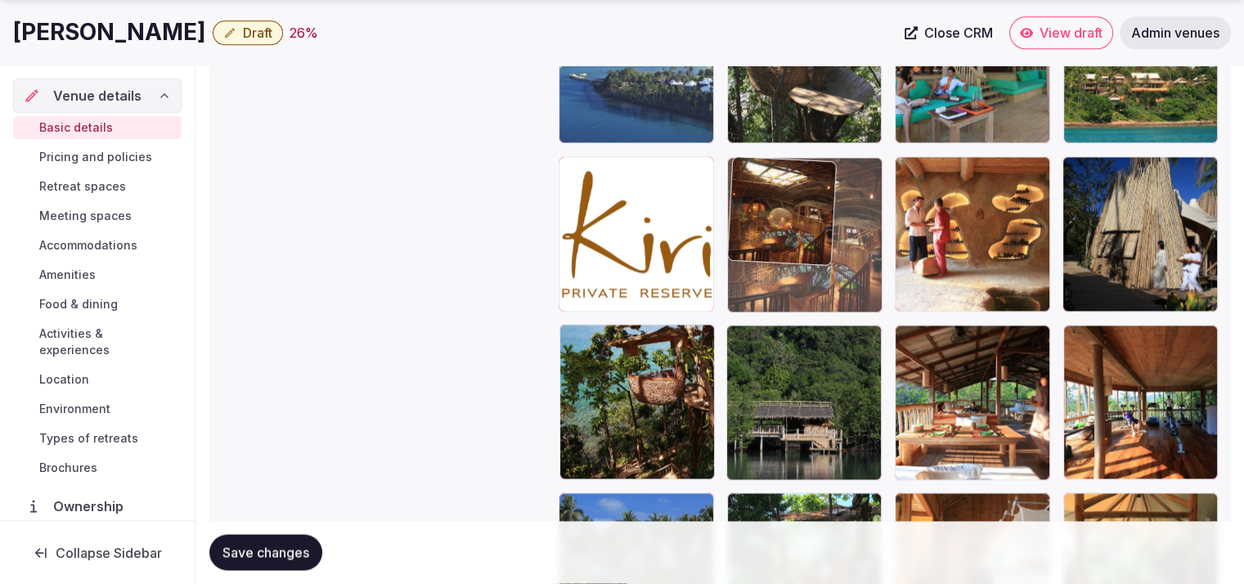
drag, startPoint x: 991, startPoint y: 418, endPoint x: 854, endPoint y: 261, distance: 208.7
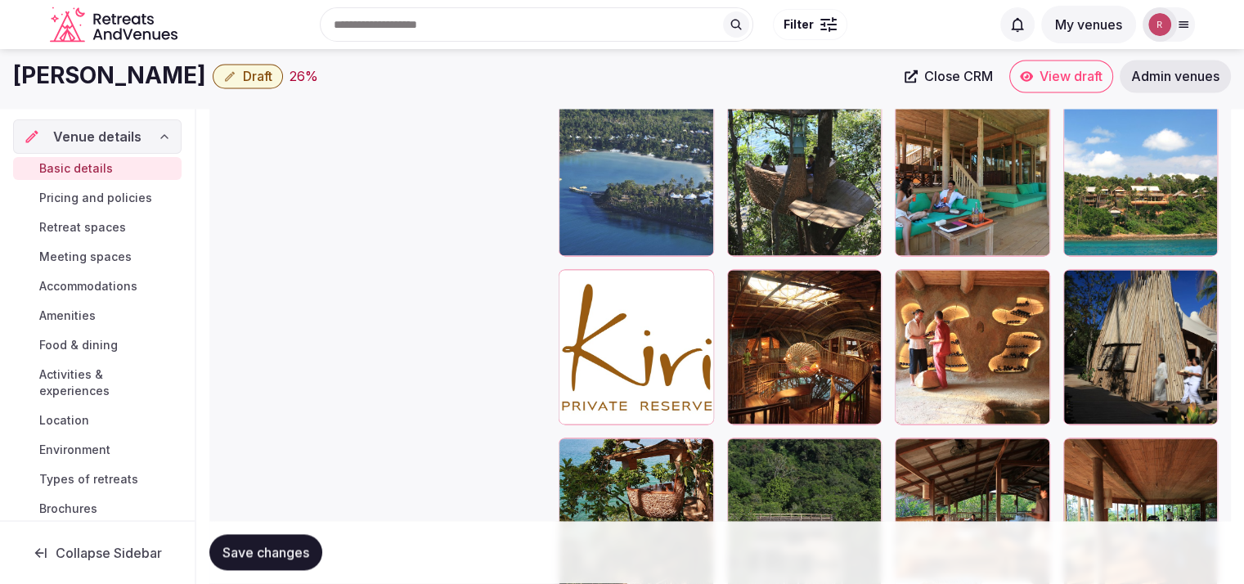
scroll to position [2118, 0]
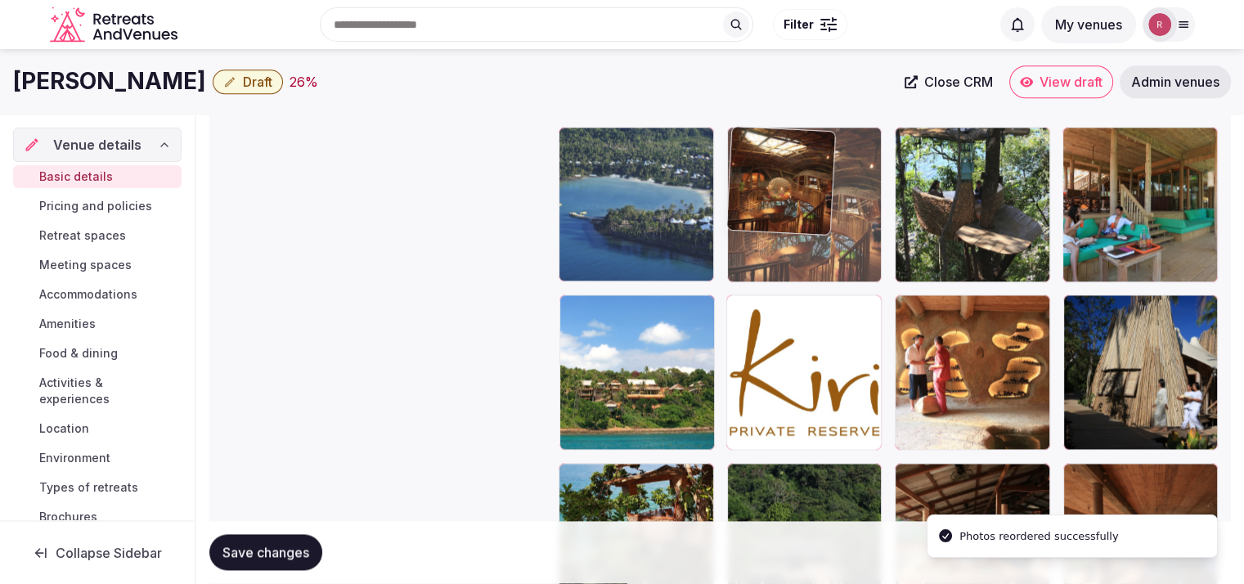
drag, startPoint x: 824, startPoint y: 406, endPoint x: 831, endPoint y: 279, distance: 126.9
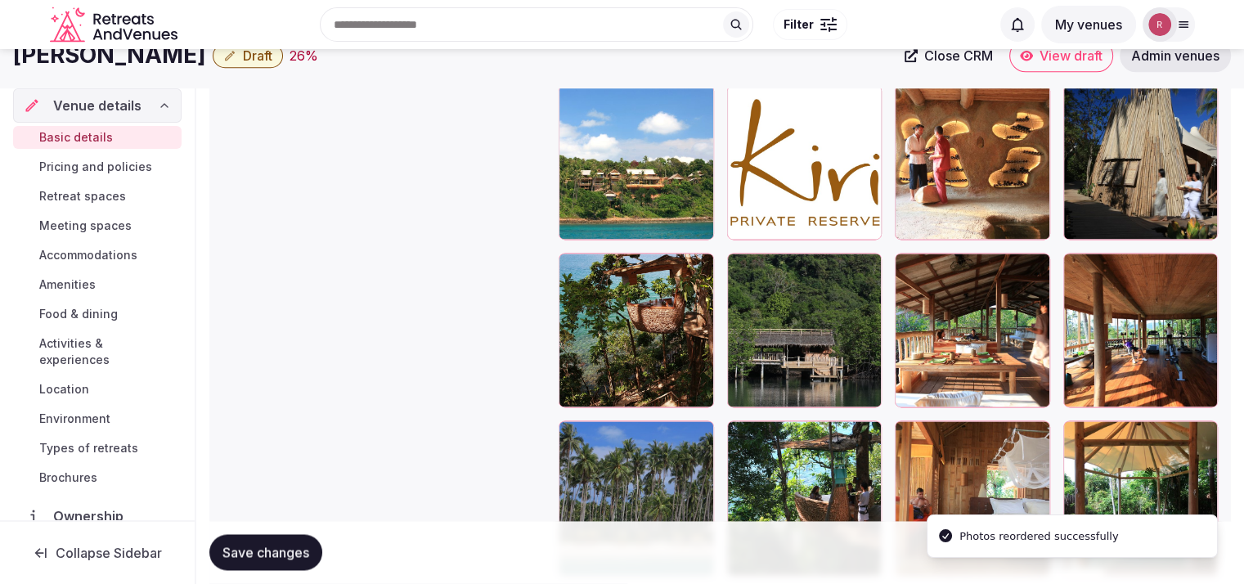
scroll to position [2173, 0]
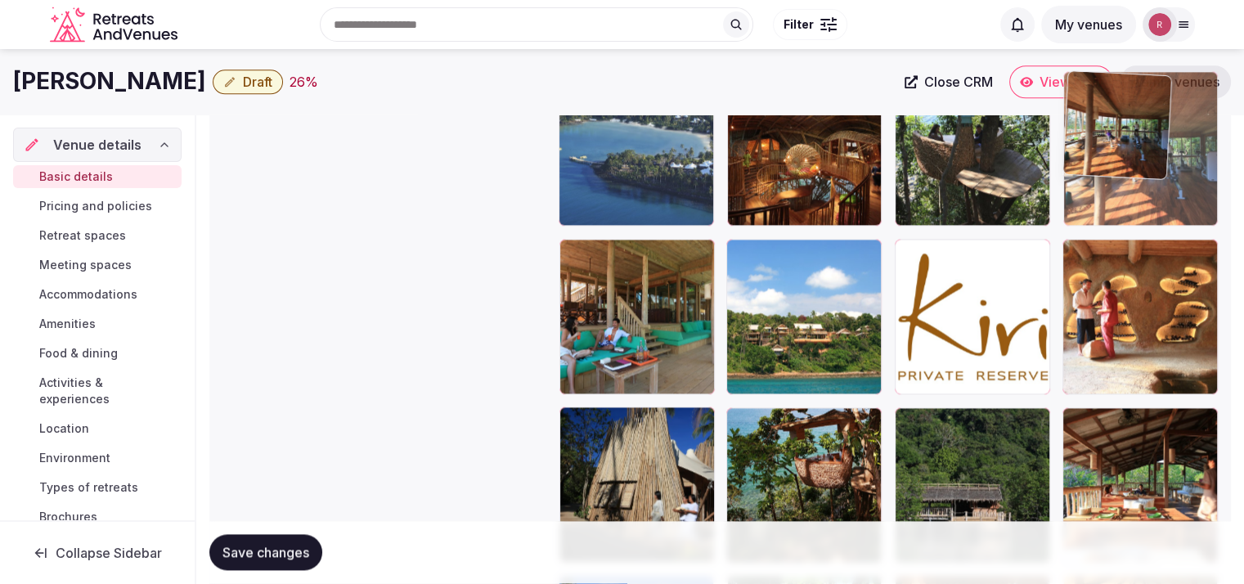
drag, startPoint x: 1165, startPoint y: 456, endPoint x: 1165, endPoint y: 196, distance: 259.3
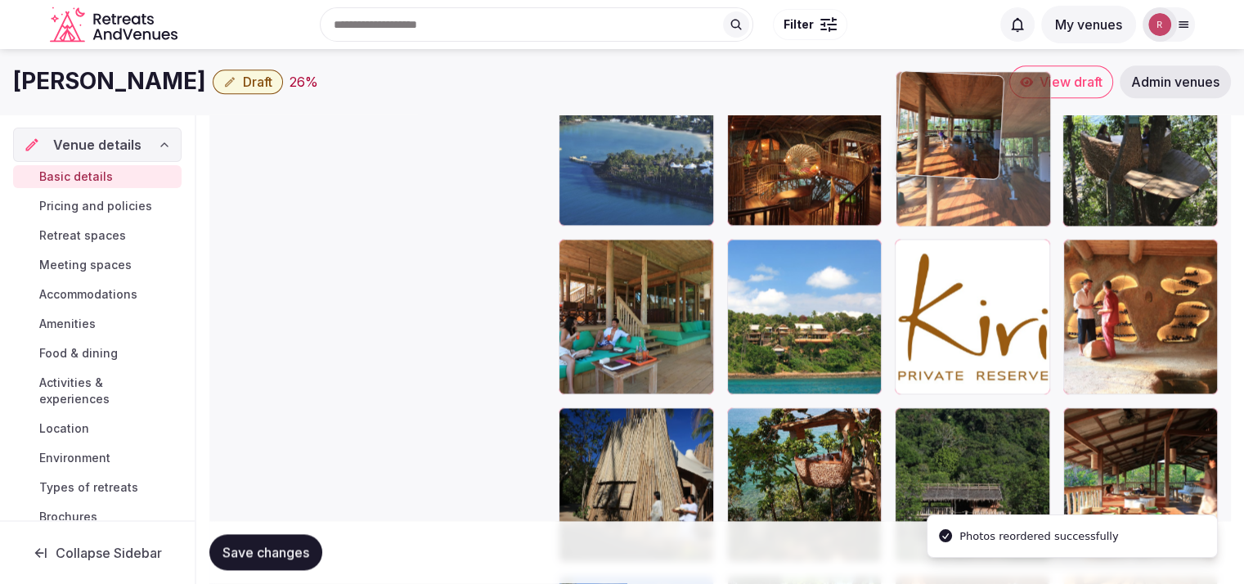
drag, startPoint x: 1161, startPoint y: 204, endPoint x: 1067, endPoint y: 200, distance: 94.2
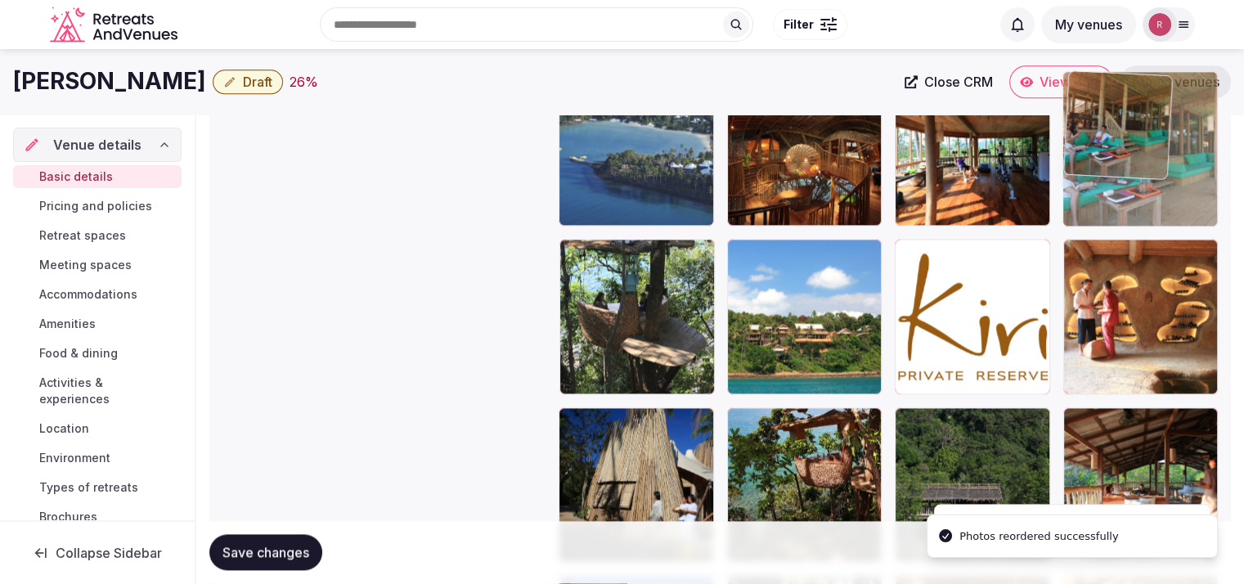
drag, startPoint x: 660, startPoint y: 361, endPoint x: 1135, endPoint y: 222, distance: 495.1
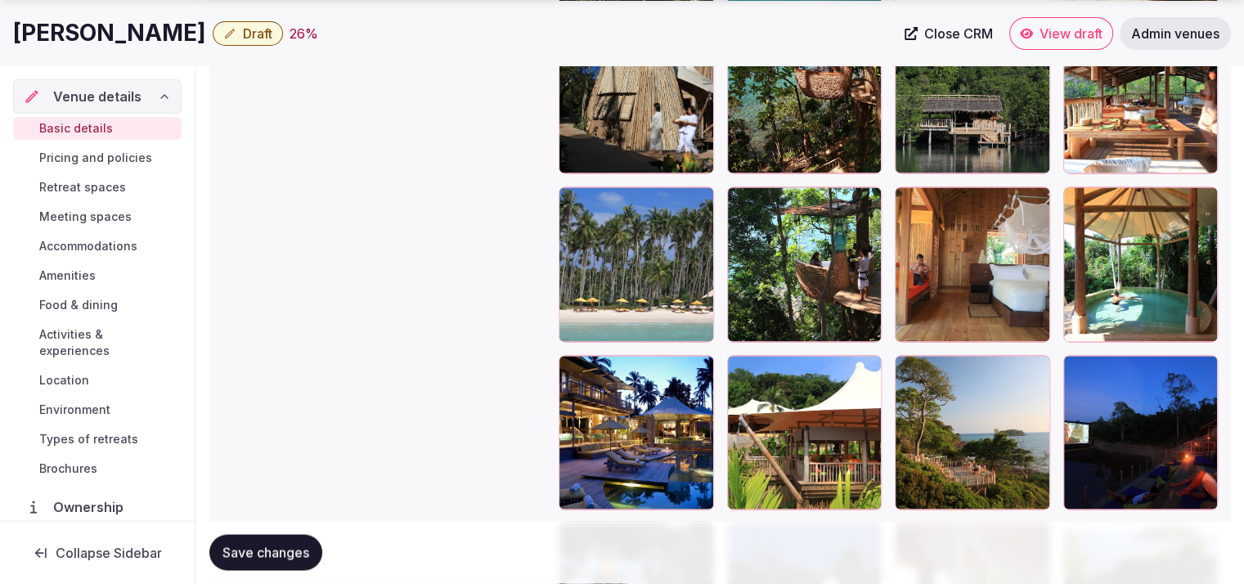
scroll to position [2567, 0]
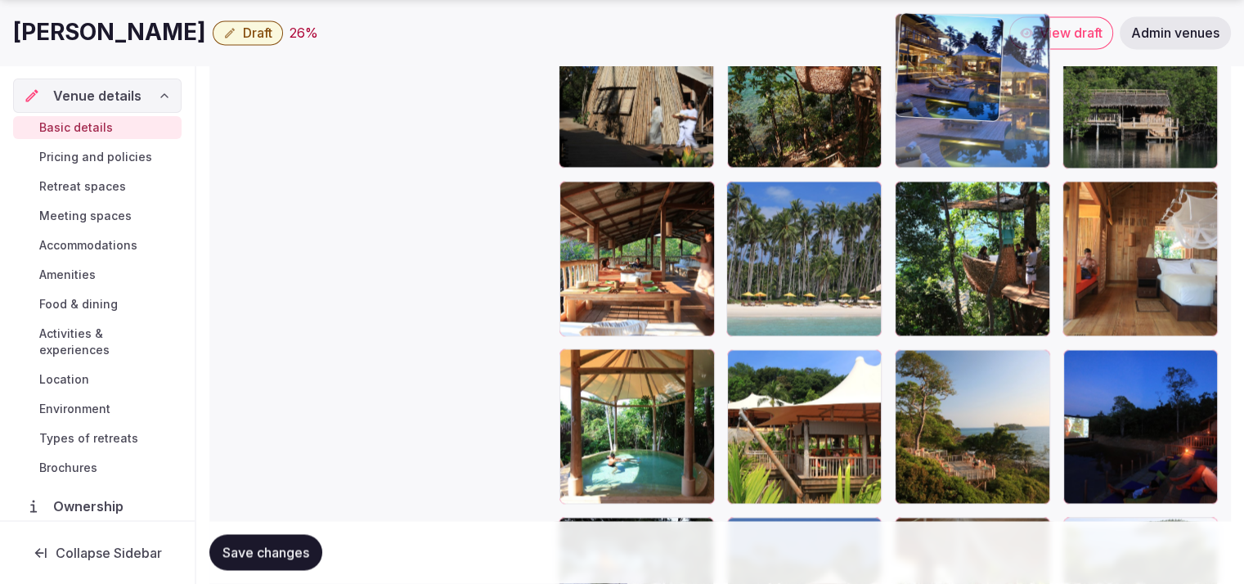
drag, startPoint x: 615, startPoint y: 483, endPoint x: 947, endPoint y: 182, distance: 448.2
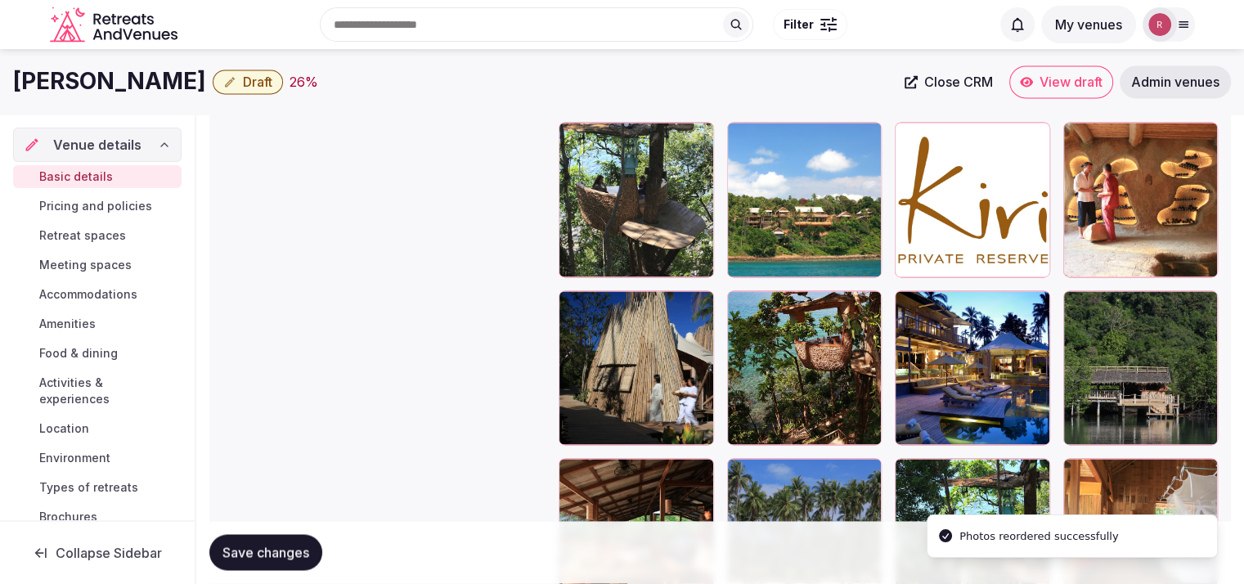
scroll to position [2235, 0]
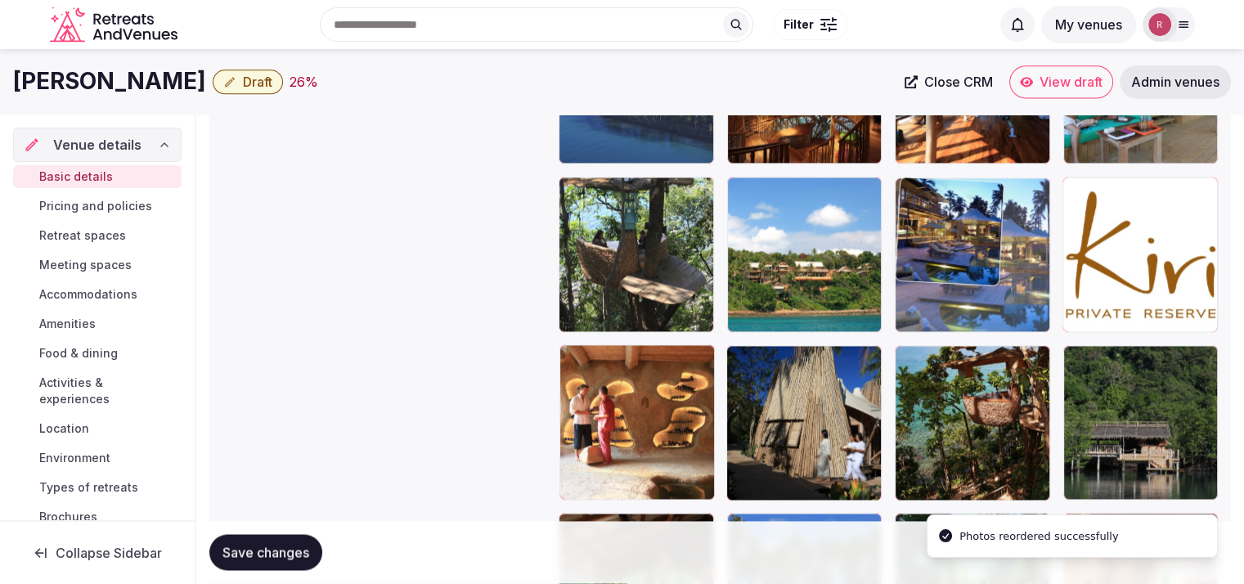
drag, startPoint x: 968, startPoint y: 420, endPoint x: 993, endPoint y: 264, distance: 157.3
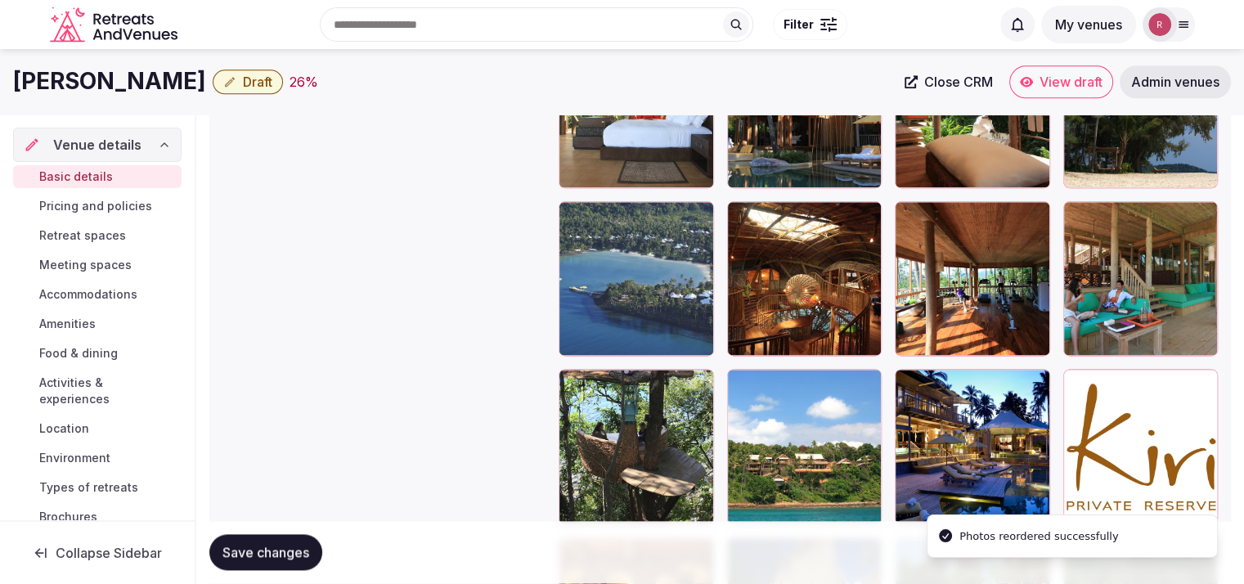
scroll to position [2014, 0]
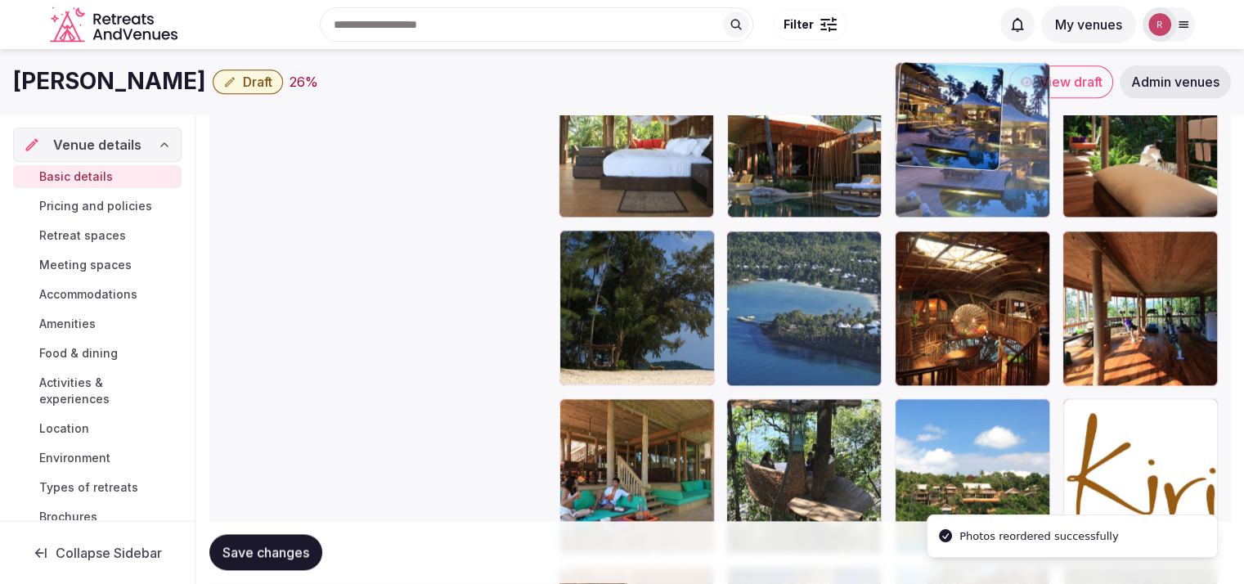
drag, startPoint x: 977, startPoint y: 466, endPoint x: 1006, endPoint y: 218, distance: 249.5
click at [1006, 218] on body "**********" at bounding box center [622, 86] width 1244 height 4201
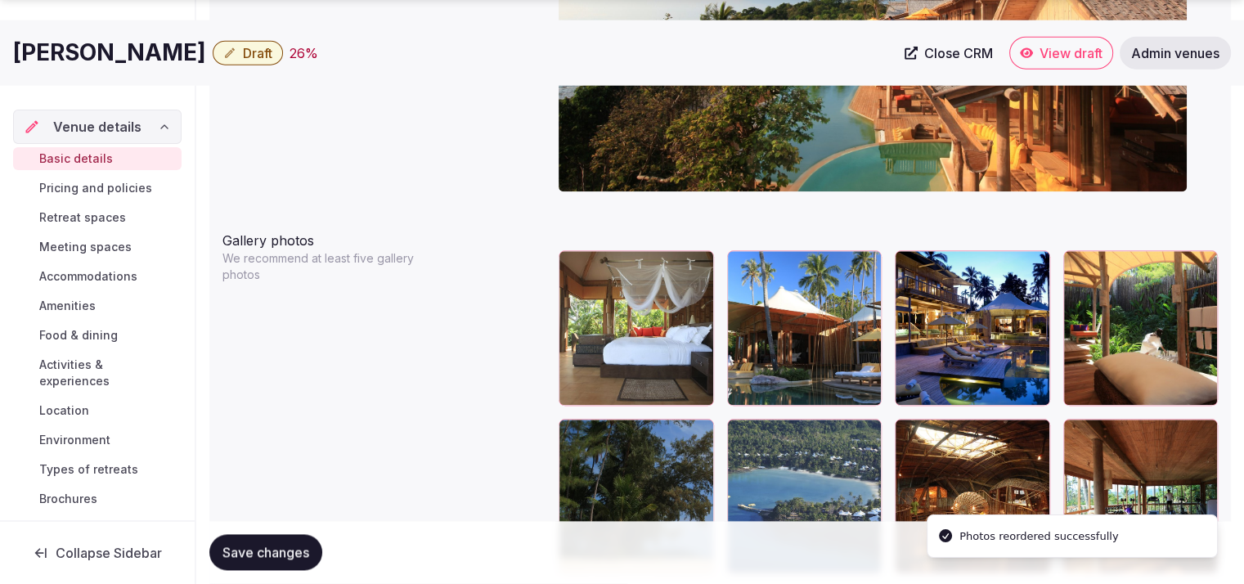
scroll to position [1866, 0]
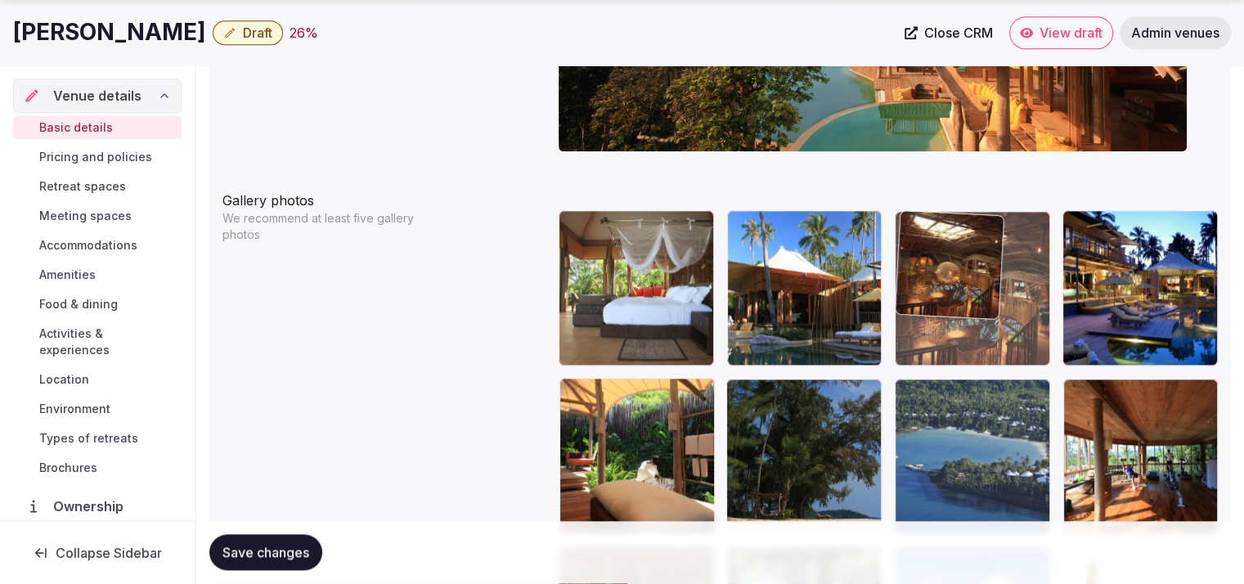
drag, startPoint x: 906, startPoint y: 433, endPoint x: 861, endPoint y: 330, distance: 111.7
click at [861, 330] on body "**********" at bounding box center [622, 234] width 1244 height 4201
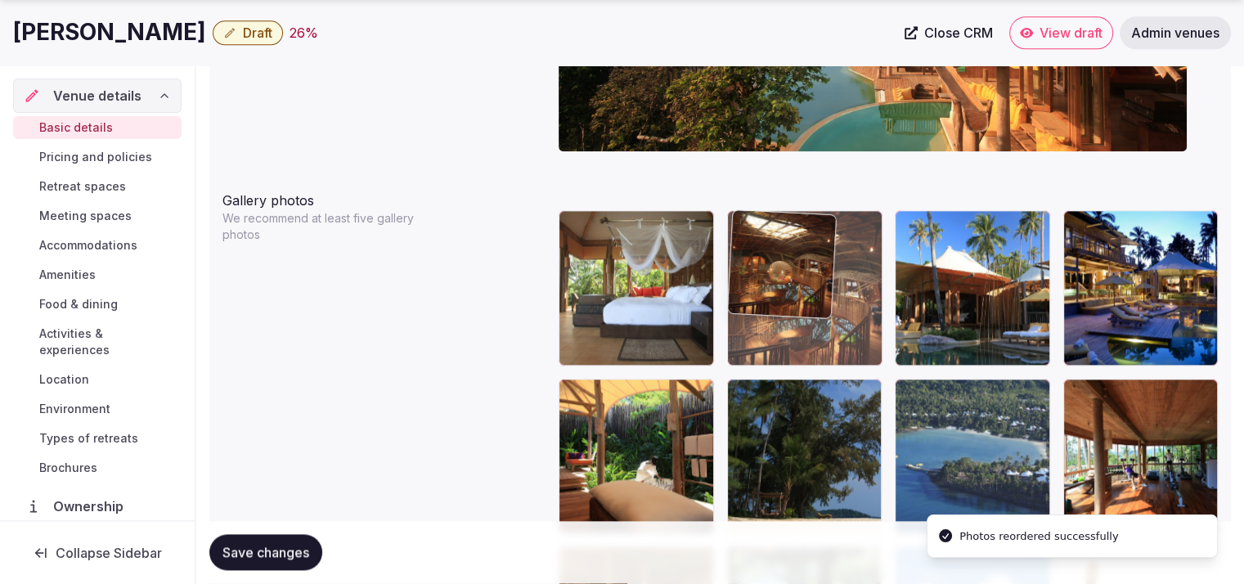
drag, startPoint x: 944, startPoint y: 284, endPoint x: 870, endPoint y: 287, distance: 73.7
click at [870, 287] on body "**********" at bounding box center [622, 234] width 1244 height 4201
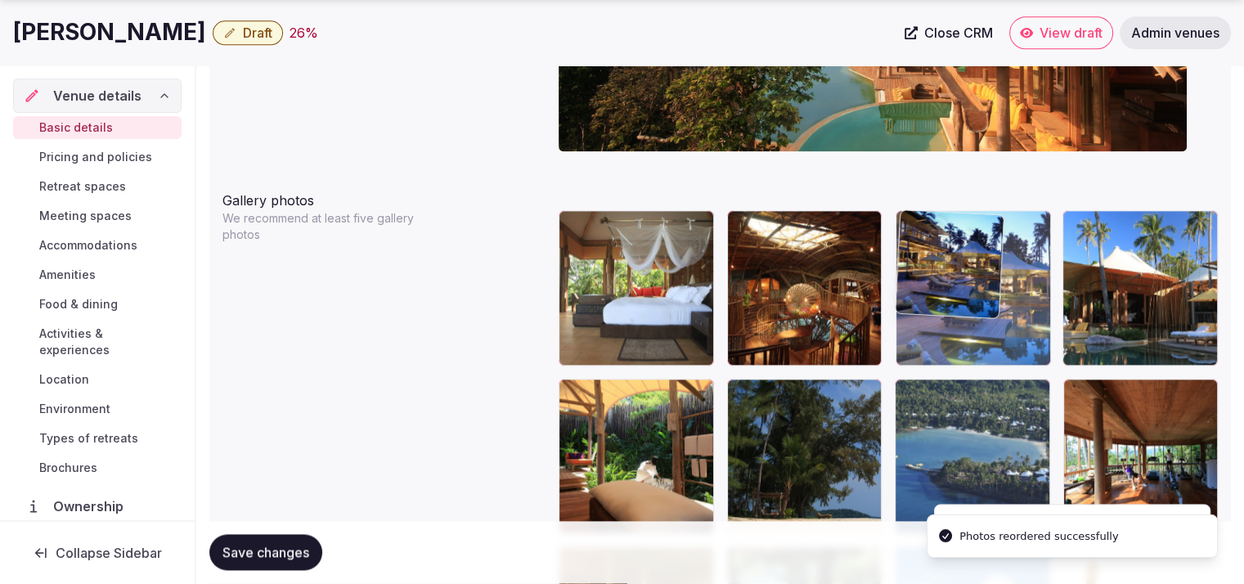
drag, startPoint x: 1130, startPoint y: 285, endPoint x: 1055, endPoint y: 297, distance: 75.3
click at [1055, 297] on body "**********" at bounding box center [622, 234] width 1244 height 4201
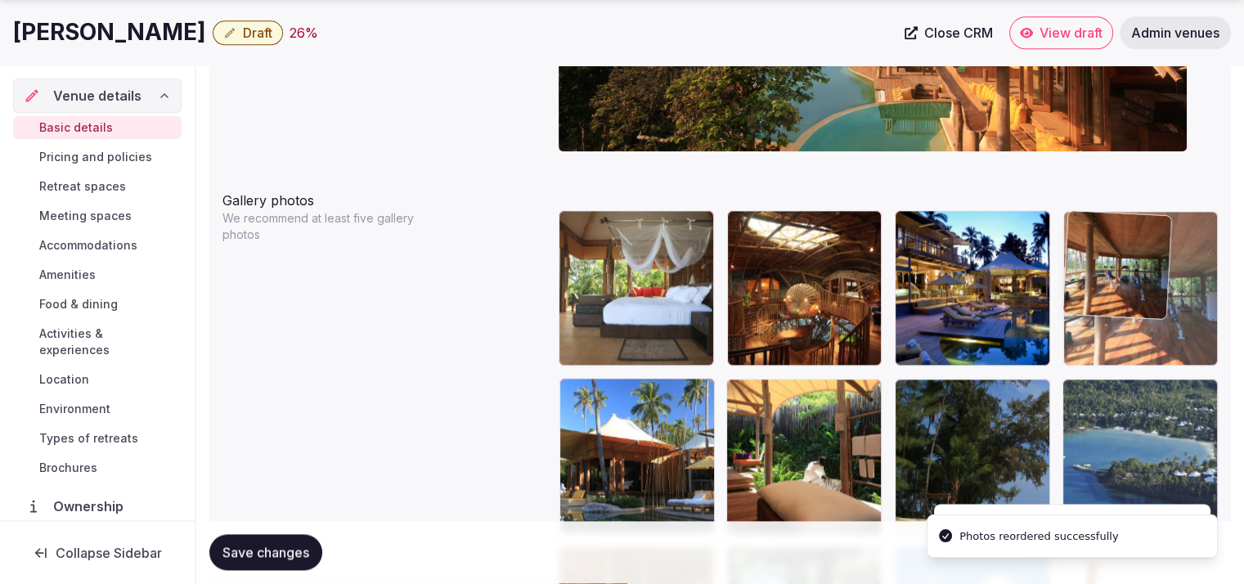
drag, startPoint x: 1151, startPoint y: 453, endPoint x: 1149, endPoint y: 442, distance: 11.6
click at [1152, 315] on body "**********" at bounding box center [622, 234] width 1244 height 4201
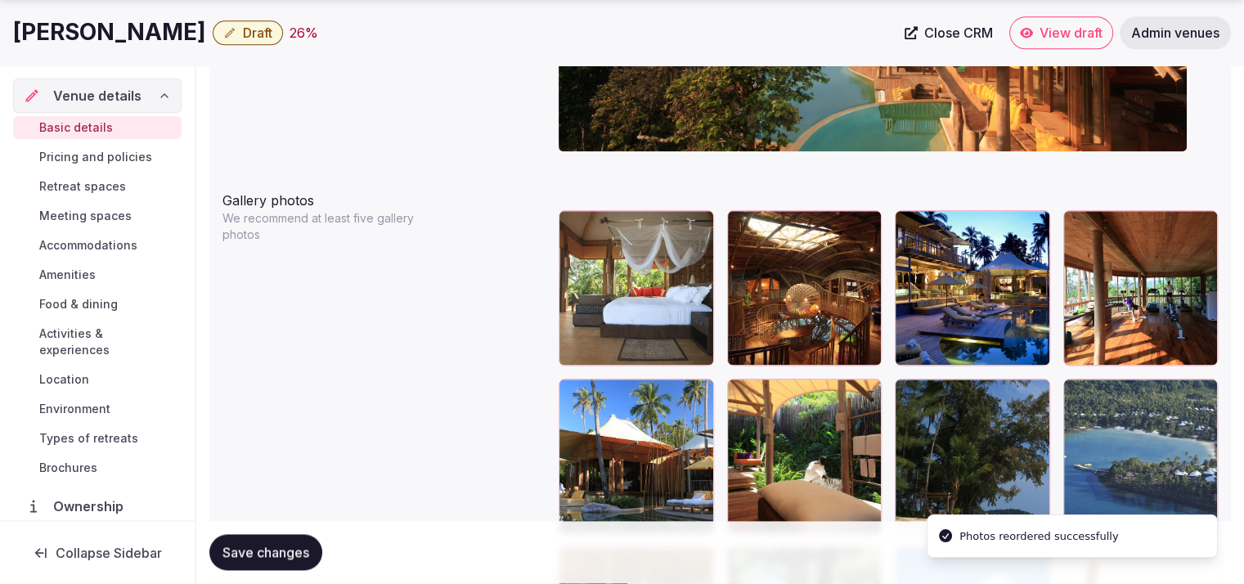
click at [283, 559] on span "Save changes" at bounding box center [265, 553] width 87 height 16
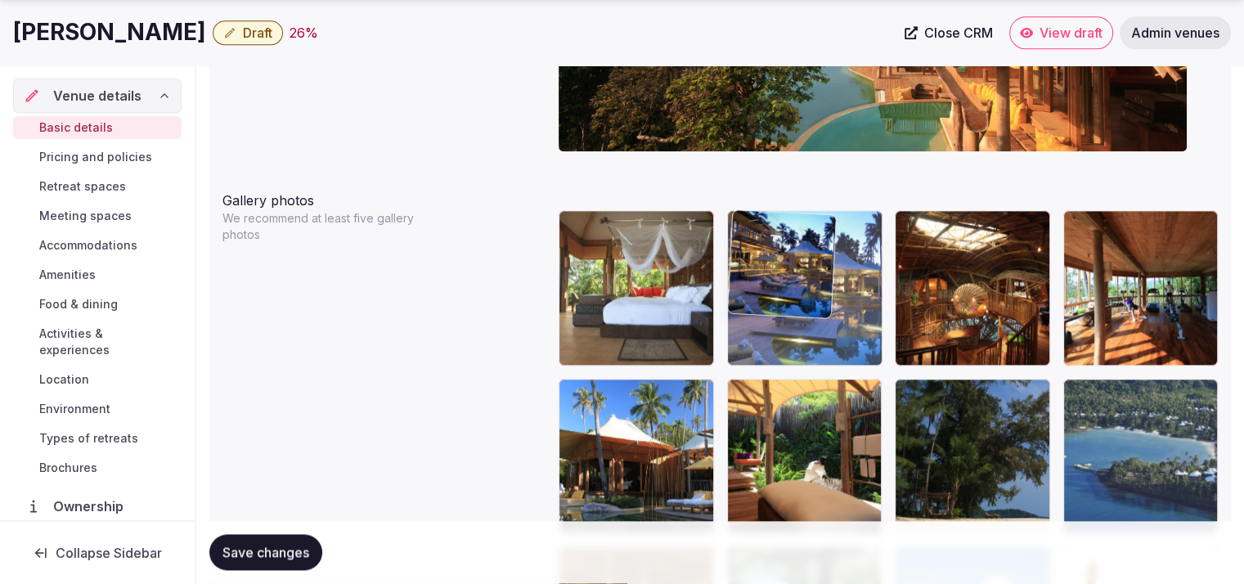
drag, startPoint x: 971, startPoint y: 314, endPoint x: 850, endPoint y: 342, distance: 124.2
click at [850, 342] on body "**********" at bounding box center [622, 234] width 1244 height 4201
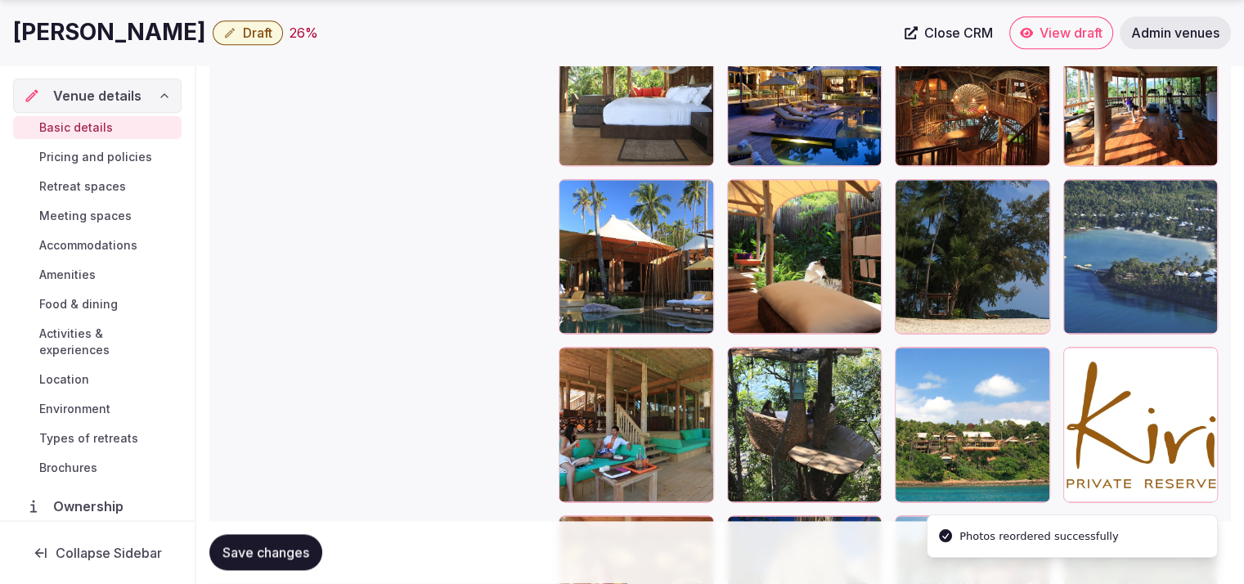
scroll to position [2015, 0]
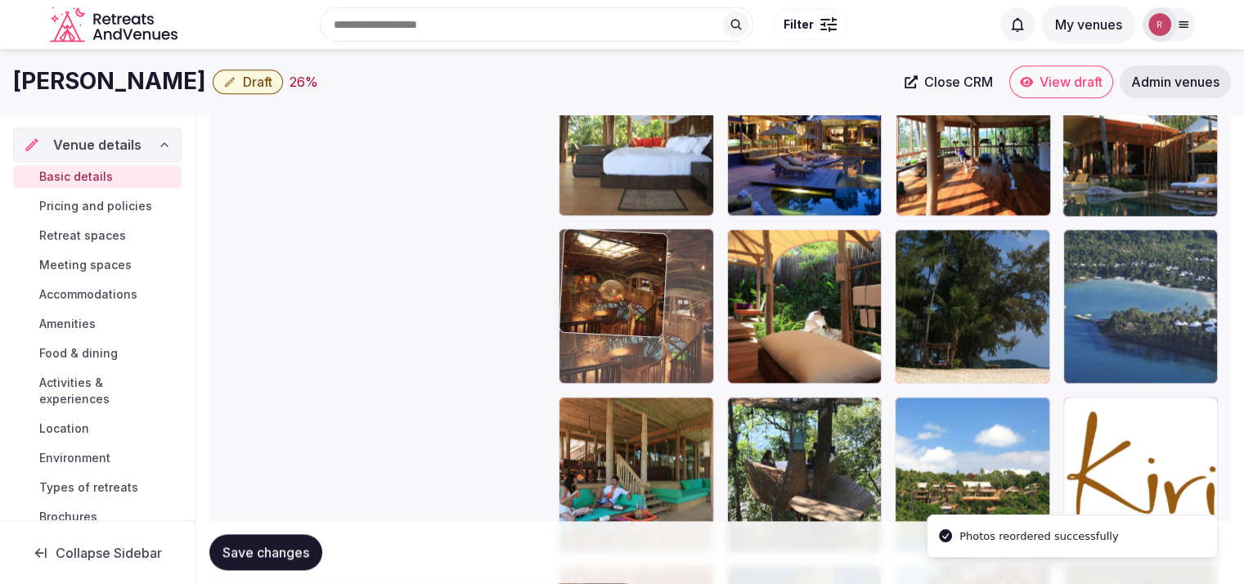
drag, startPoint x: 975, startPoint y: 174, endPoint x: 639, endPoint y: 385, distance: 396.9
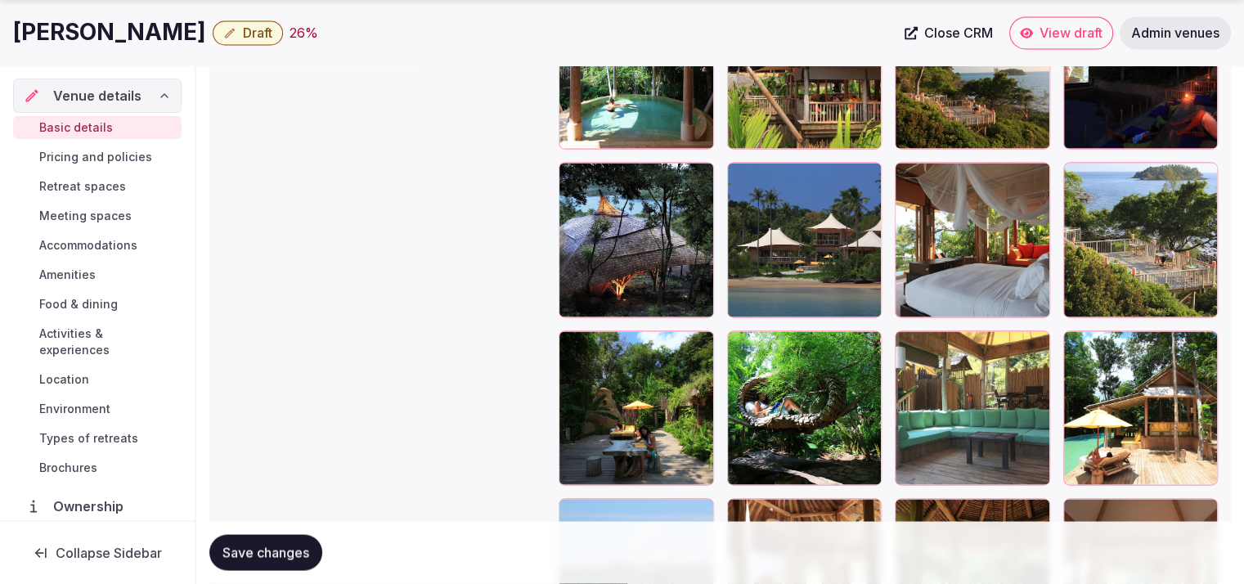
scroll to position [2958, 0]
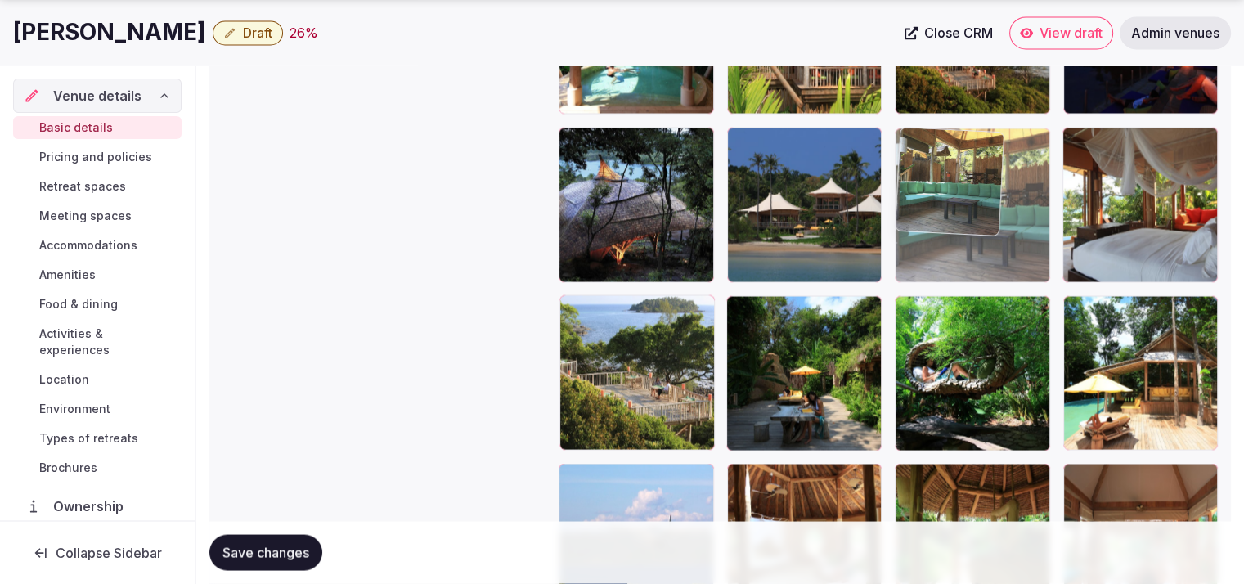
drag, startPoint x: 985, startPoint y: 416, endPoint x: 1001, endPoint y: 219, distance: 197.8
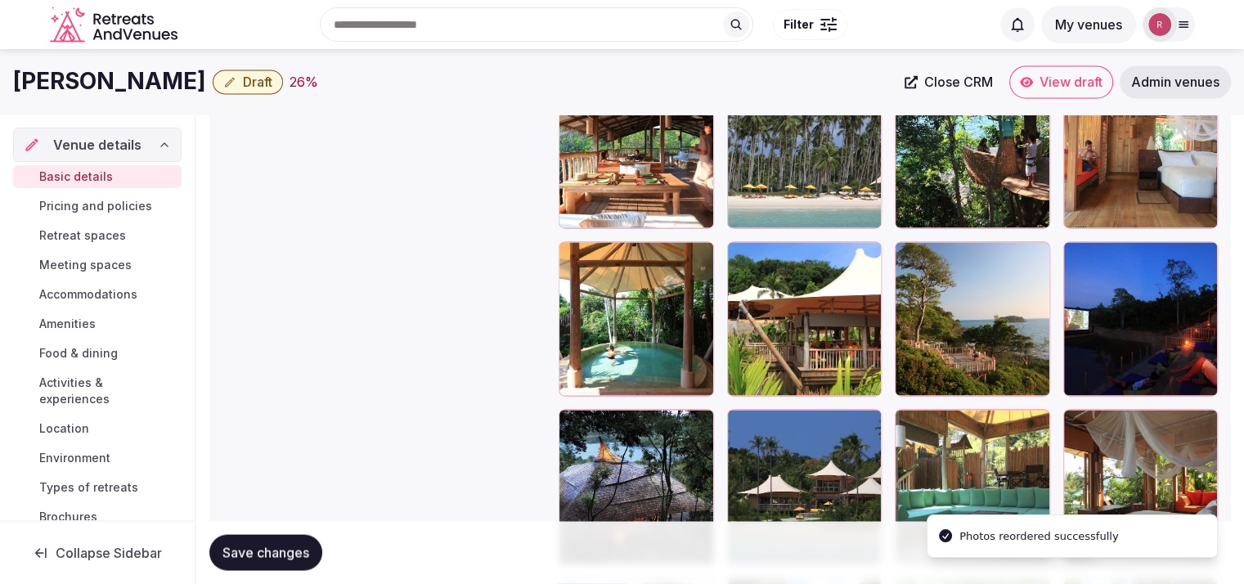
scroll to position [2660, 0]
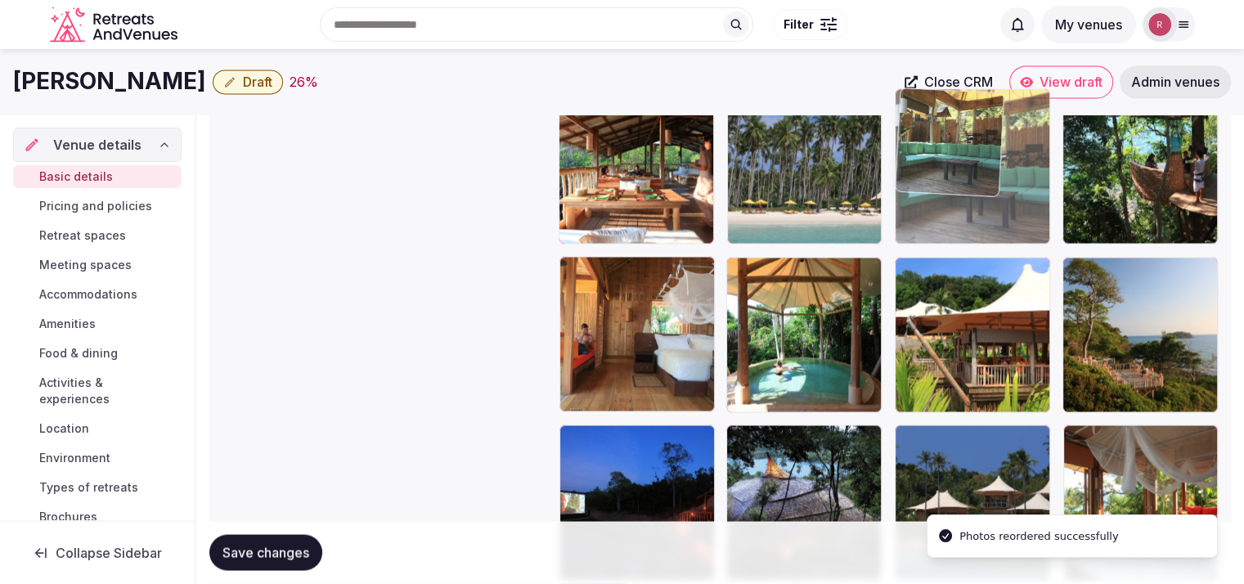
drag, startPoint x: 1003, startPoint y: 483, endPoint x: 1022, endPoint y: 186, distance: 298.3
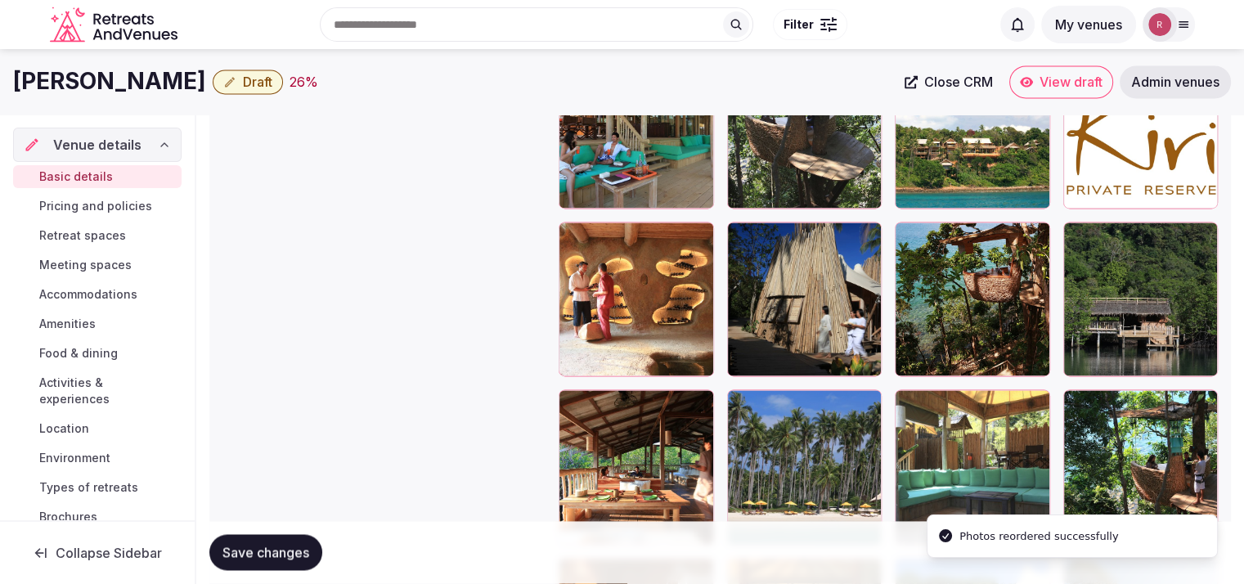
scroll to position [2334, 0]
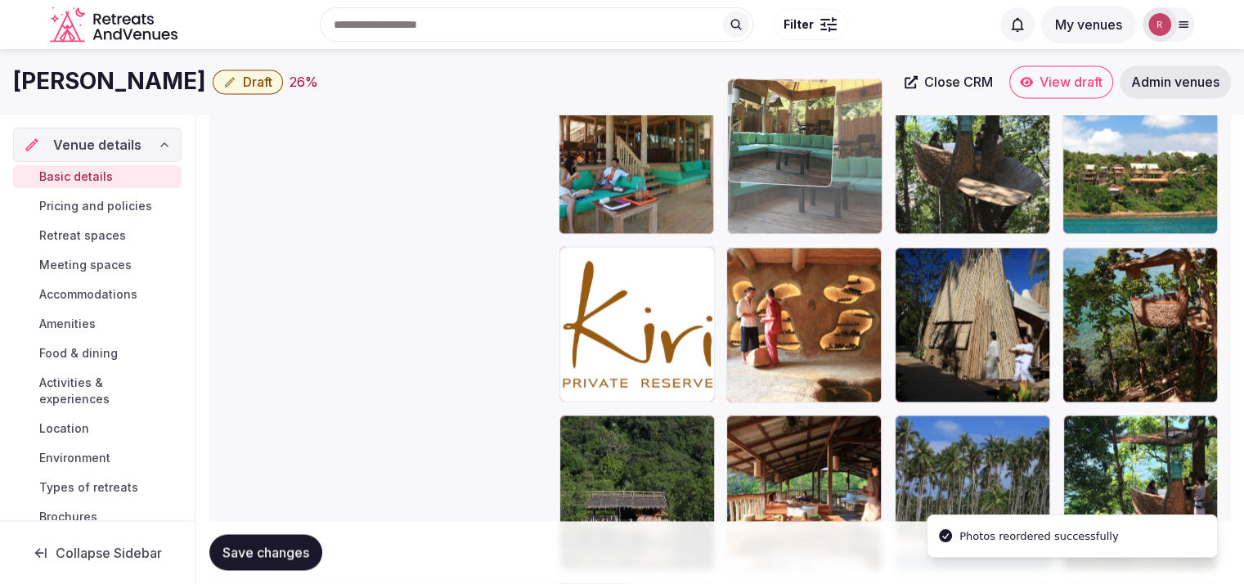
drag, startPoint x: 980, startPoint y: 490, endPoint x: 899, endPoint y: 218, distance: 283.4
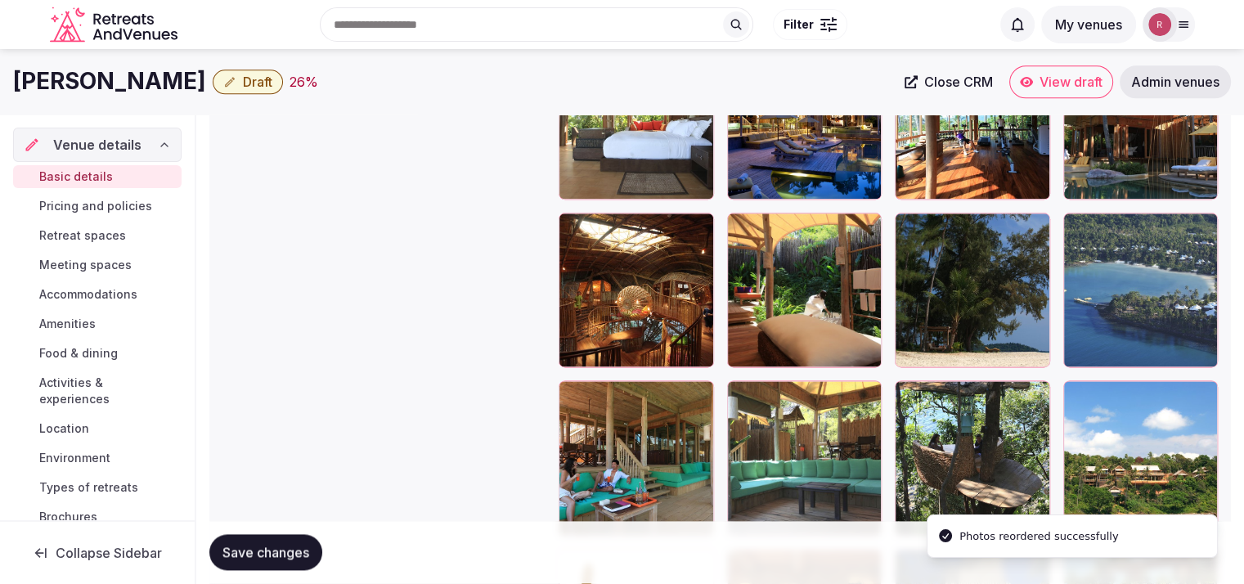
scroll to position [2007, 0]
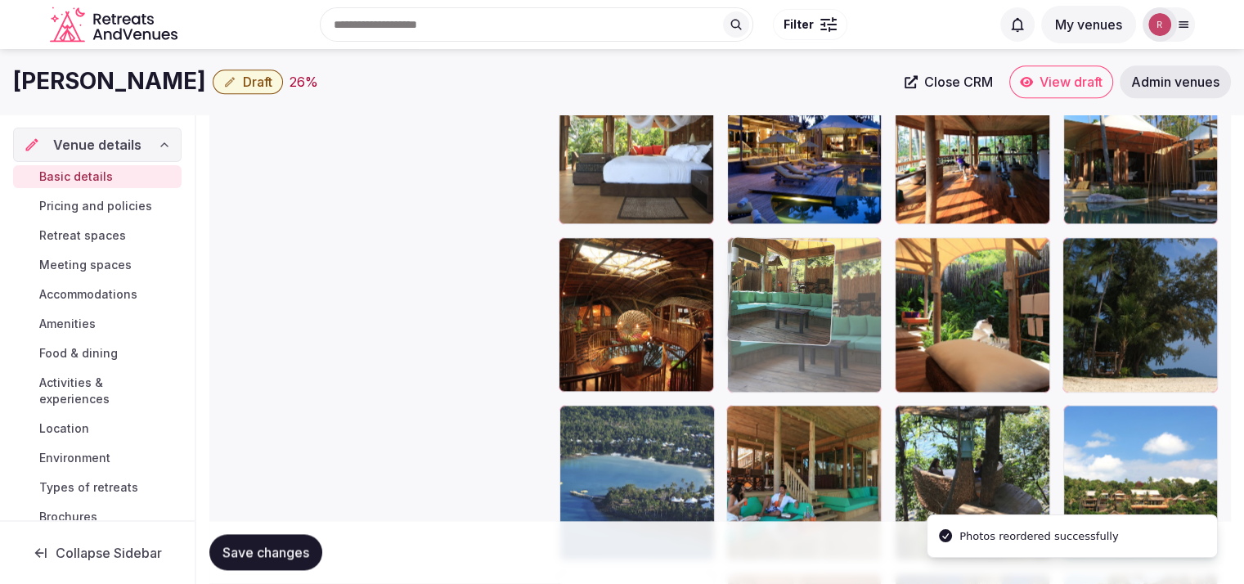
drag, startPoint x: 815, startPoint y: 460, endPoint x: 829, endPoint y: 366, distance: 95.2
click at [829, 366] on body "**********" at bounding box center [622, 93] width 1244 height 4201
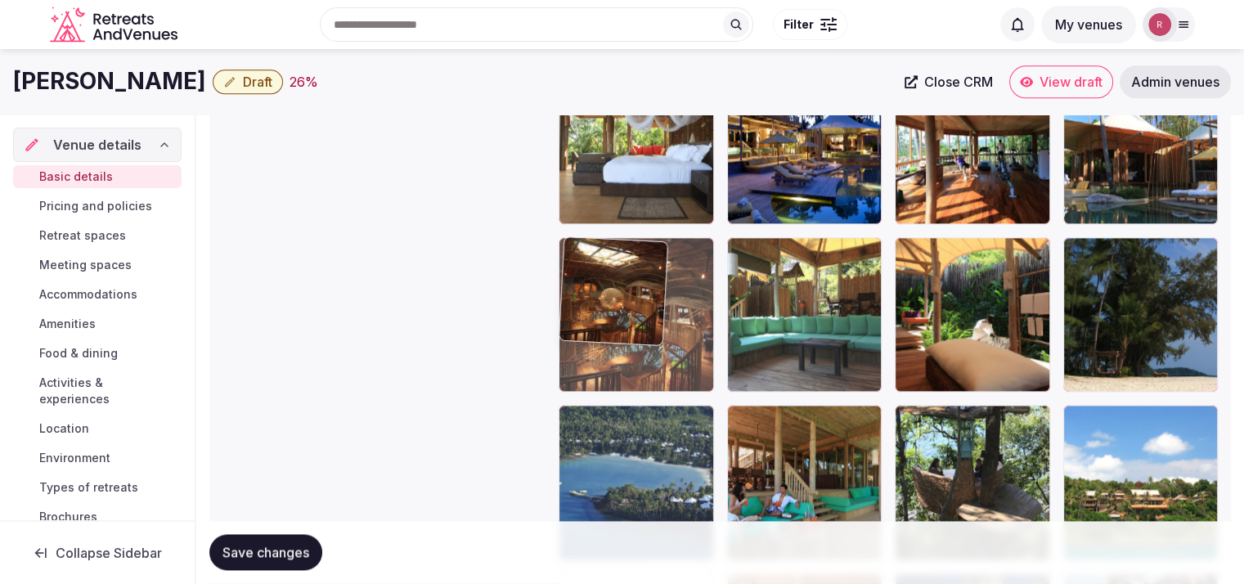
drag, startPoint x: 645, startPoint y: 369, endPoint x: 708, endPoint y: 384, distance: 64.9
click at [710, 387] on body "**********" at bounding box center [622, 93] width 1244 height 4201
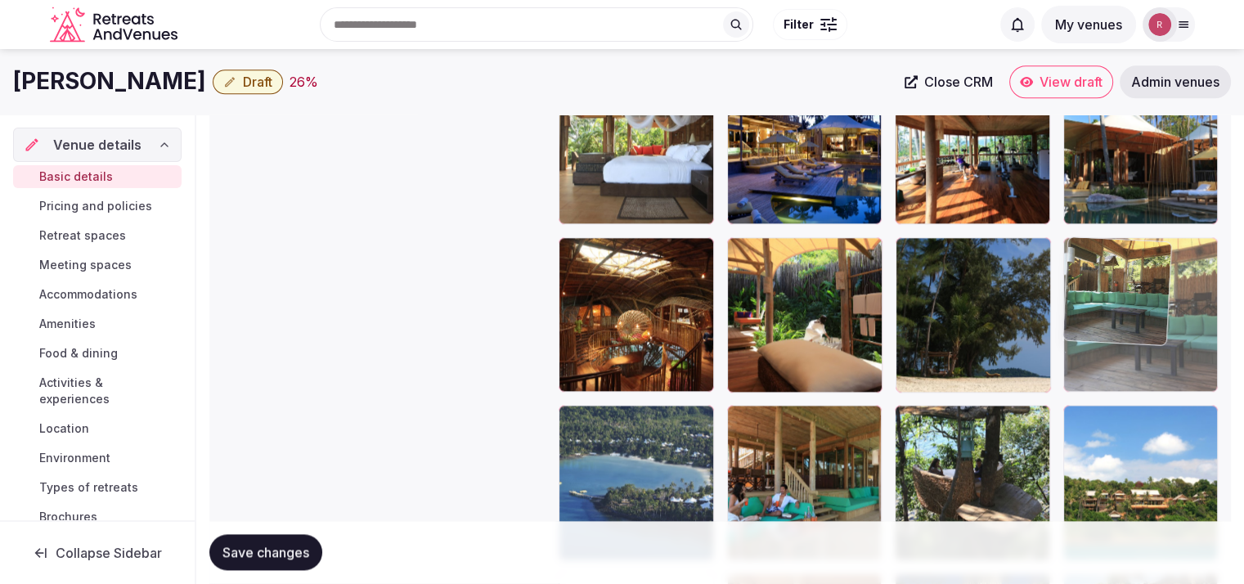
drag, startPoint x: 787, startPoint y: 352, endPoint x: 1107, endPoint y: 346, distance: 320.7
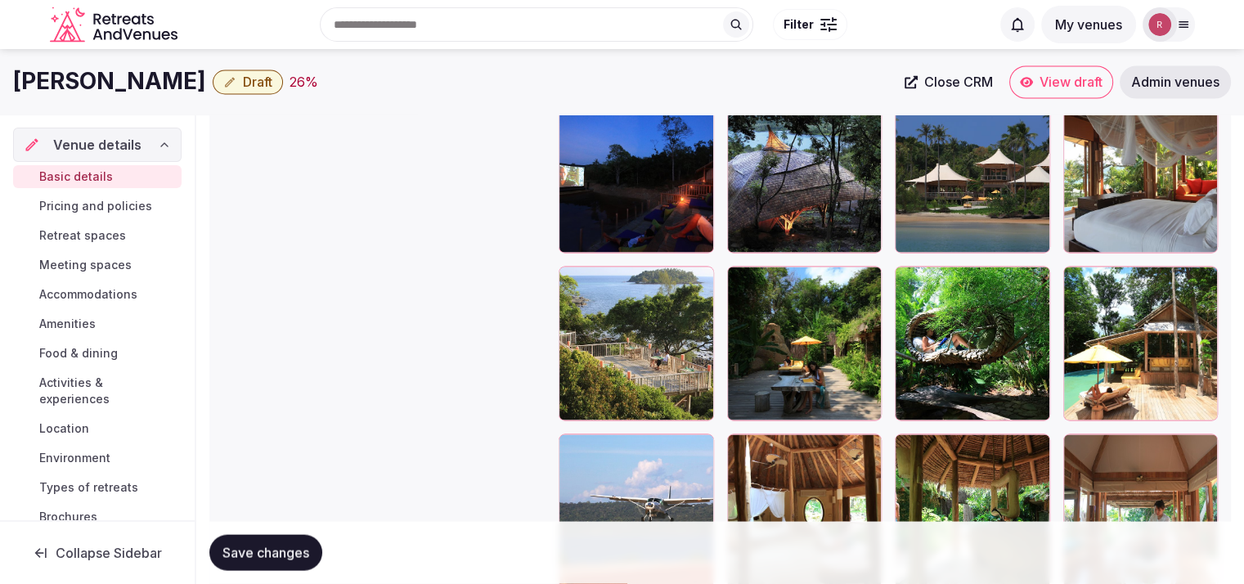
scroll to position [2982, 0]
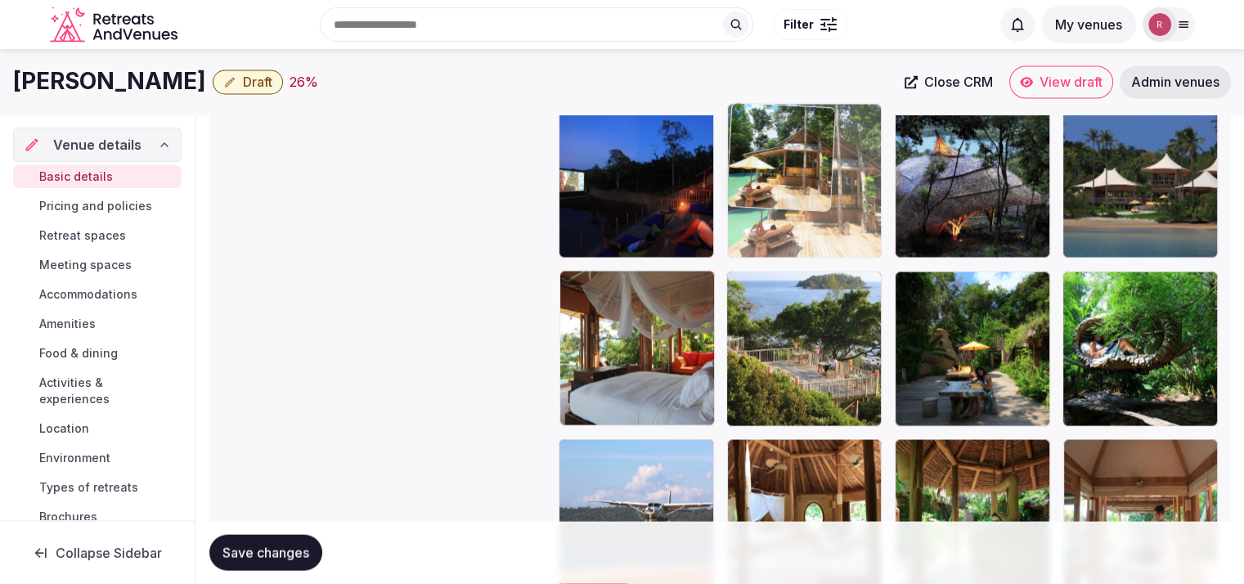
drag, startPoint x: 1145, startPoint y: 393, endPoint x: 860, endPoint y: 238, distance: 325.0
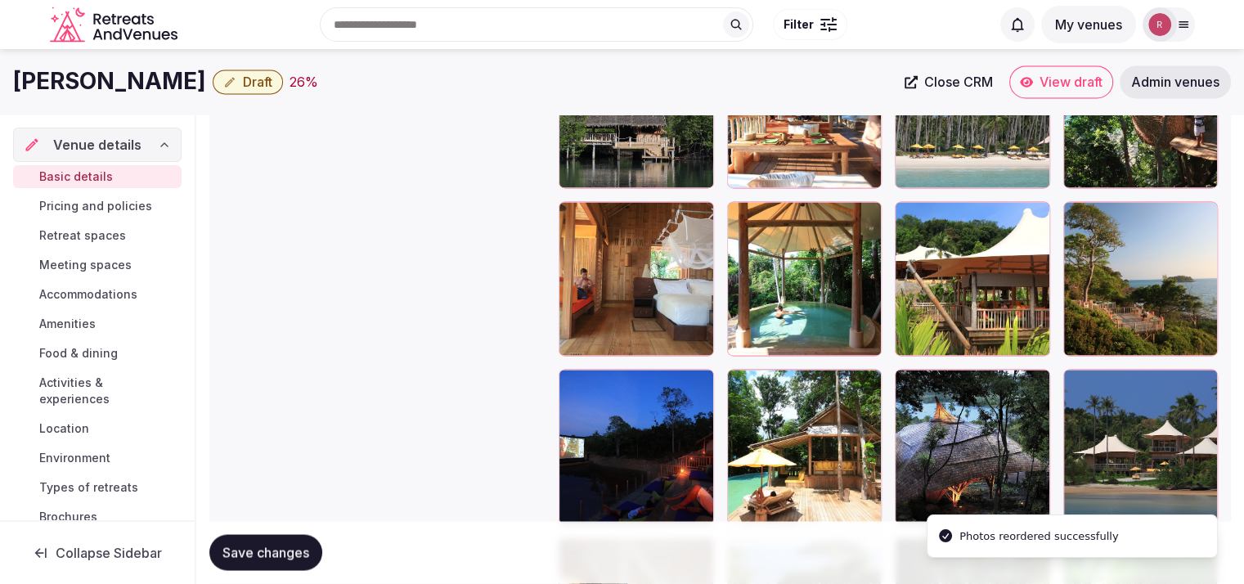
scroll to position [2696, 0]
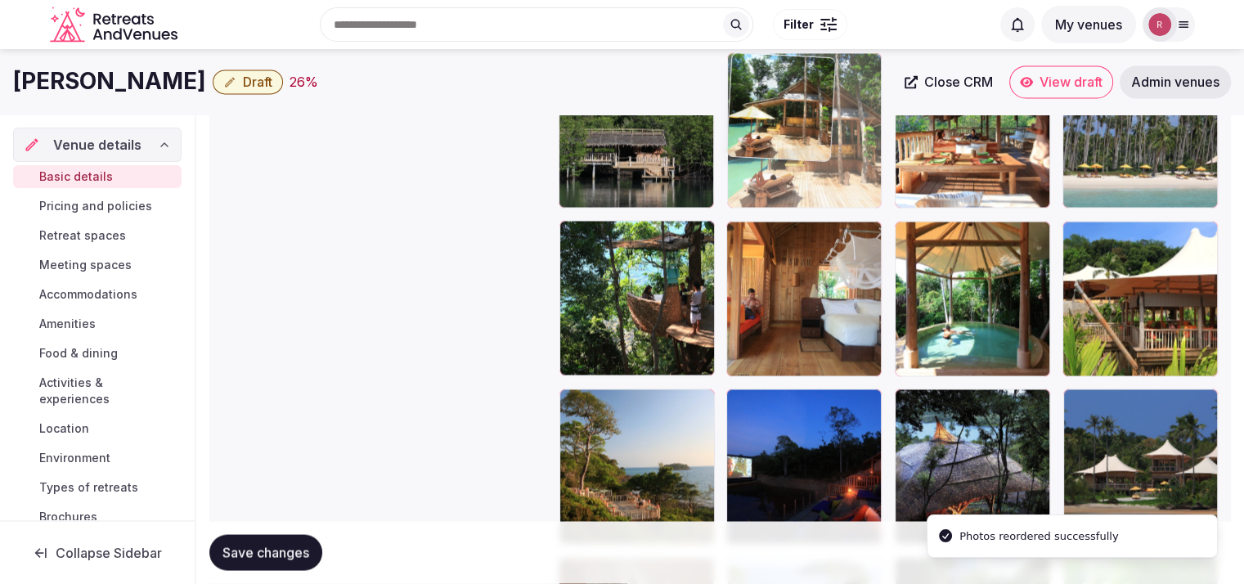
drag, startPoint x: 830, startPoint y: 493, endPoint x: 844, endPoint y: 218, distance: 276.0
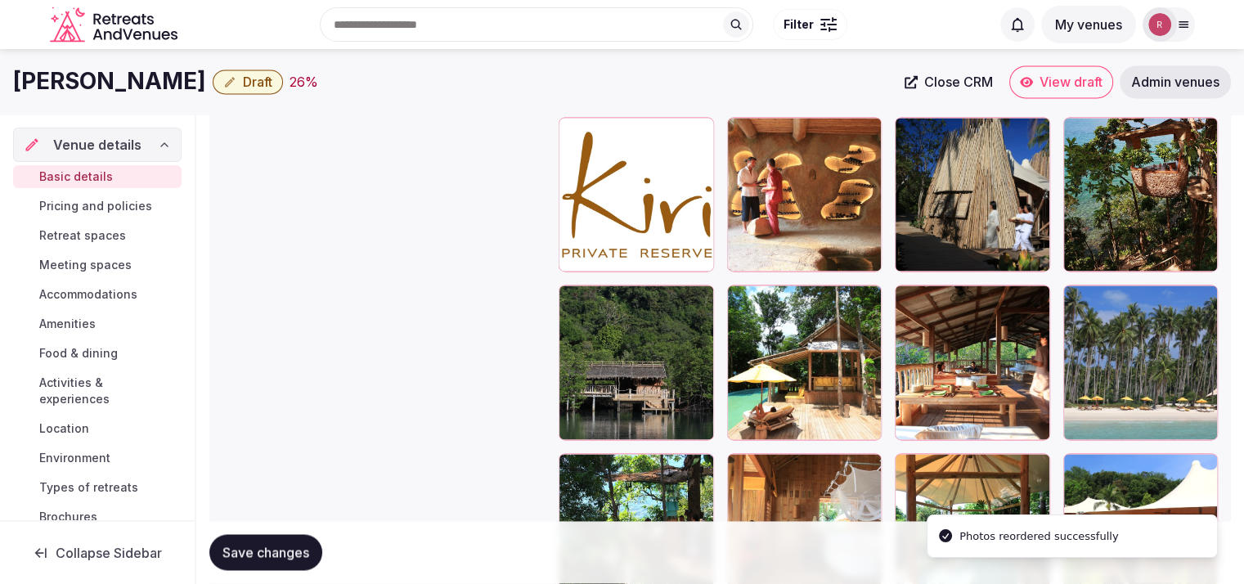
scroll to position [2428, 0]
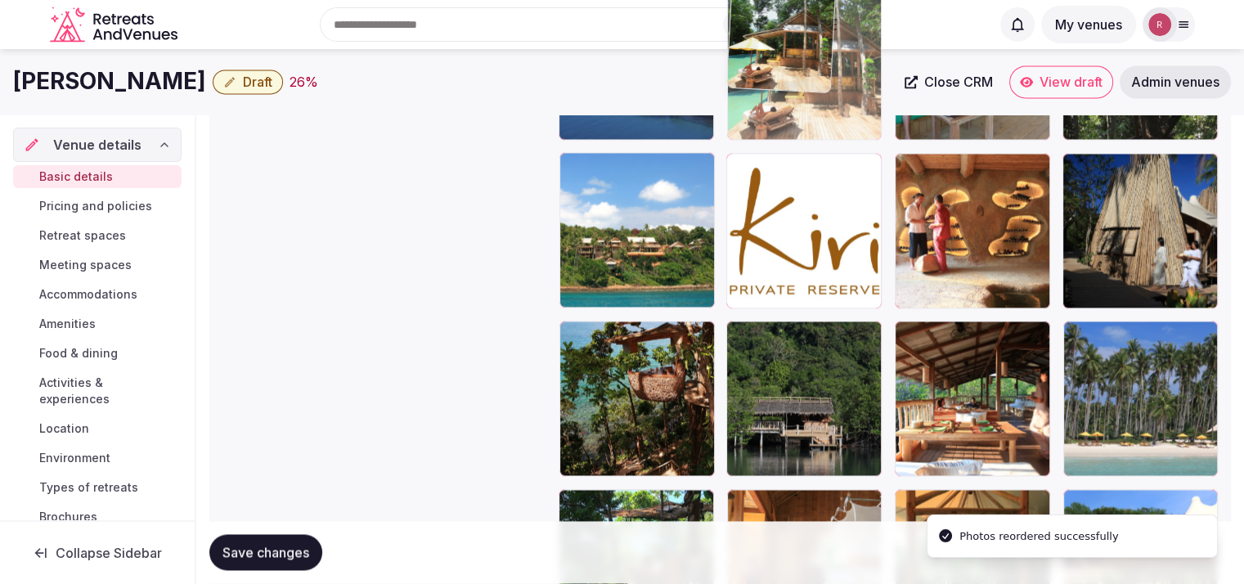
drag, startPoint x: 782, startPoint y: 433, endPoint x: 808, endPoint y: 162, distance: 272.8
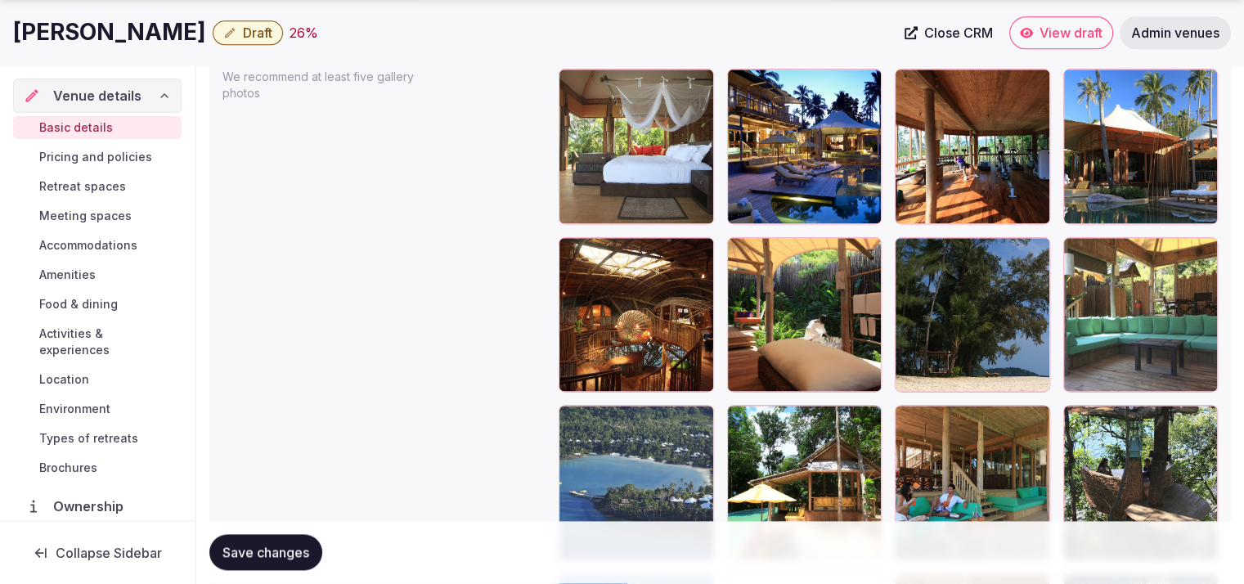
scroll to position [2037, 0]
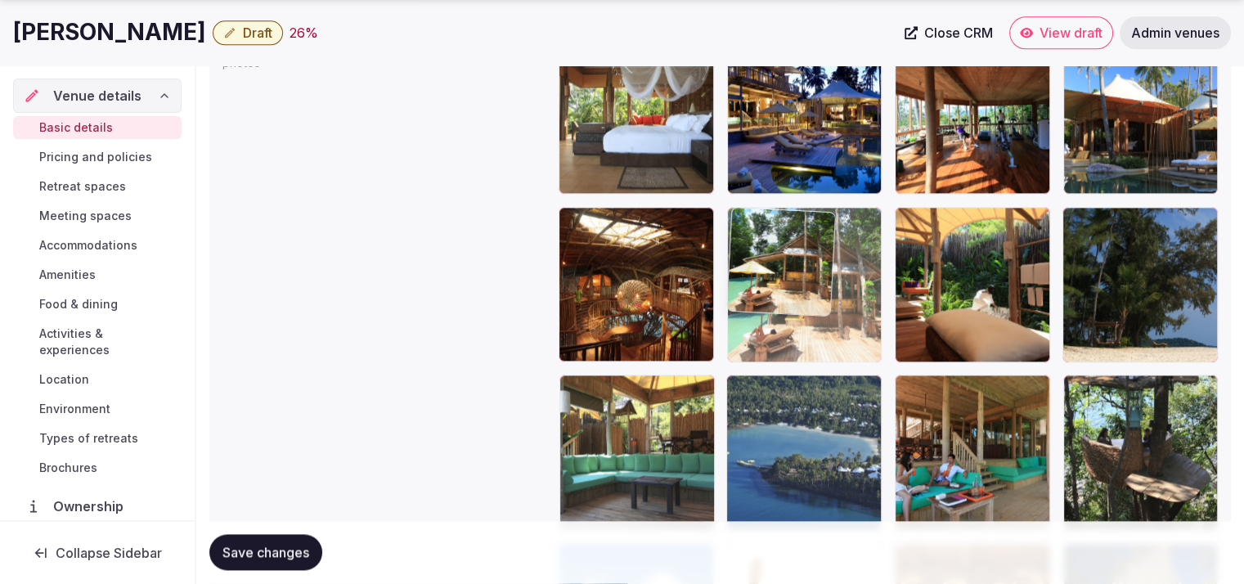
drag, startPoint x: 821, startPoint y: 449, endPoint x: 841, endPoint y: 317, distance: 133.1
click at [841, 317] on body "**********" at bounding box center [622, 63] width 1244 height 4201
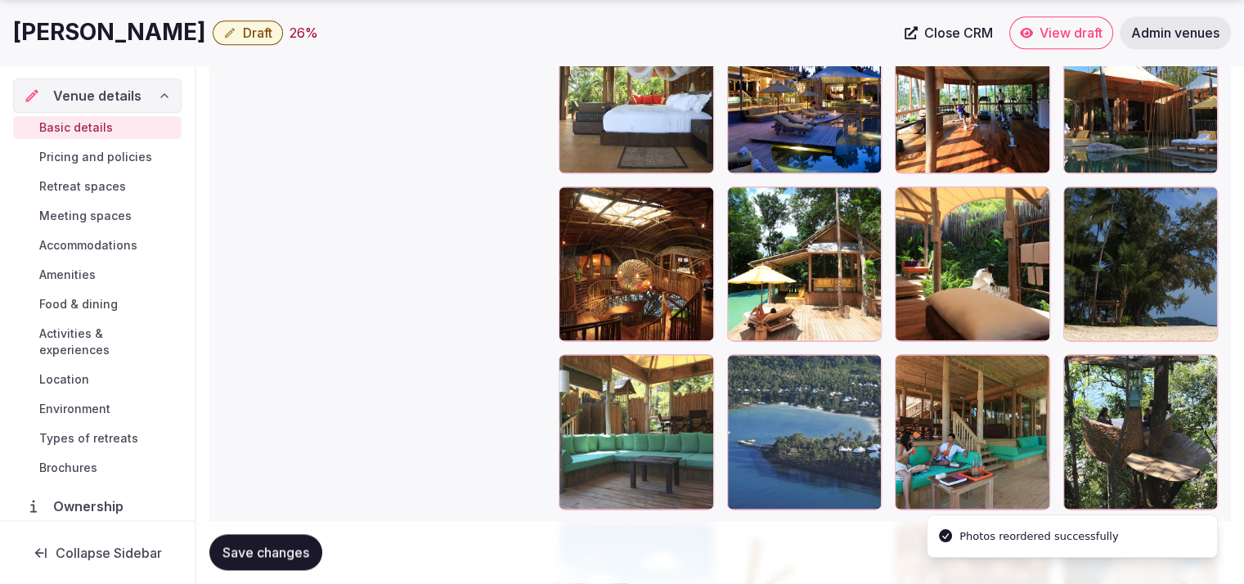
scroll to position [2053, 0]
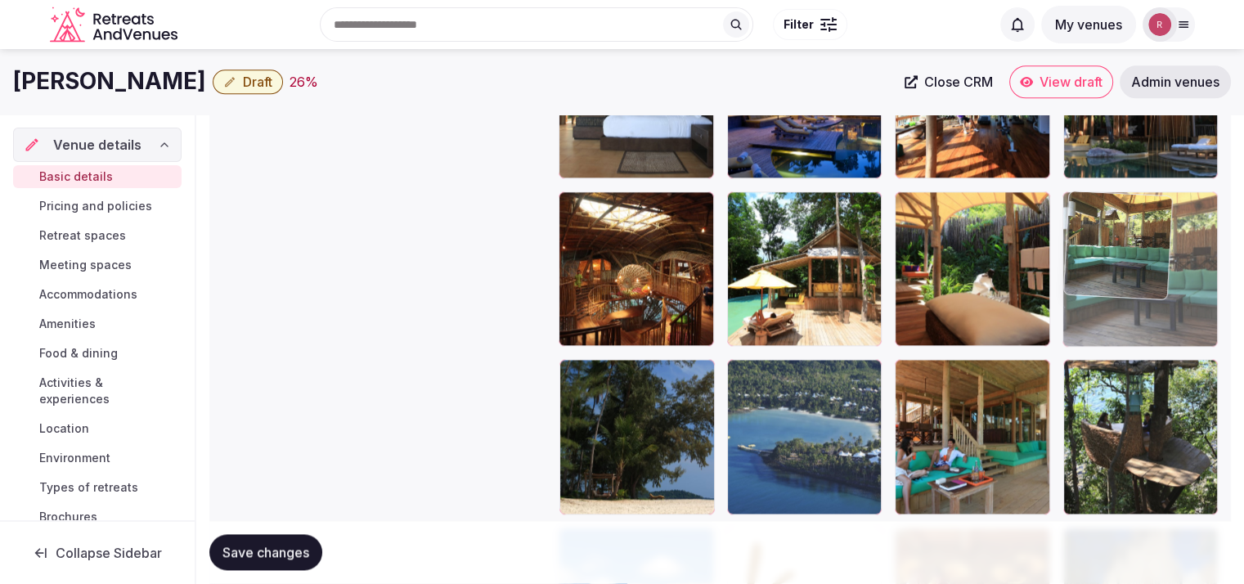
drag, startPoint x: 605, startPoint y: 416, endPoint x: 1152, endPoint y: 303, distance: 558.1
click at [1152, 303] on body "**********" at bounding box center [622, 47] width 1244 height 4201
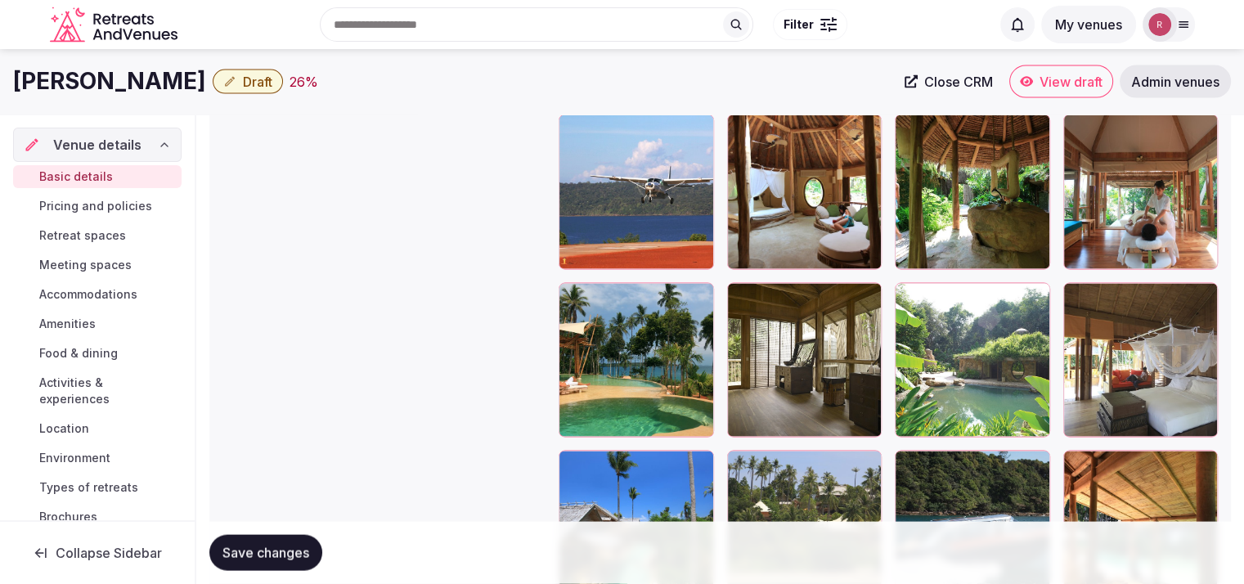
scroll to position [3301, 0]
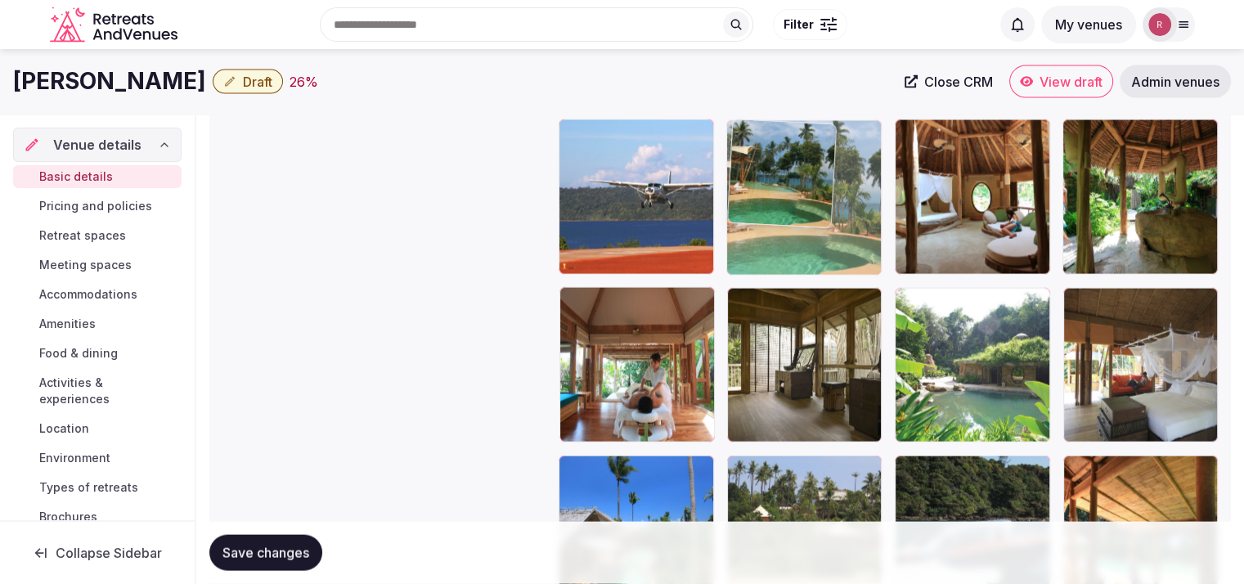
drag, startPoint x: 600, startPoint y: 376, endPoint x: 855, endPoint y: 222, distance: 298.4
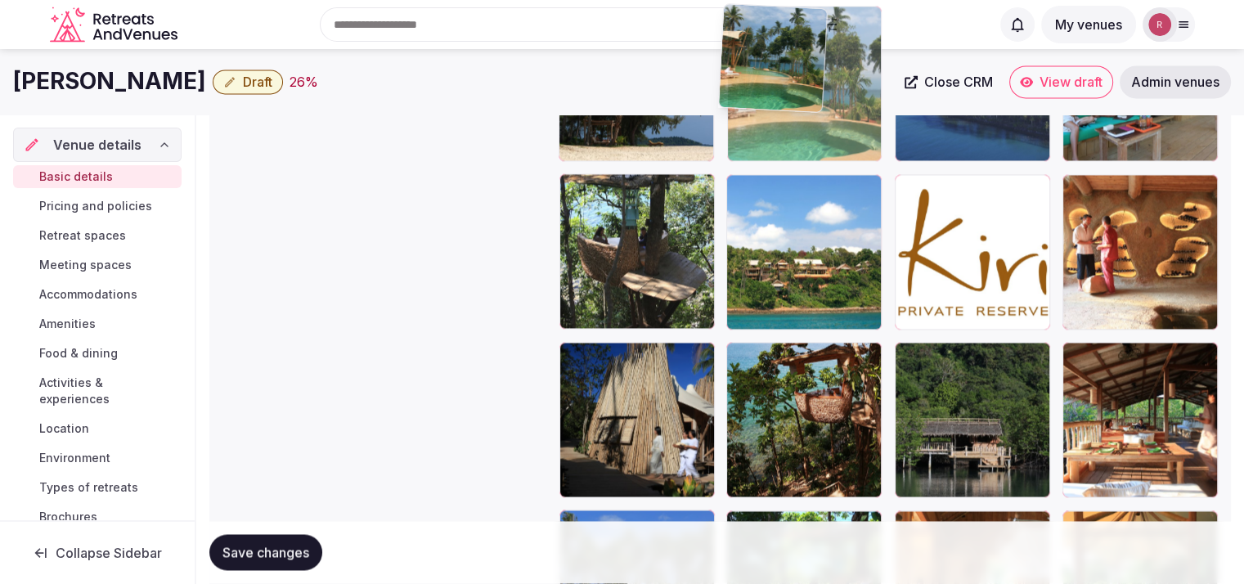
scroll to position [2406, 0]
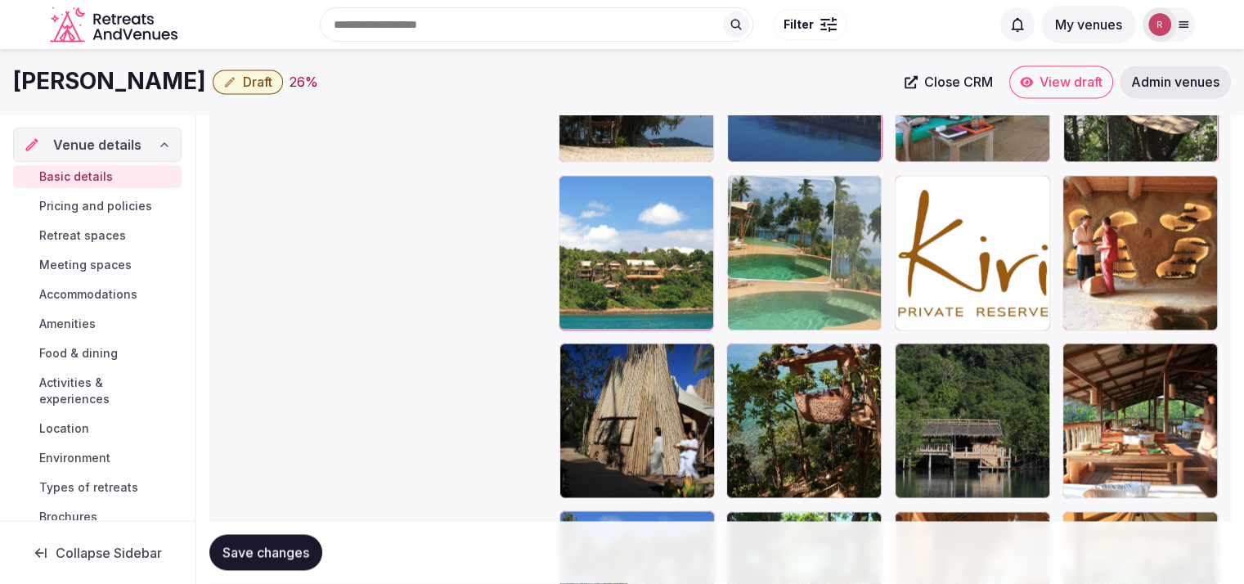
drag, startPoint x: 836, startPoint y: 212, endPoint x: 818, endPoint y: 265, distance: 56.1
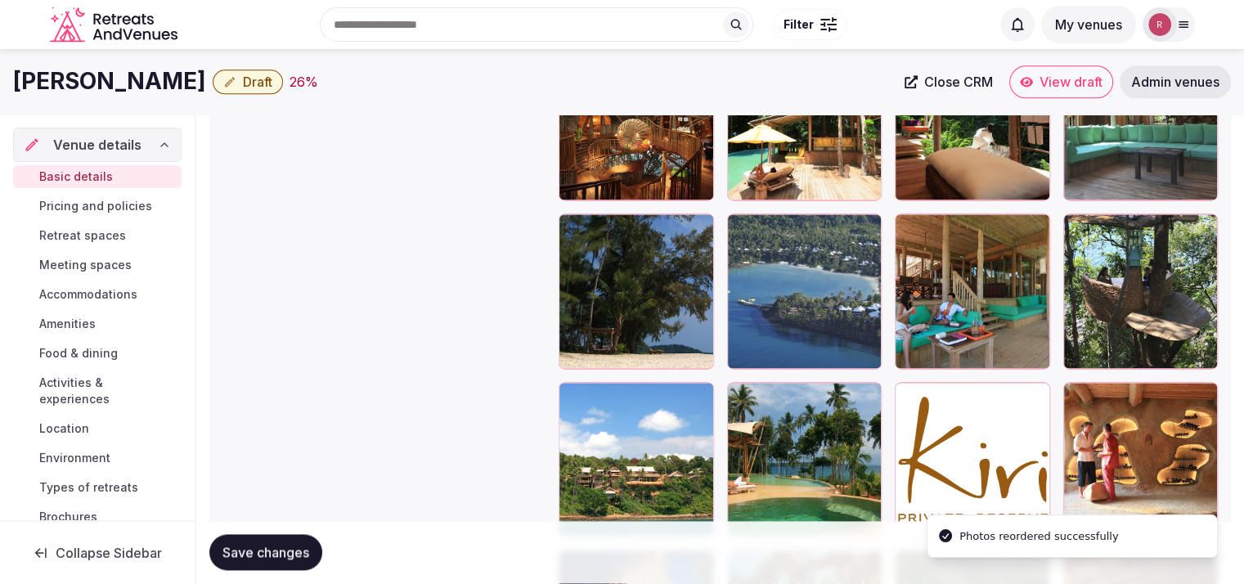
scroll to position [2149, 0]
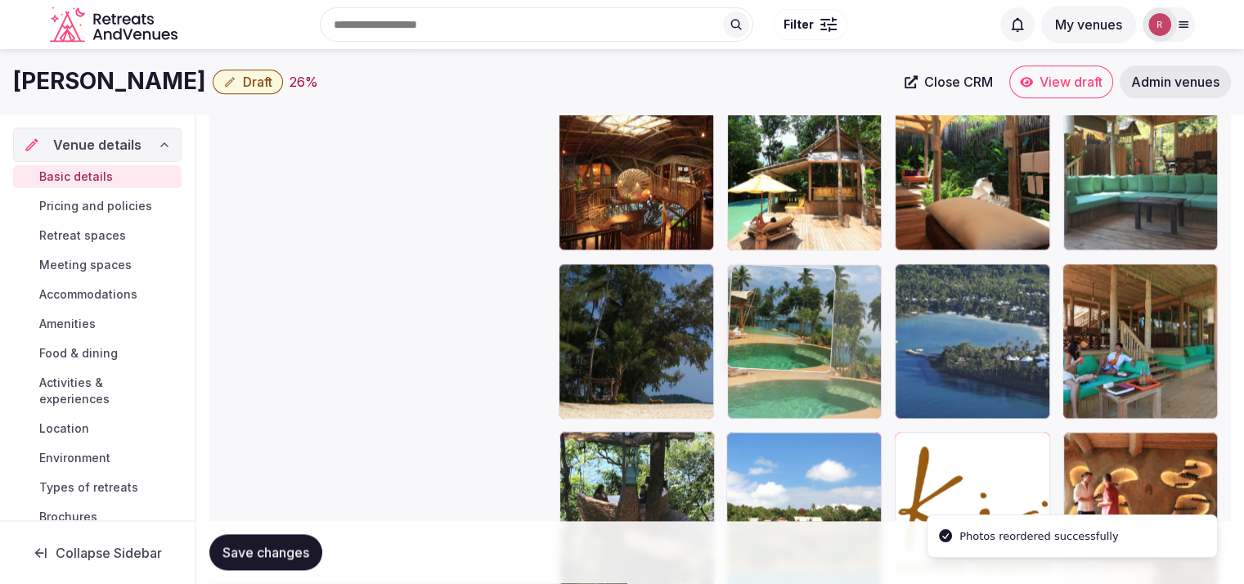
drag, startPoint x: 791, startPoint y: 506, endPoint x: 821, endPoint y: 389, distance: 121.6
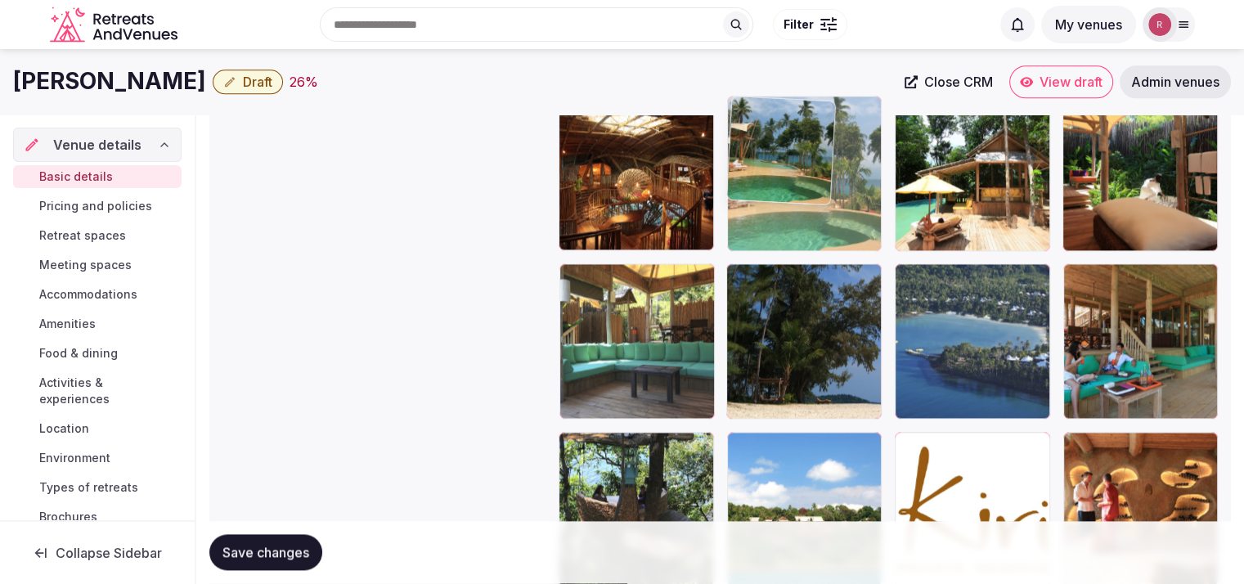
drag, startPoint x: 818, startPoint y: 397, endPoint x: 824, endPoint y: 250, distance: 146.6
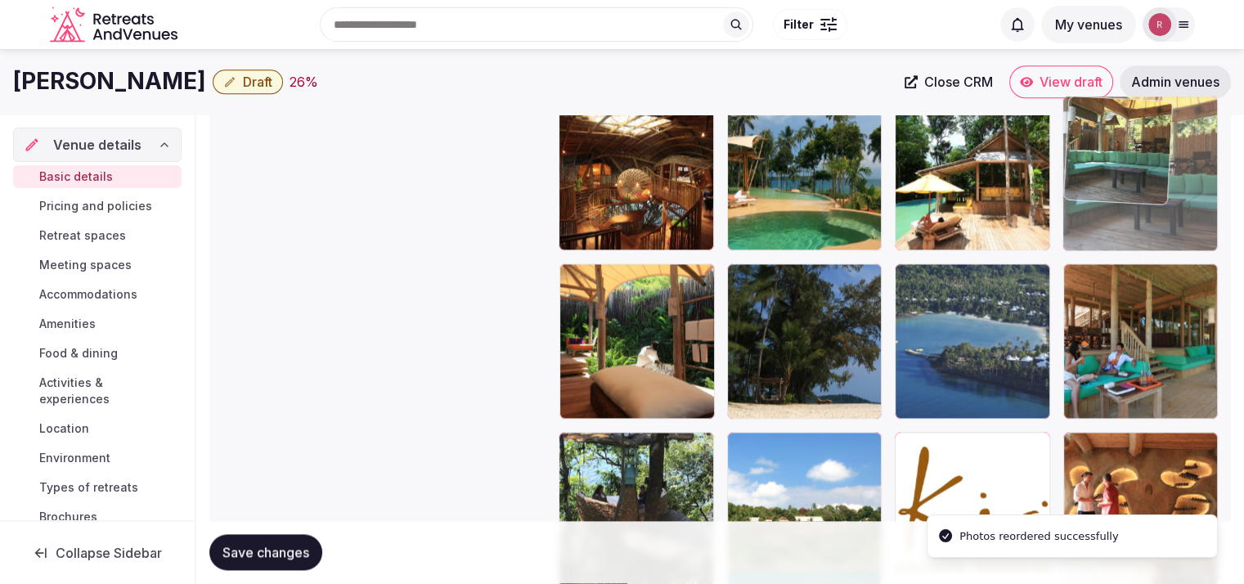
drag, startPoint x: 570, startPoint y: 330, endPoint x: 1122, endPoint y: 219, distance: 563.0
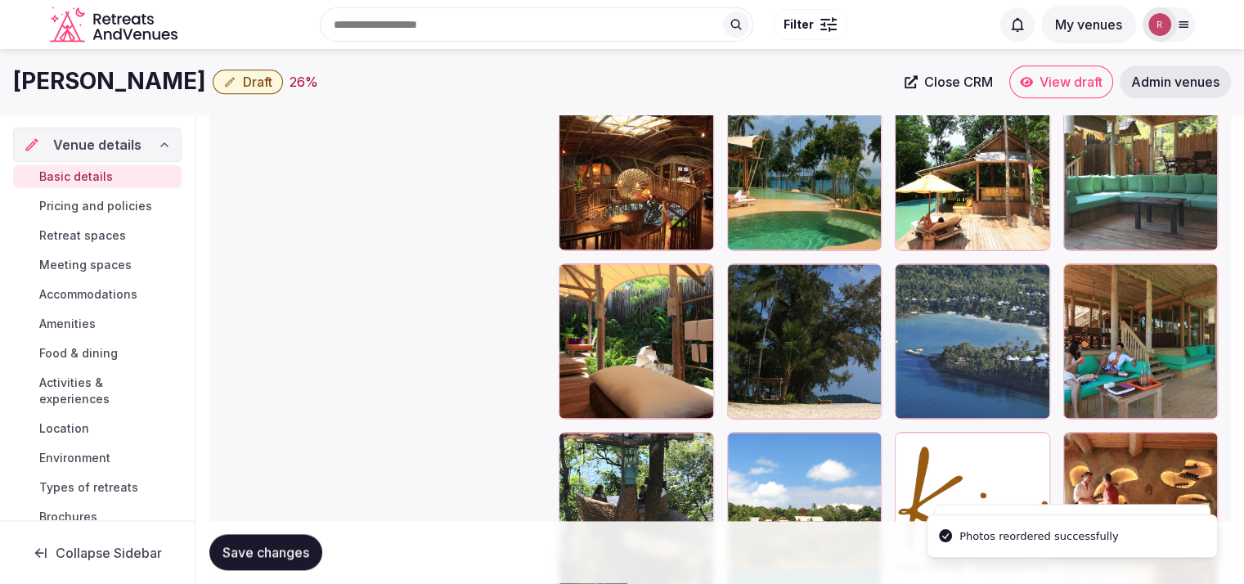
scroll to position [1970, 0]
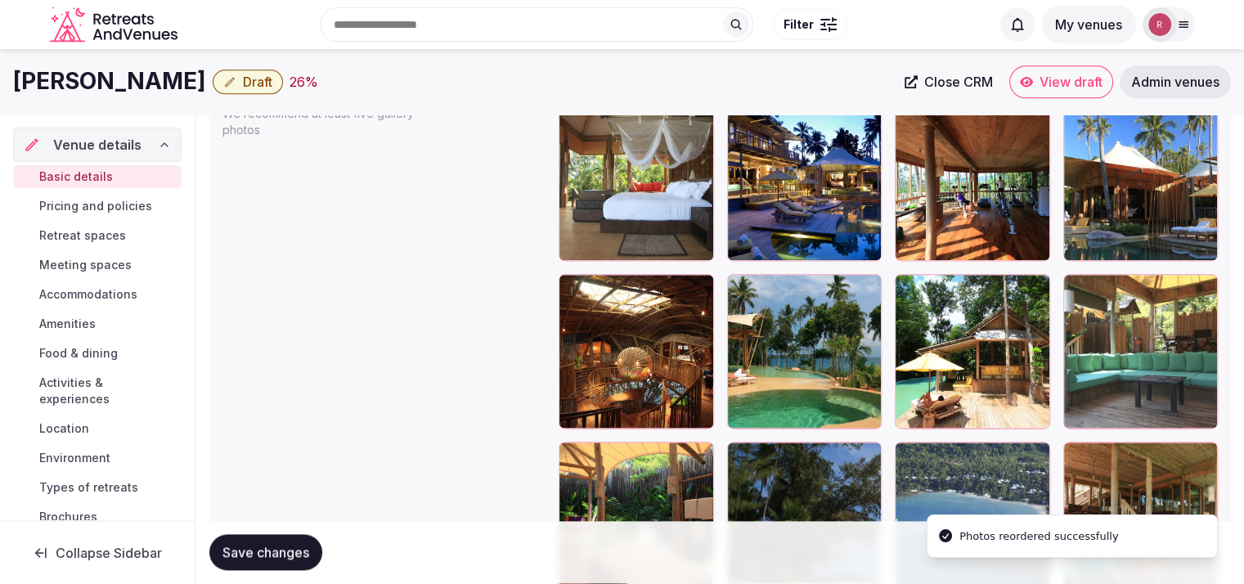
click at [214, 535] on div "Save changes" at bounding box center [265, 553] width 113 height 36
click at [232, 546] on span "Save changes" at bounding box center [265, 553] width 87 height 16
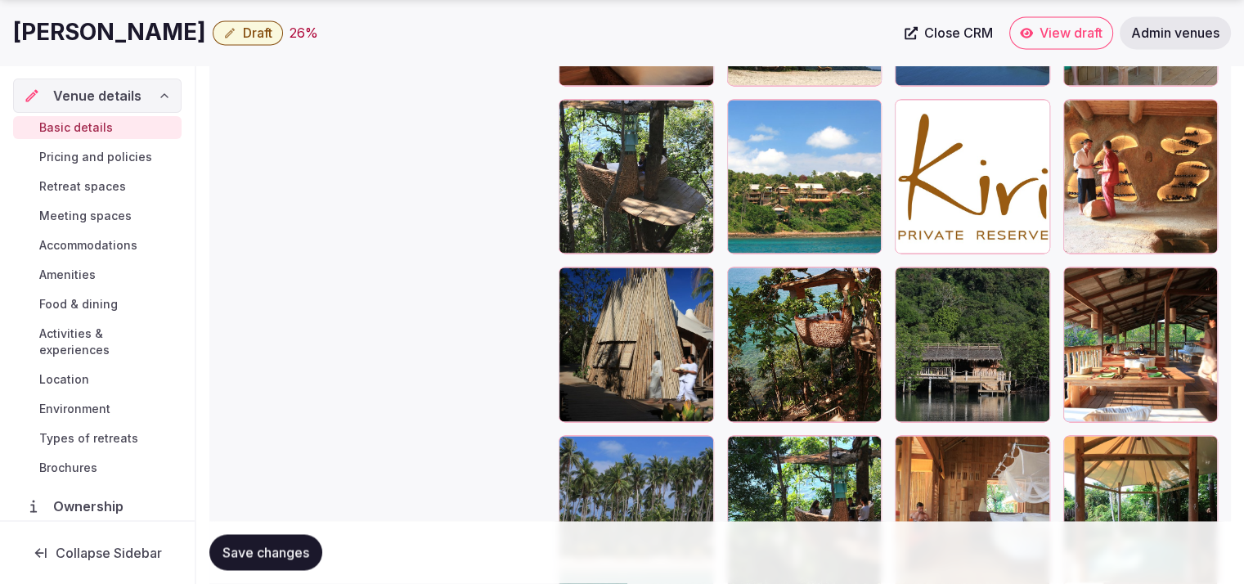
scroll to position [137, 0]
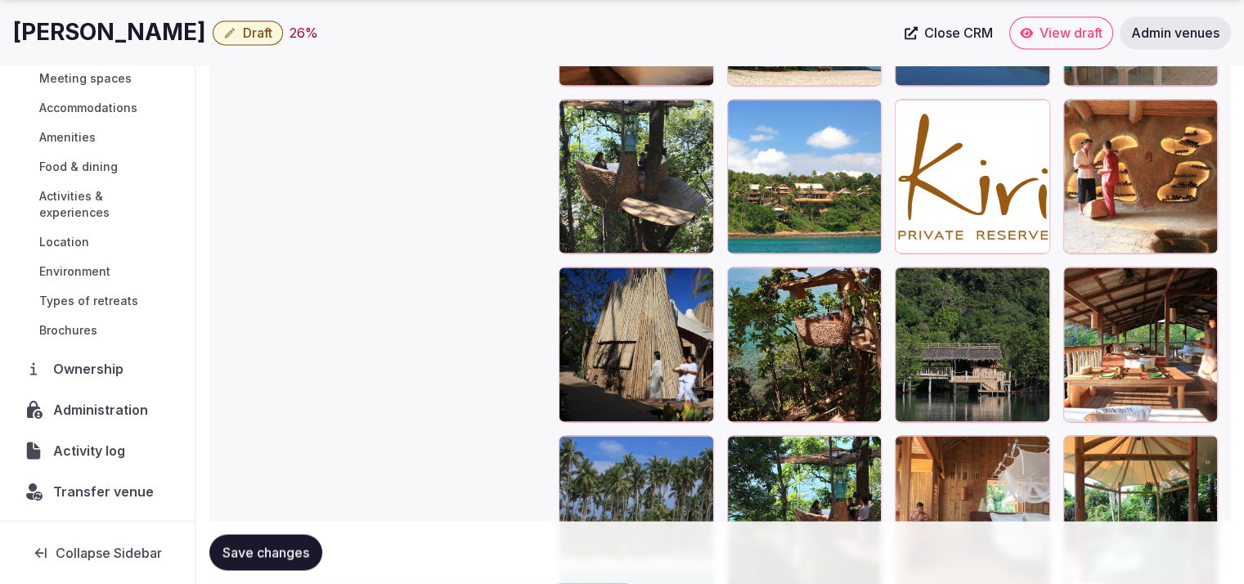
click at [62, 404] on span "Administration" at bounding box center [103, 410] width 101 height 20
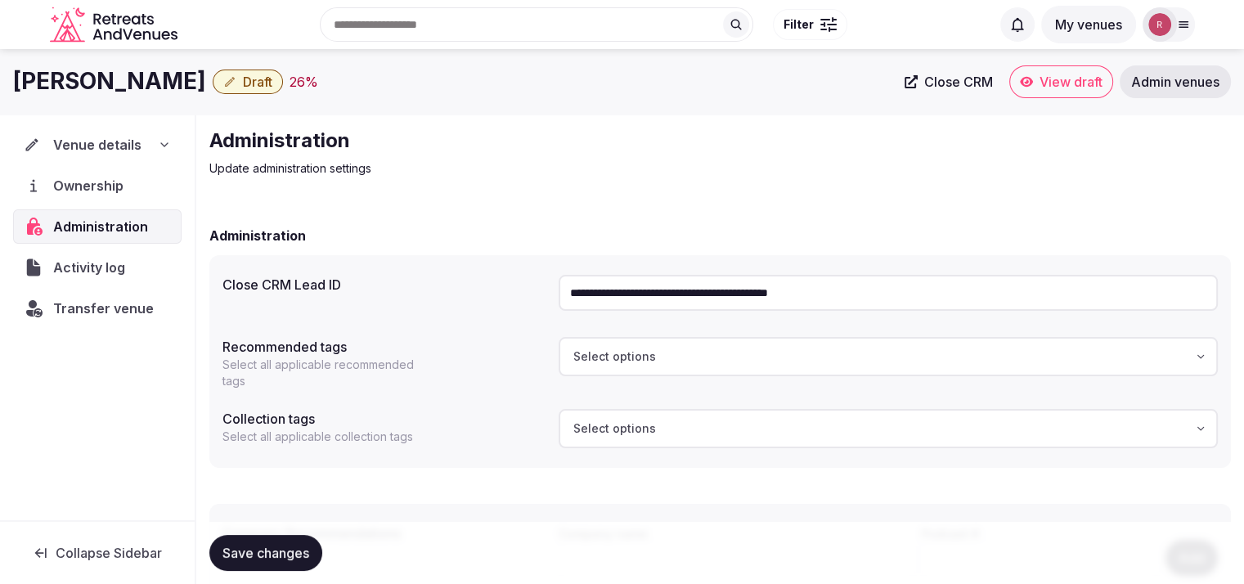
click at [632, 300] on input "**********" at bounding box center [888, 293] width 659 height 36
click at [115, 153] on span "Venue details" at bounding box center [97, 145] width 88 height 20
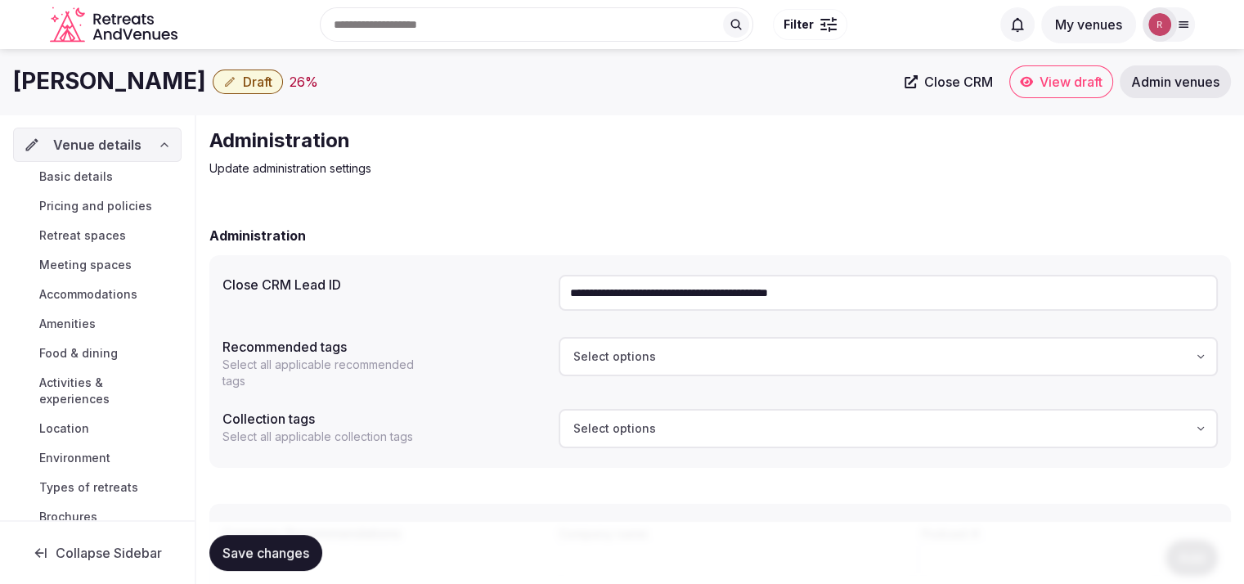
click at [82, 178] on span "Basic details" at bounding box center [76, 176] width 74 height 16
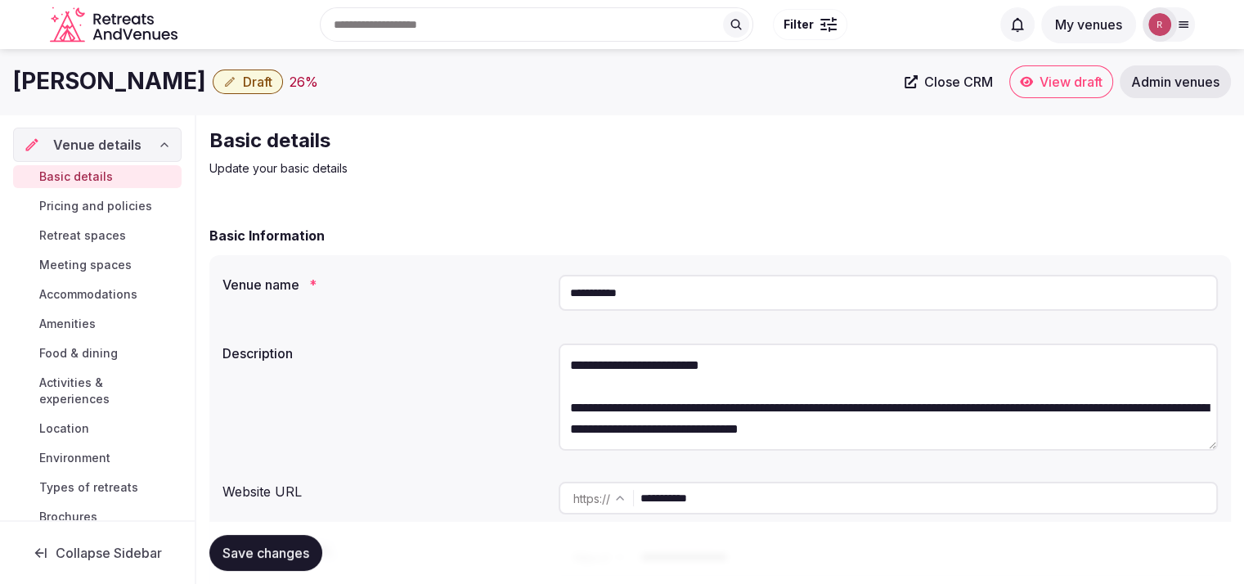
click at [243, 83] on span "Draft" at bounding box center [257, 82] width 29 height 16
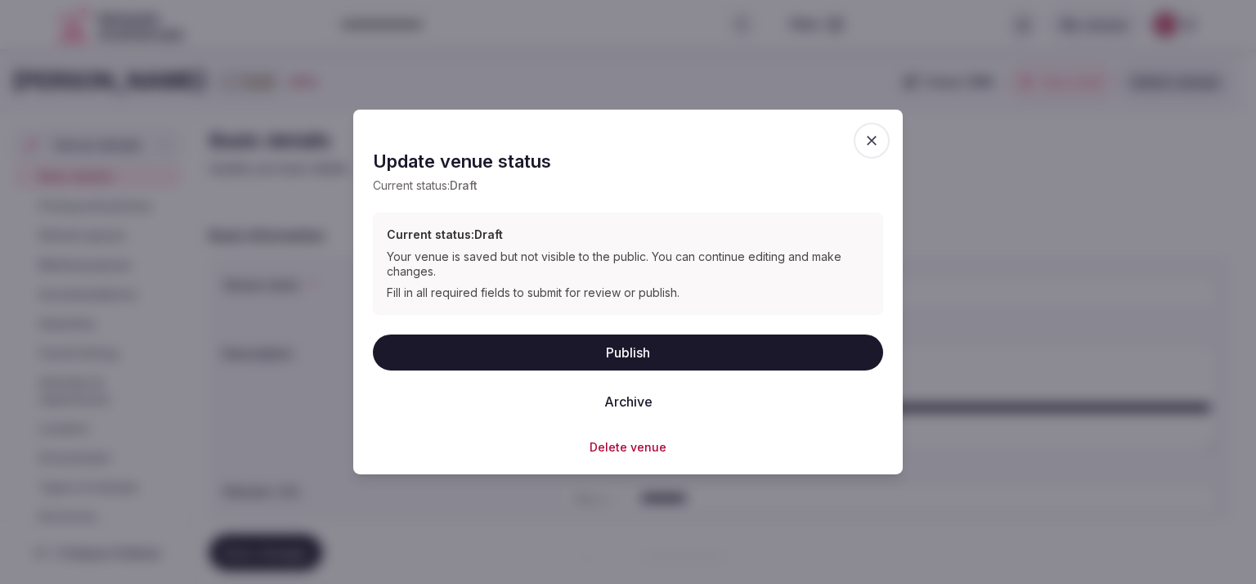
click at [591, 349] on button "Publish" at bounding box center [628, 352] width 510 height 36
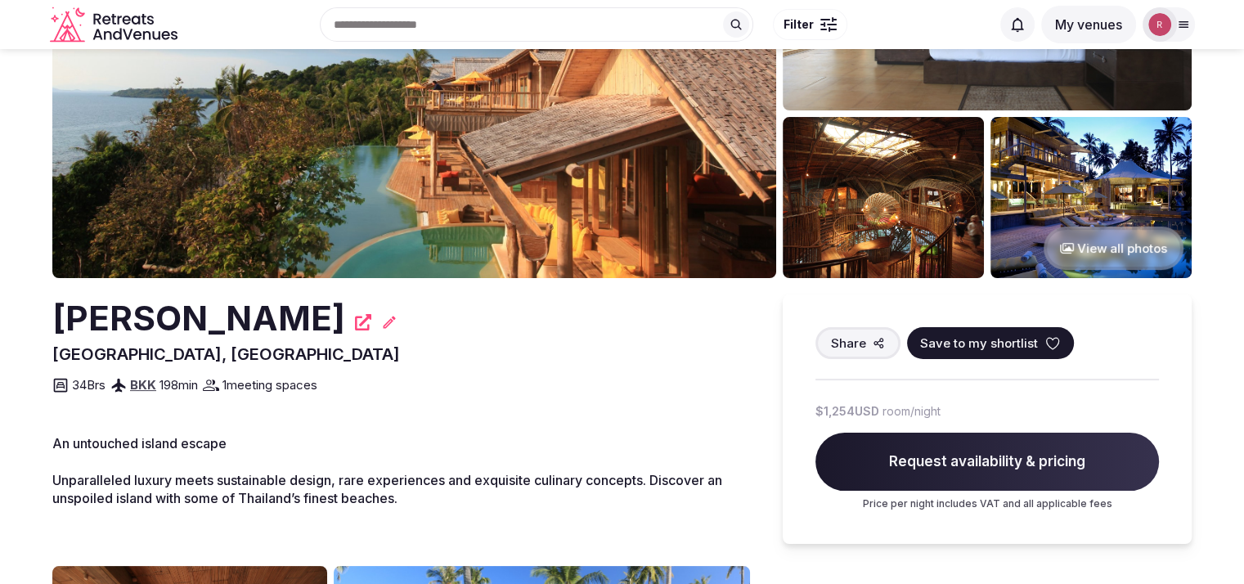
scroll to position [163, 0]
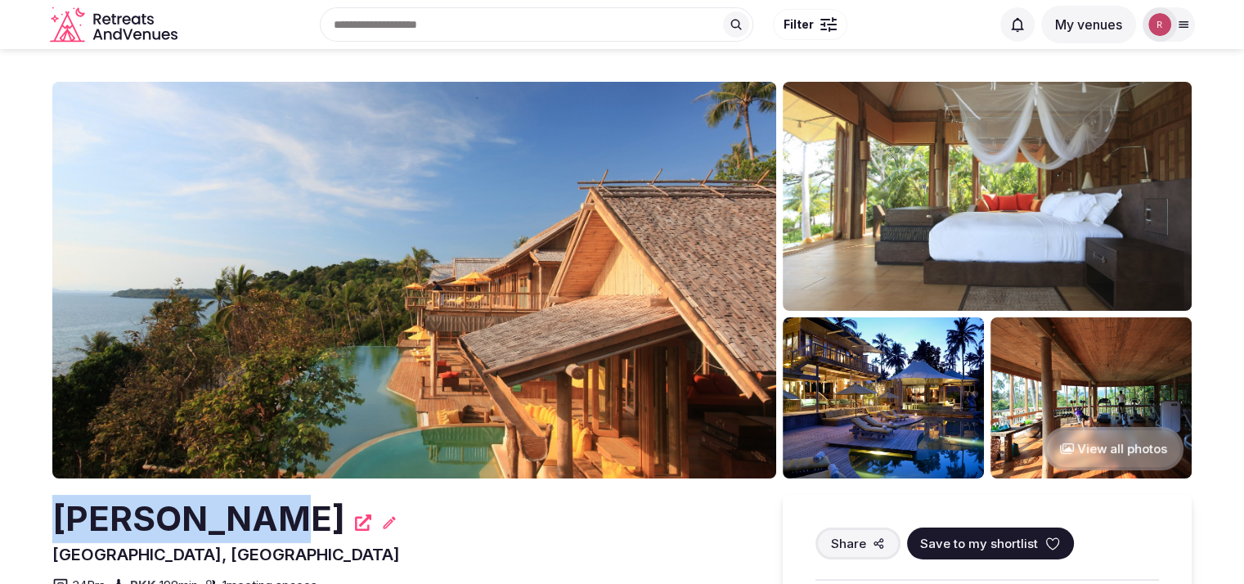
drag, startPoint x: 243, startPoint y: 510, endPoint x: 47, endPoint y: 522, distance: 196.6
copy h2 "[PERSON_NAME]"
